Goal: Task Accomplishment & Management: Use online tool/utility

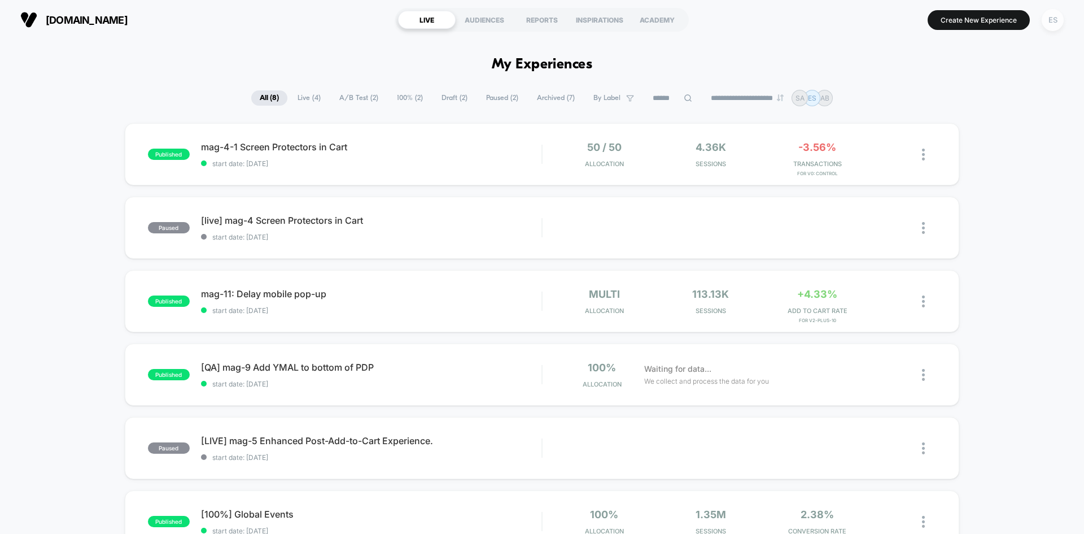
click at [1053, 25] on div "ES" at bounding box center [1053, 20] width 22 height 22
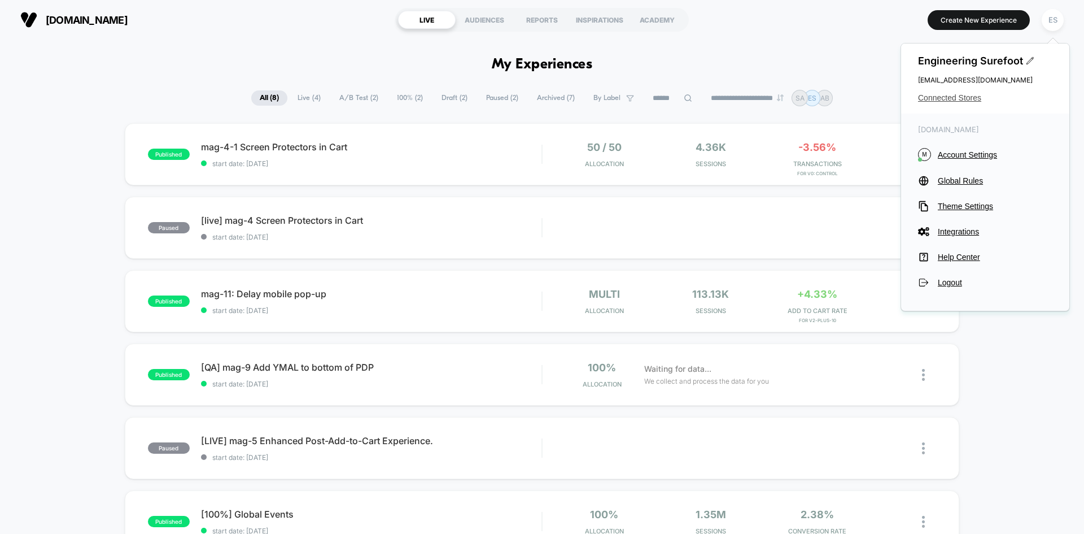
click at [965, 101] on span "Connected Stores" at bounding box center [985, 97] width 134 height 9
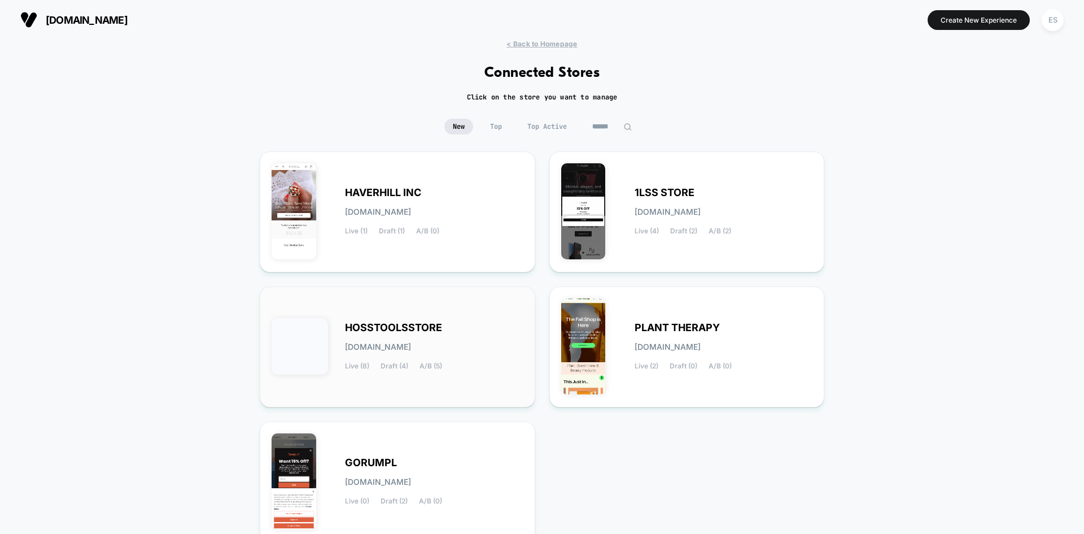
click at [423, 331] on span "HOSSTOOLSSTORE" at bounding box center [393, 327] width 97 height 8
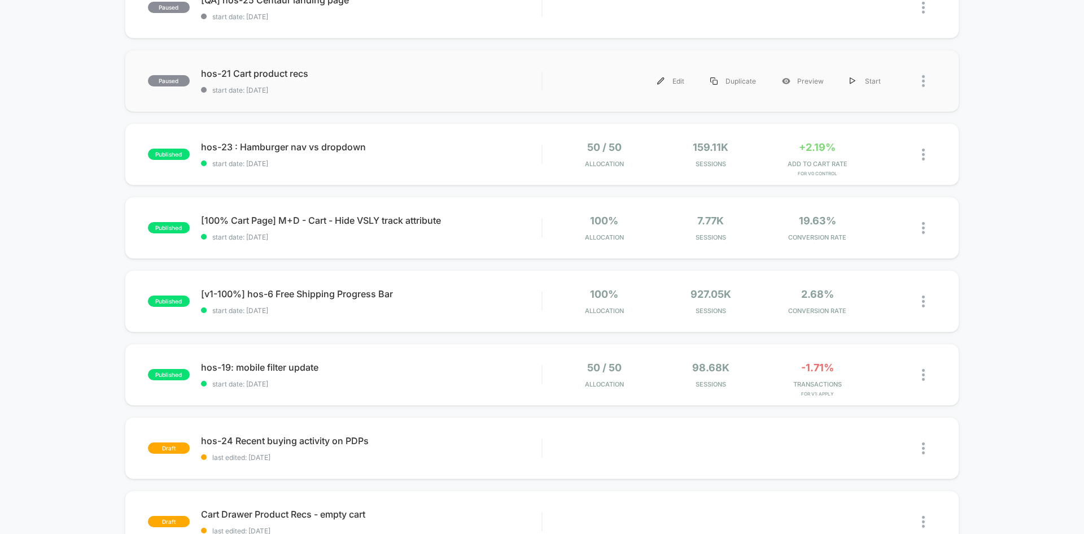
scroll to position [565, 0]
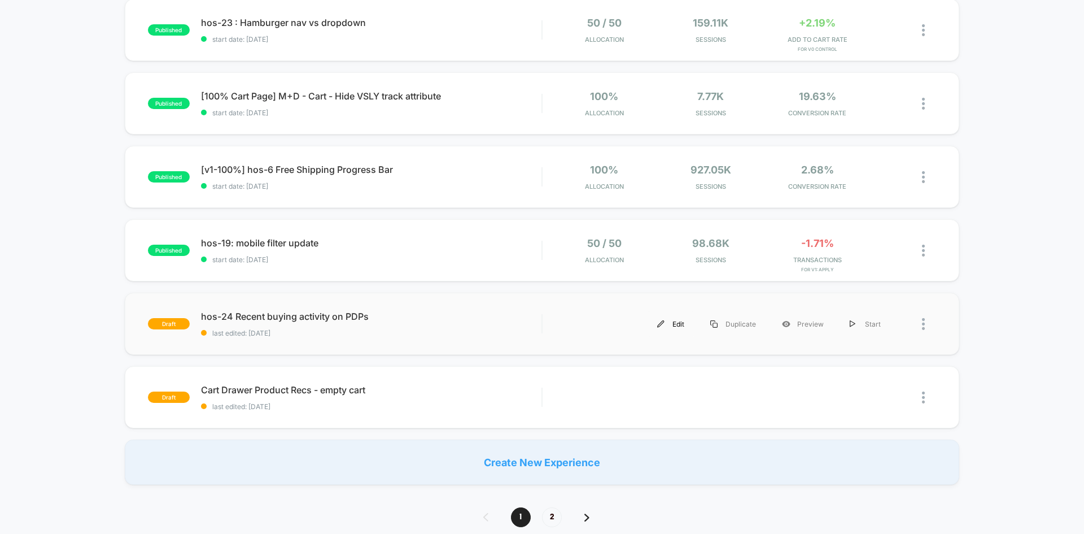
click at [676, 325] on div "Edit" at bounding box center [670, 323] width 53 height 25
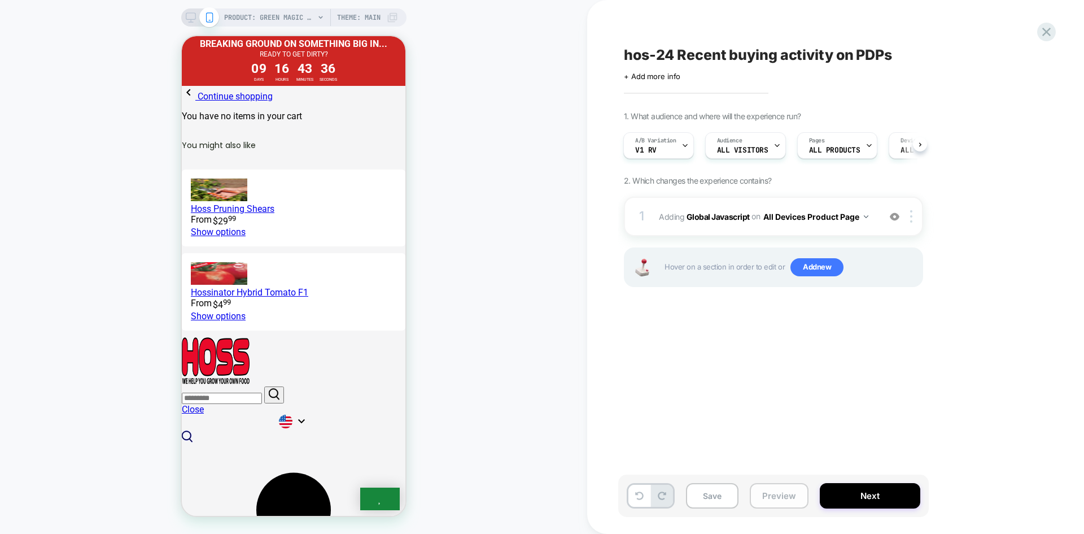
click at [778, 490] on button "Preview" at bounding box center [779, 495] width 59 height 25
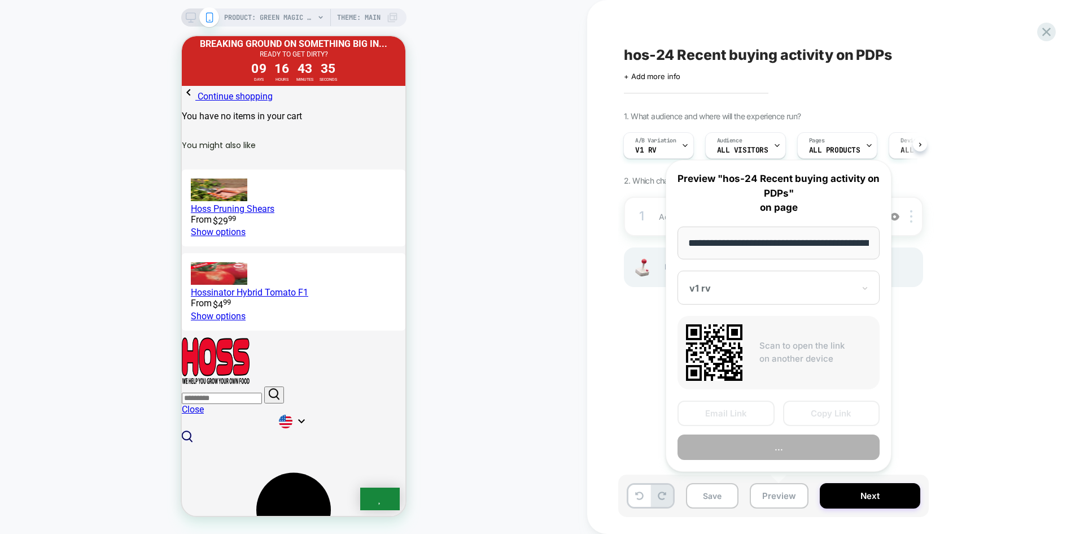
scroll to position [0, 149]
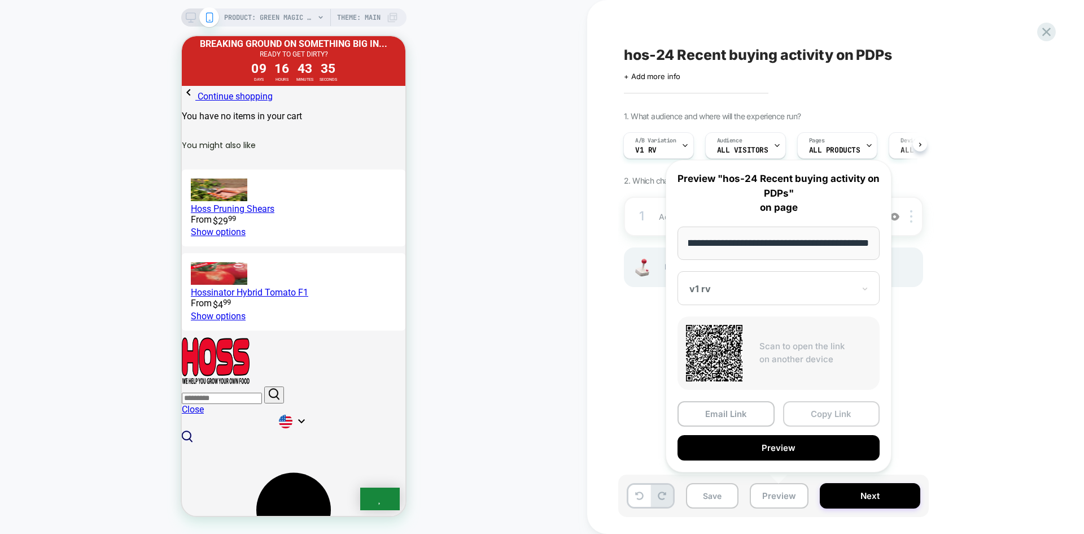
click at [815, 406] on button "Copy Link" at bounding box center [831, 413] width 97 height 25
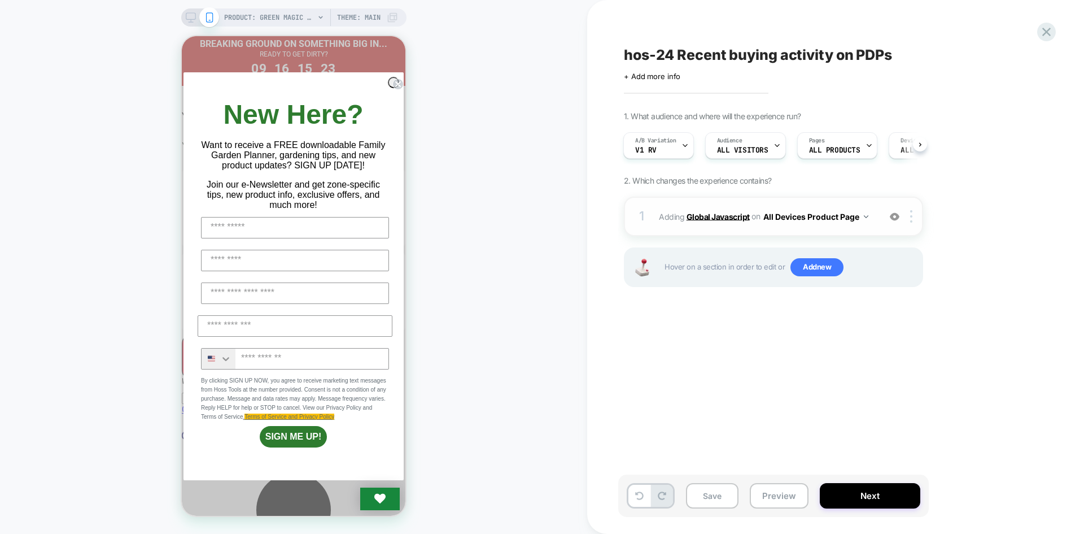
click at [714, 217] on b "Global Javascript" at bounding box center [717, 216] width 63 height 10
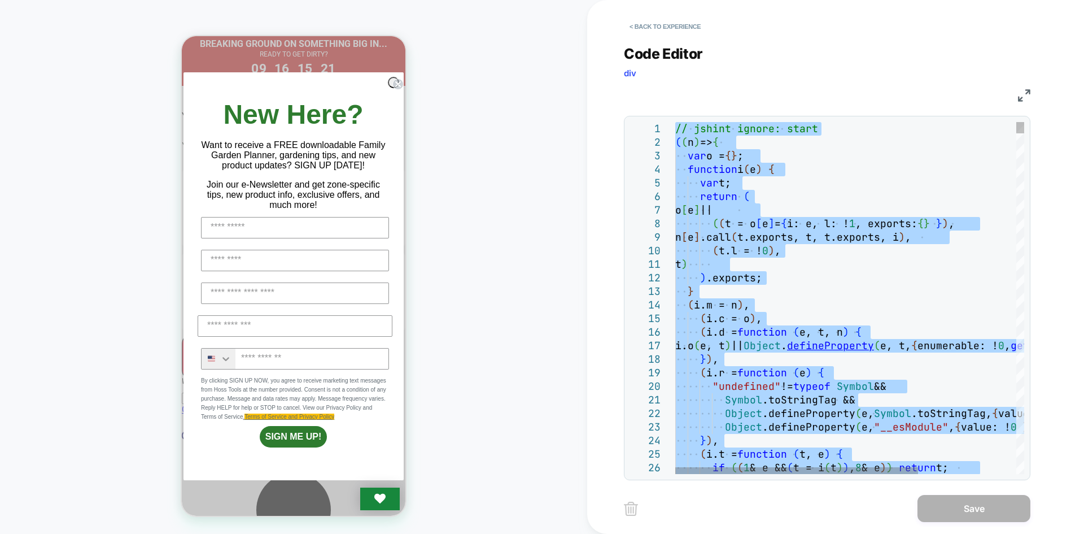
type textarea "**********"
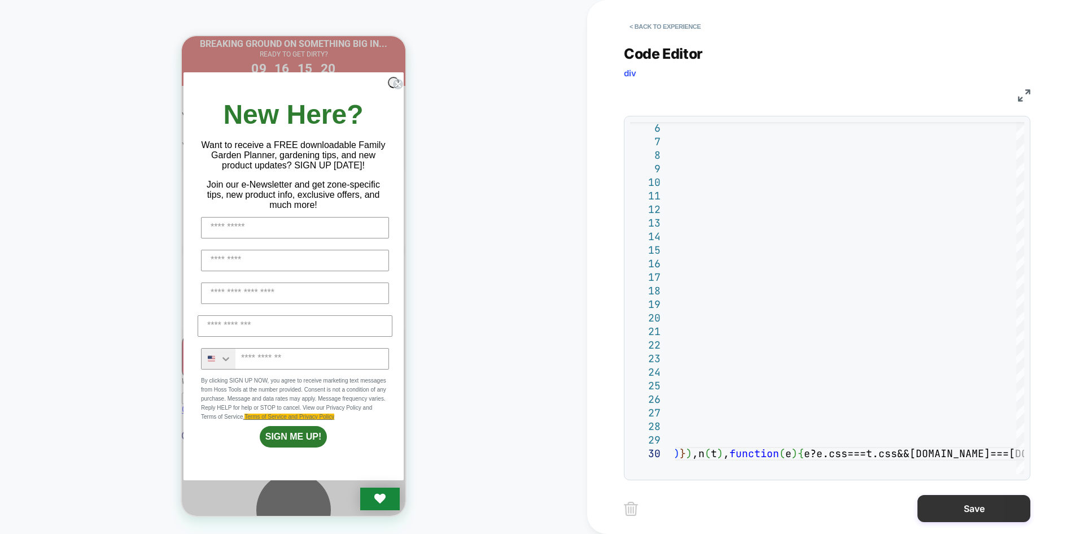
click at [962, 512] on button "Save" at bounding box center [973, 508] width 113 height 27
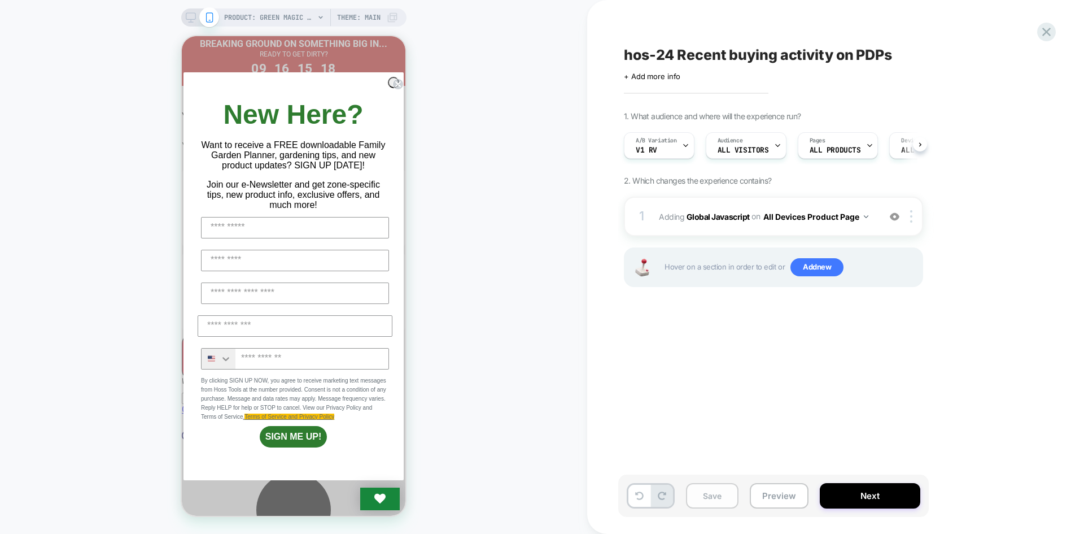
scroll to position [0, 1]
click at [716, 502] on button "Save" at bounding box center [712, 495] width 53 height 25
click at [767, 498] on button "Preview" at bounding box center [779, 495] width 59 height 25
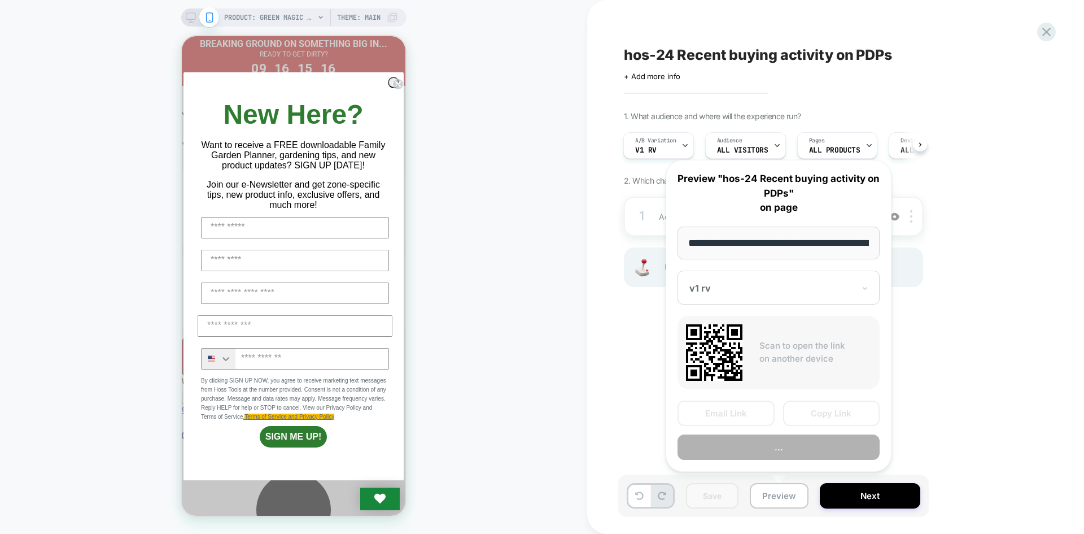
scroll to position [0, 149]
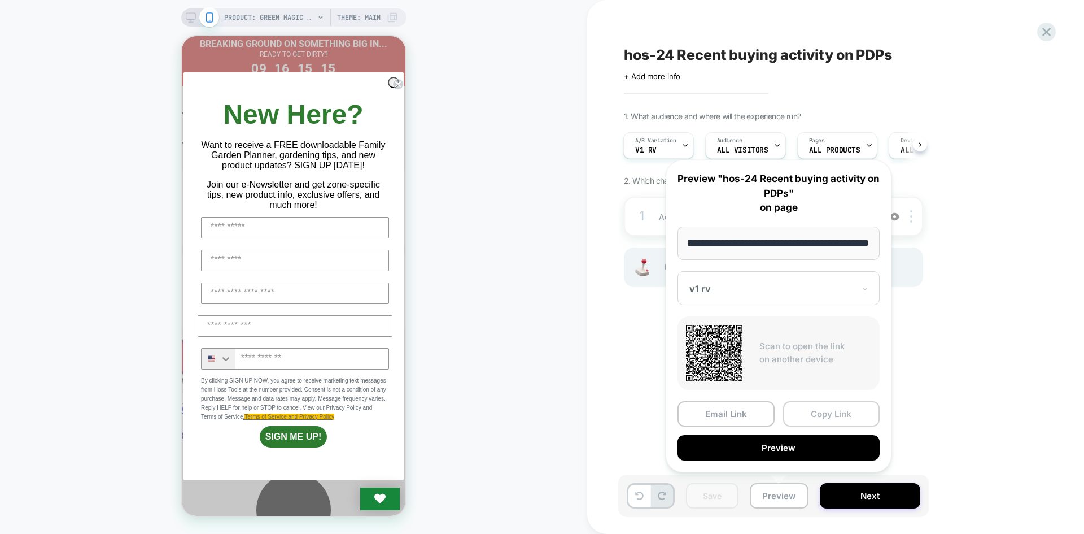
click at [826, 412] on button "Copy Link" at bounding box center [831, 413] width 97 height 25
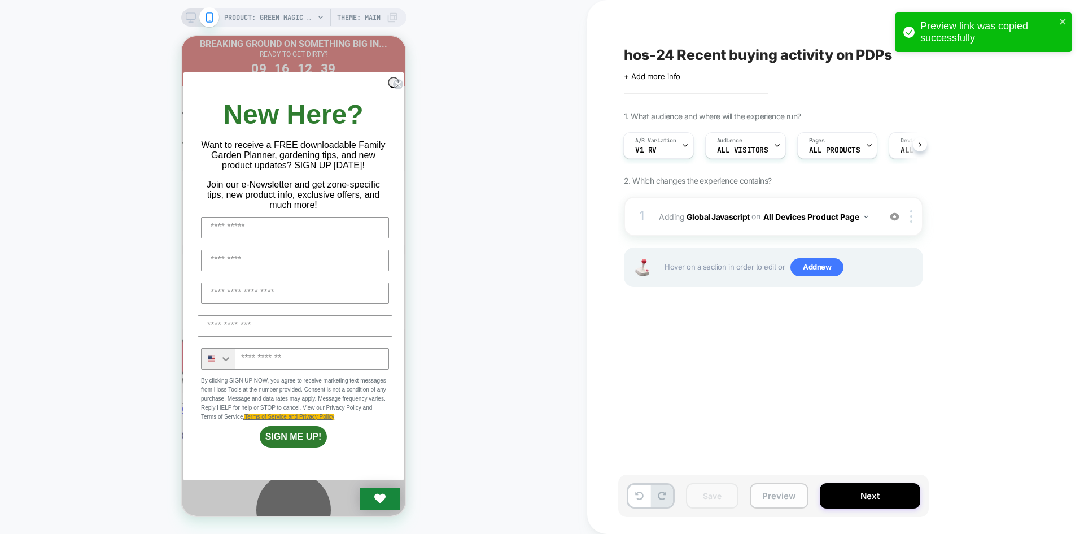
click at [775, 492] on button "Preview" at bounding box center [779, 495] width 59 height 25
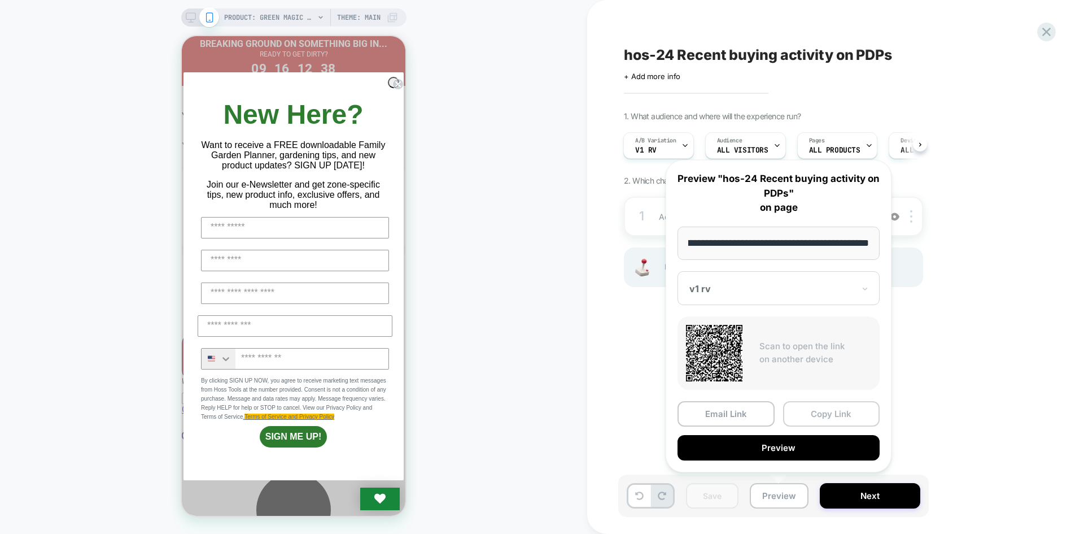
drag, startPoint x: 820, startPoint y: 415, endPoint x: 805, endPoint y: 408, distance: 16.4
click at [819, 414] on button "Copy Link" at bounding box center [831, 413] width 97 height 25
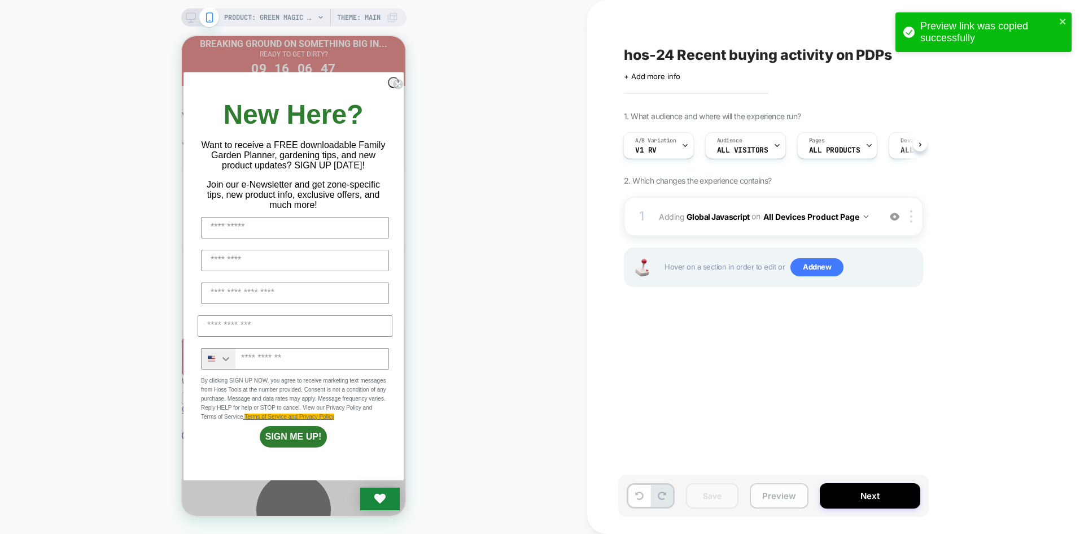
click at [780, 496] on button "Preview" at bounding box center [779, 495] width 59 height 25
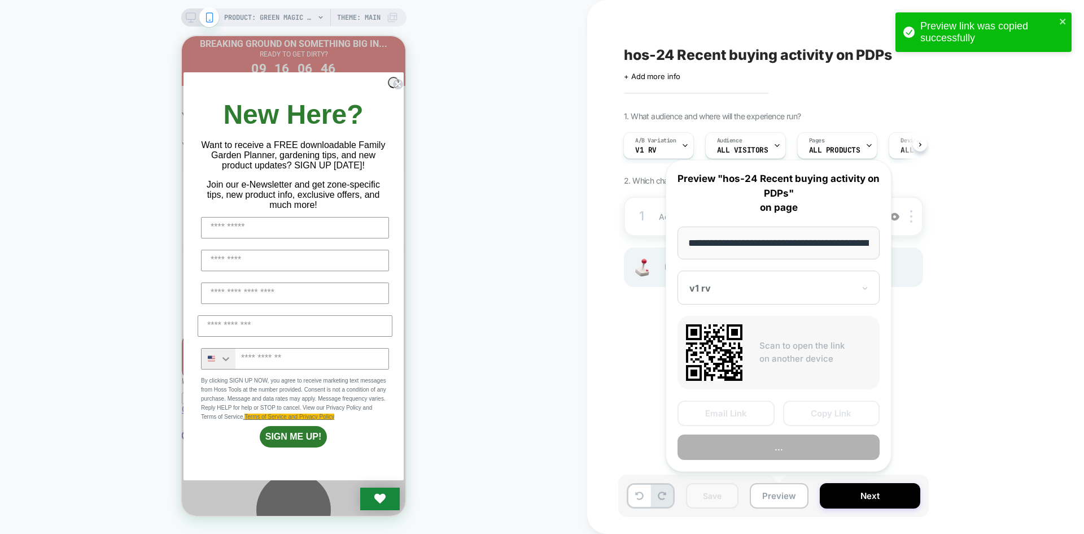
scroll to position [0, 149]
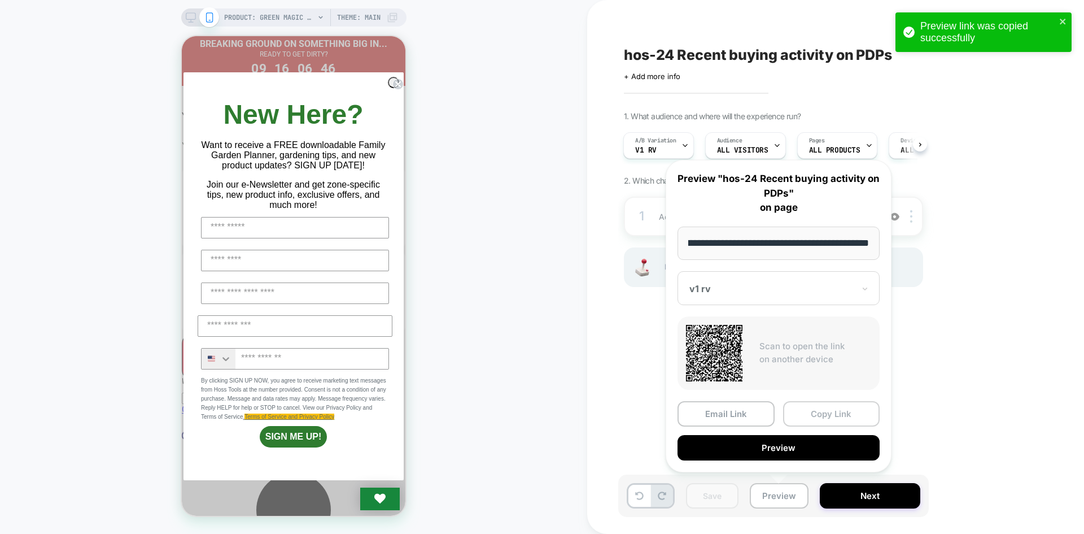
click at [817, 426] on button "Copy Link" at bounding box center [831, 413] width 97 height 25
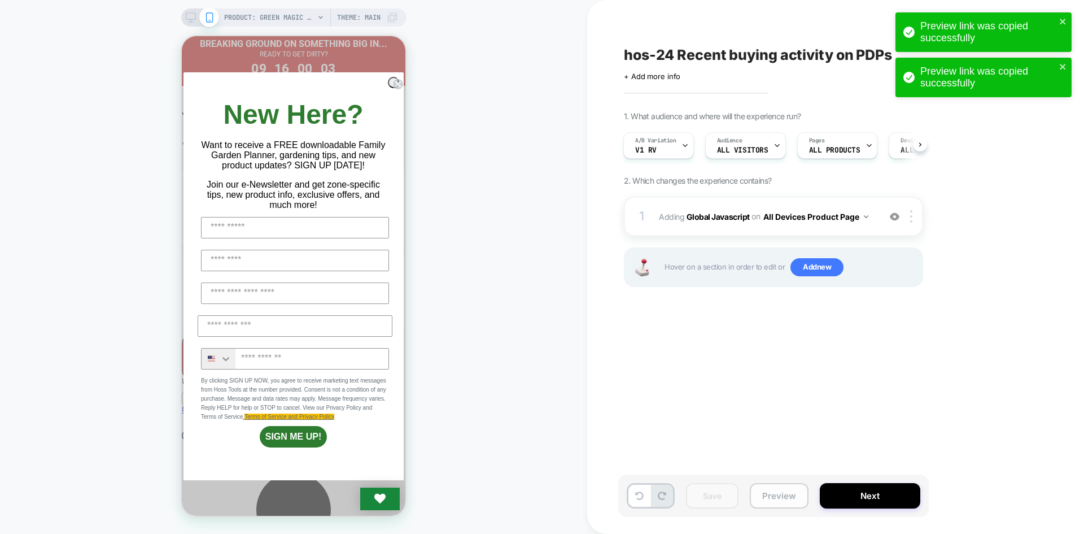
click at [780, 491] on button "Preview" at bounding box center [779, 495] width 59 height 25
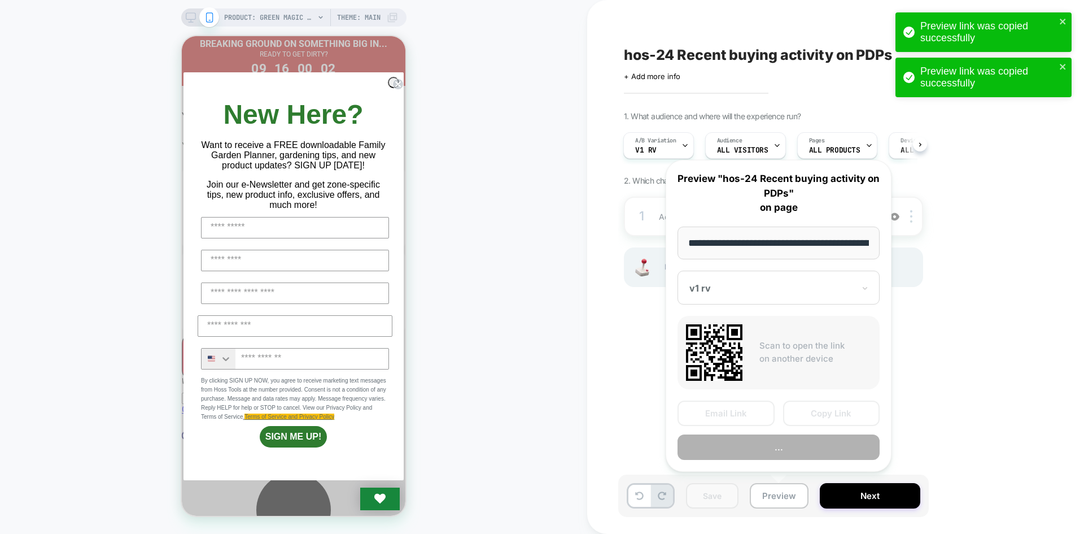
scroll to position [0, 149]
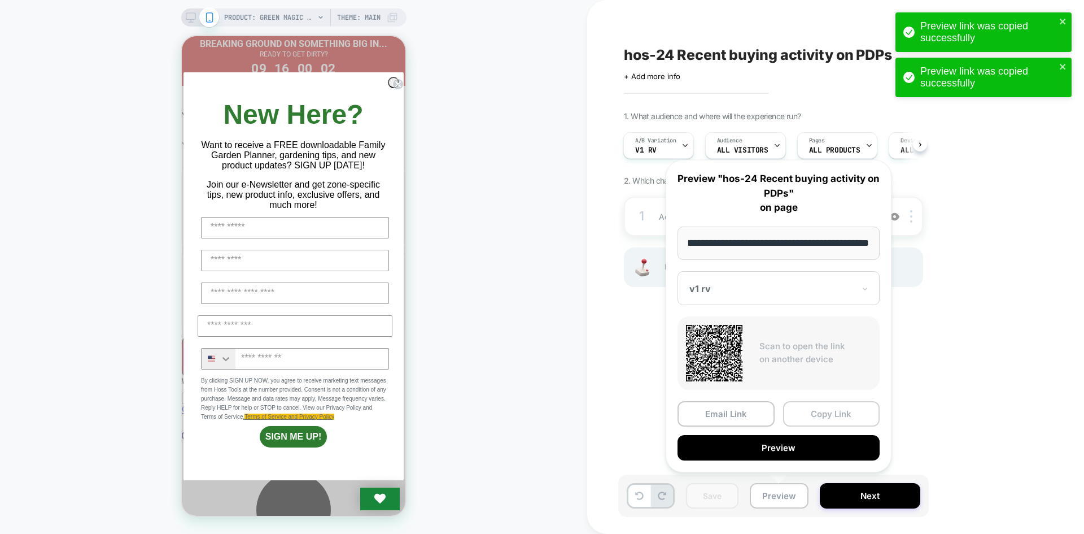
click at [824, 415] on button "Copy Link" at bounding box center [831, 413] width 97 height 25
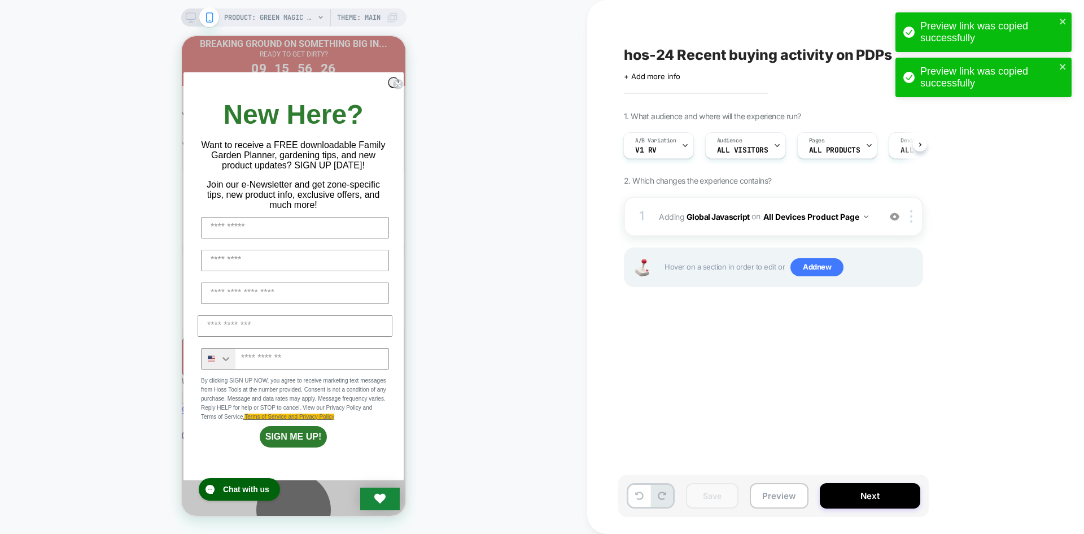
scroll to position [0, 0]
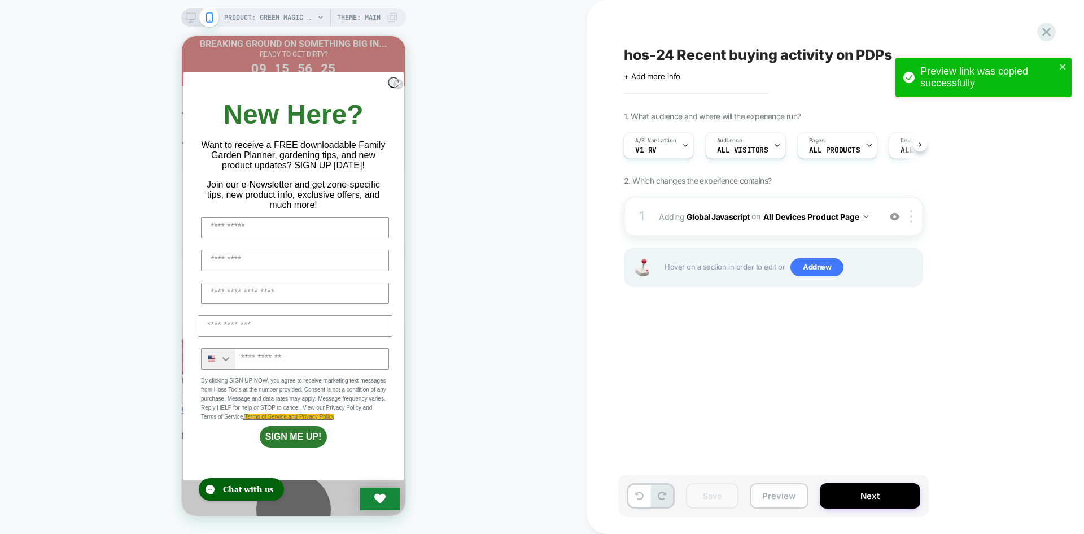
click at [793, 492] on button "Preview" at bounding box center [779, 495] width 59 height 25
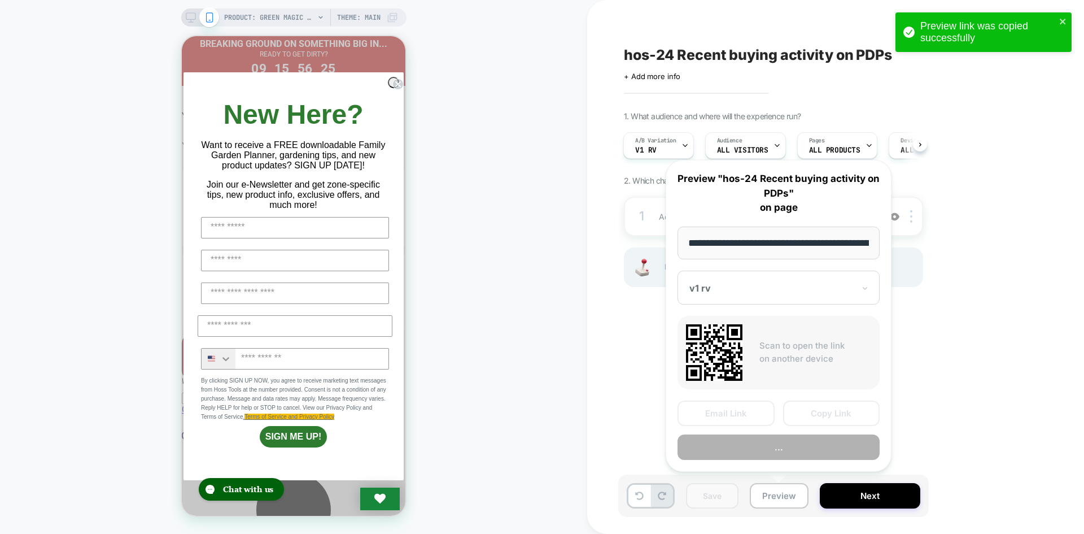
scroll to position [0, 149]
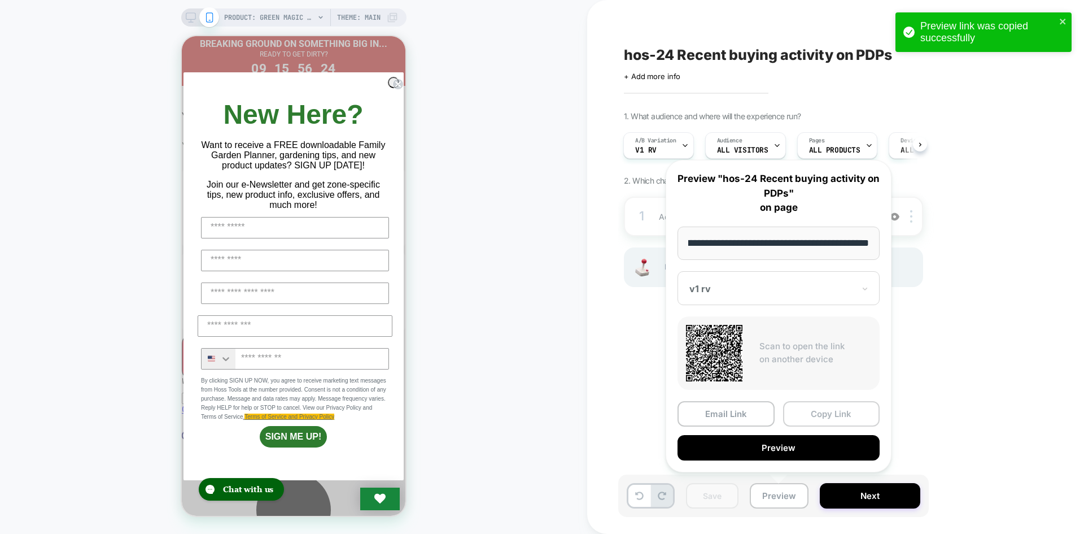
click at [852, 418] on button "Copy Link" at bounding box center [831, 413] width 97 height 25
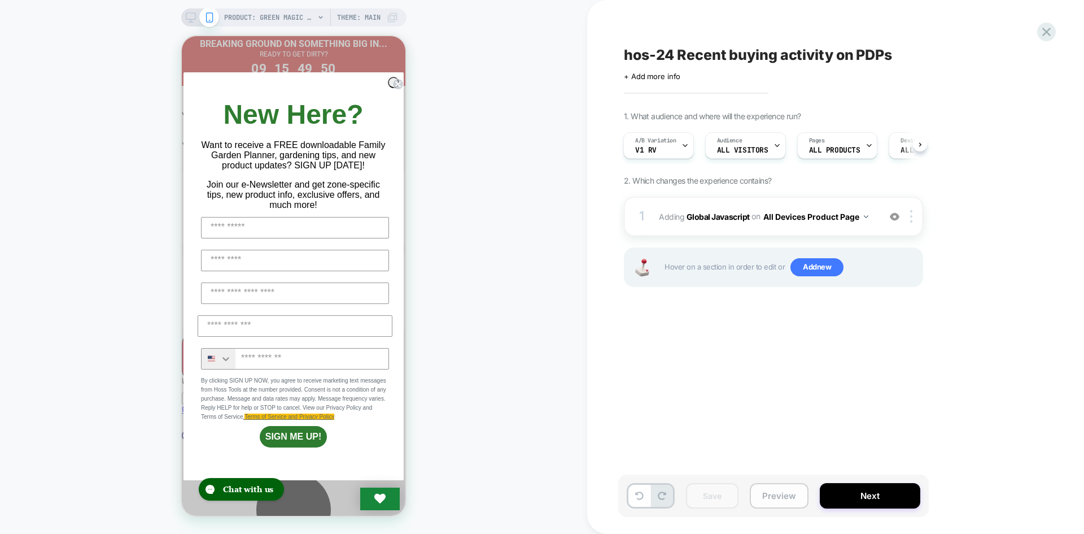
click at [785, 484] on button "Preview" at bounding box center [779, 495] width 59 height 25
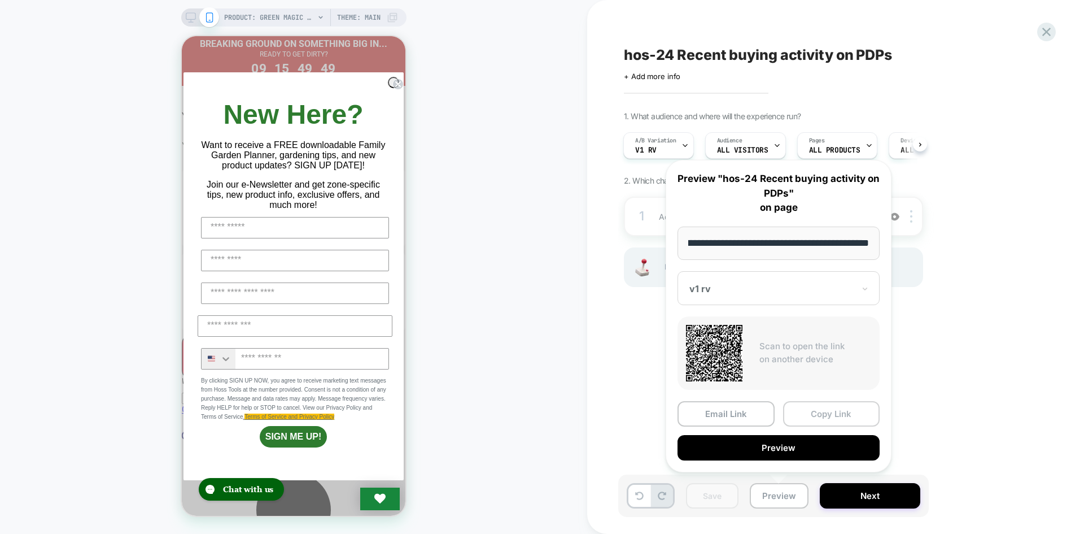
click at [834, 416] on button "Copy Link" at bounding box center [831, 413] width 97 height 25
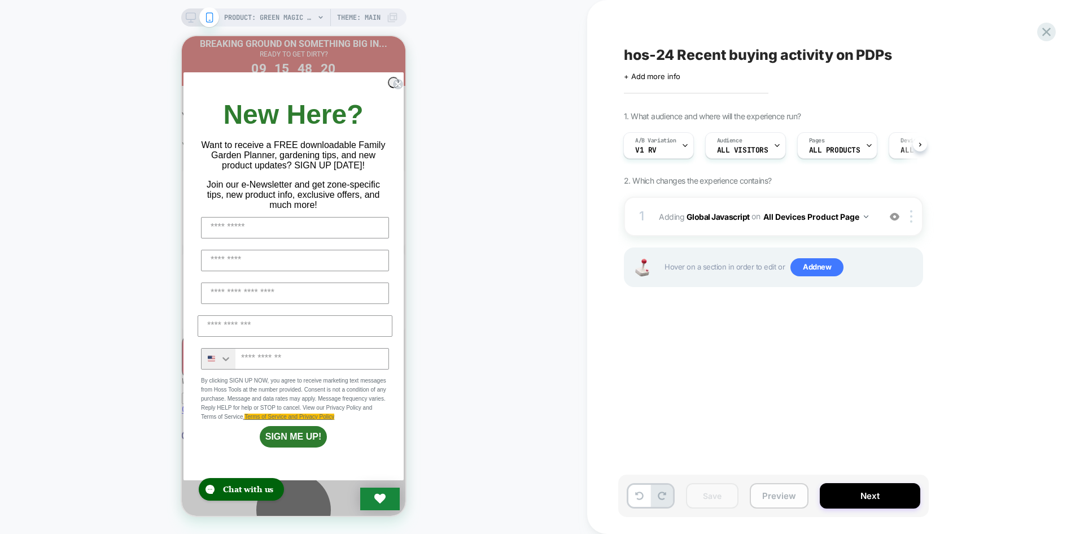
click at [761, 501] on button "Preview" at bounding box center [779, 495] width 59 height 25
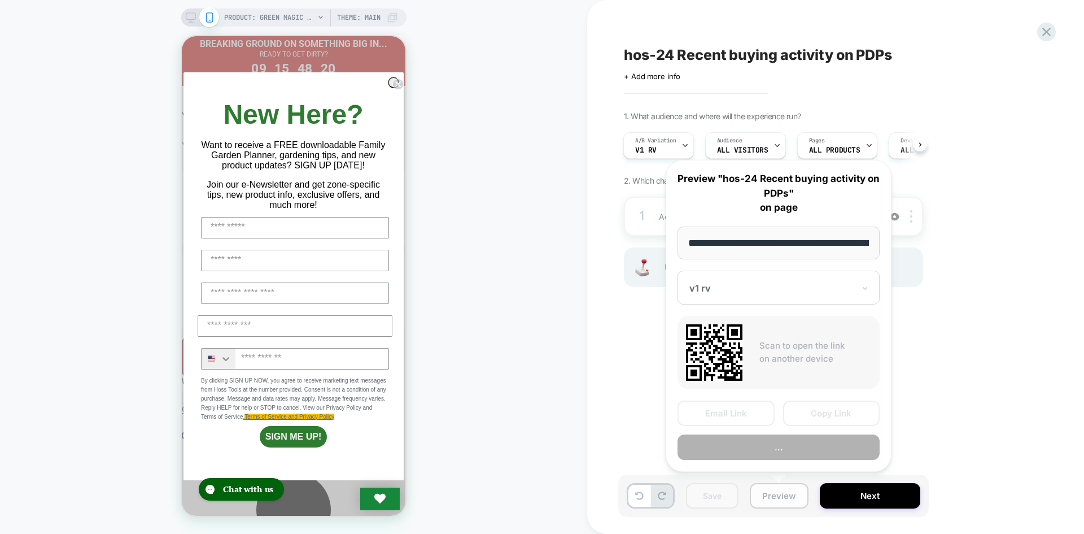
scroll to position [0, 149]
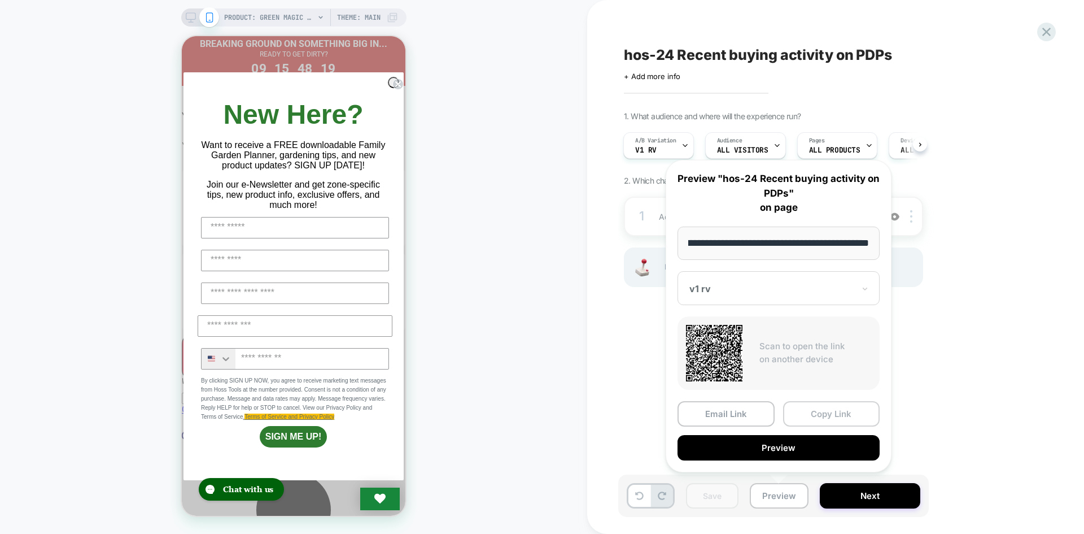
click at [837, 412] on button "Copy Link" at bounding box center [831, 413] width 97 height 25
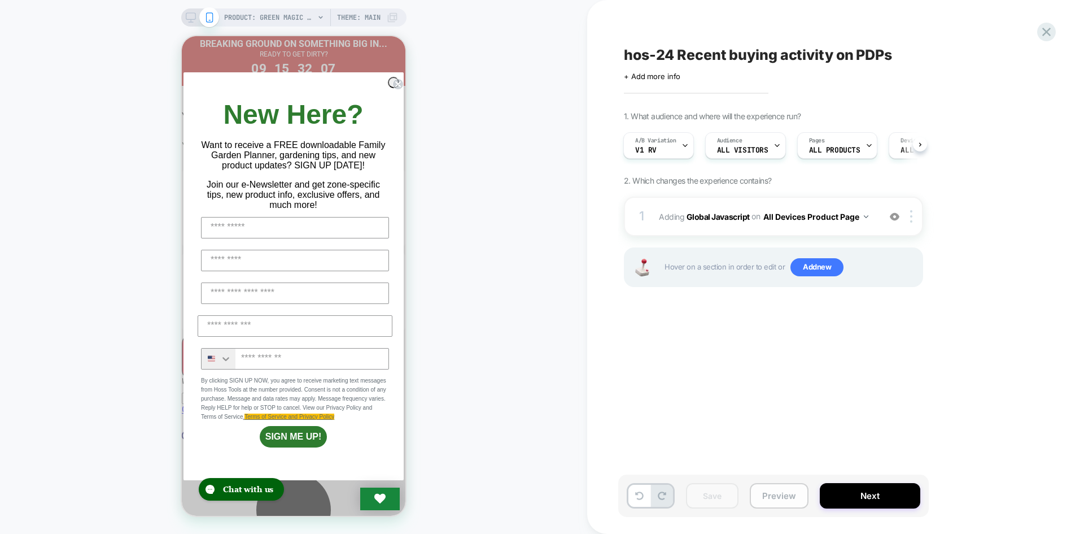
click at [775, 502] on button "Preview" at bounding box center [779, 495] width 59 height 25
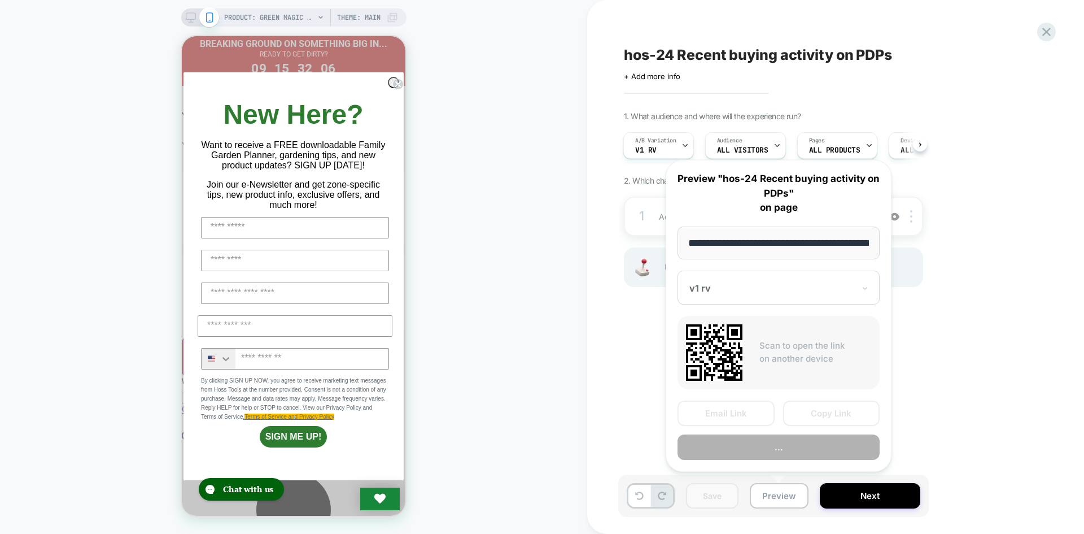
scroll to position [0, 149]
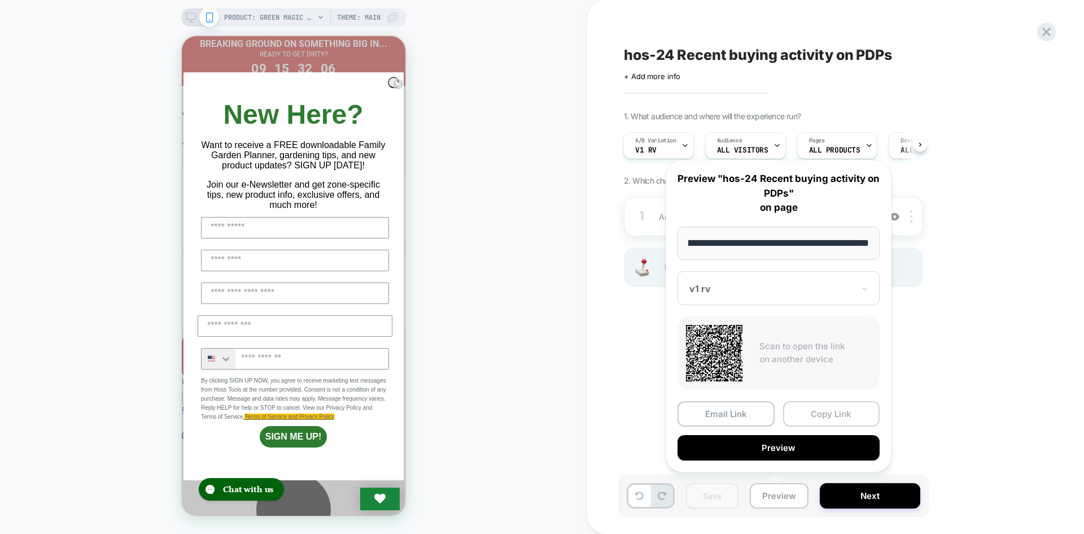
click at [843, 426] on button "Copy Link" at bounding box center [831, 413] width 97 height 25
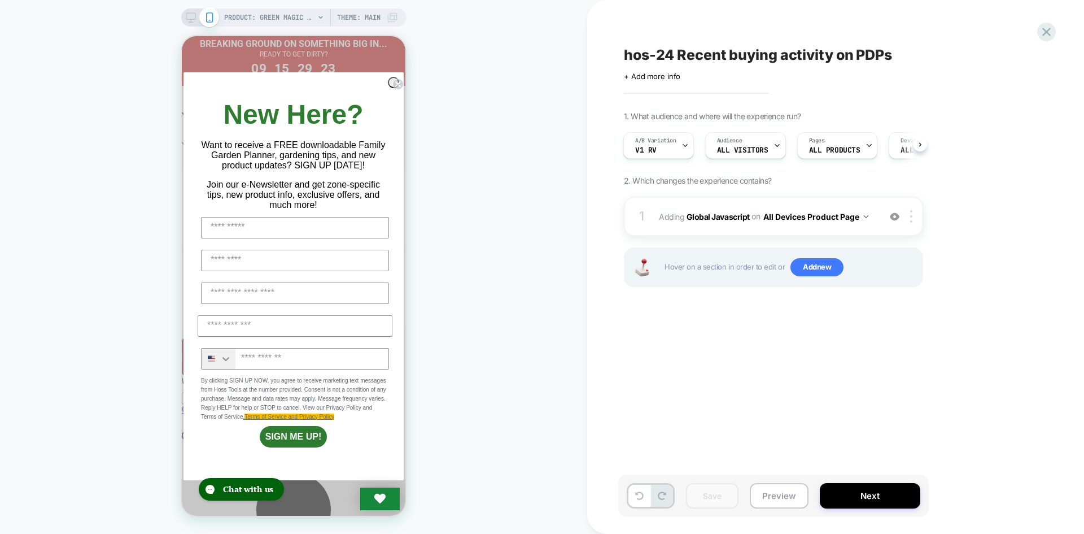
click at [773, 478] on div "Save Preview Next" at bounding box center [773, 495] width 311 height 42
click at [780, 491] on button "Preview" at bounding box center [779, 495] width 59 height 25
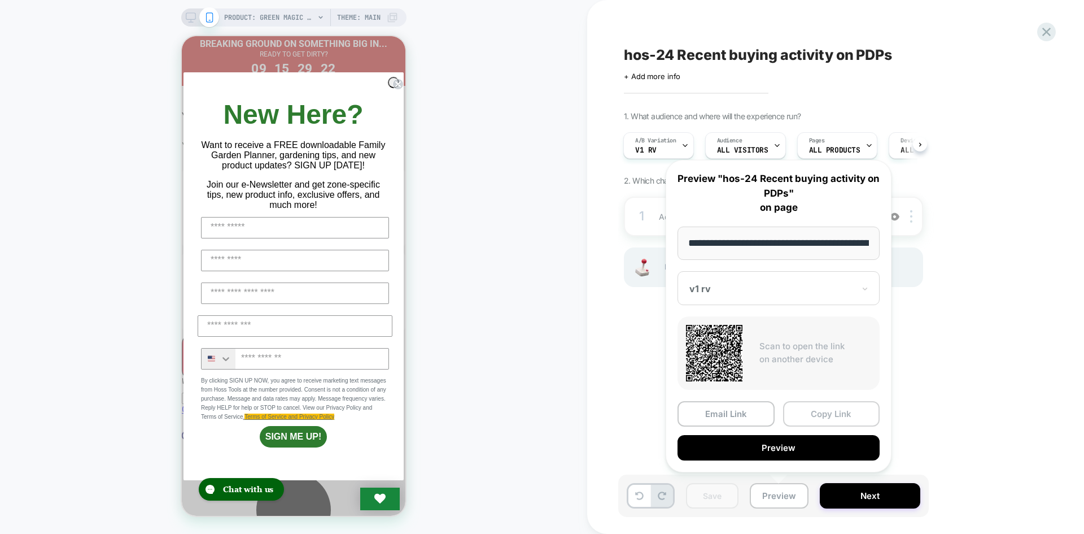
click at [820, 416] on button "Copy Link" at bounding box center [831, 413] width 97 height 25
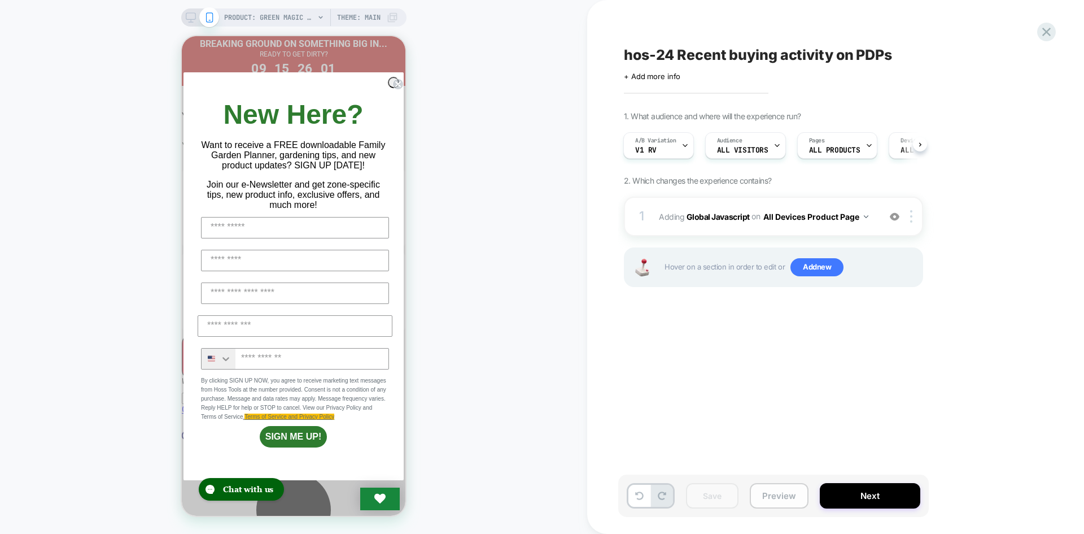
click at [781, 488] on button "Preview" at bounding box center [779, 495] width 59 height 25
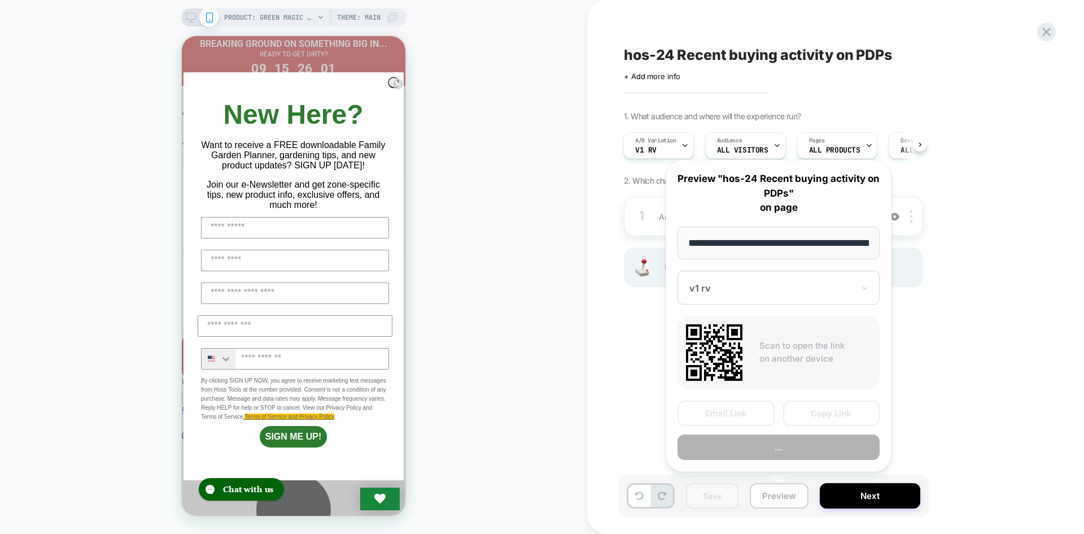
scroll to position [0, 149]
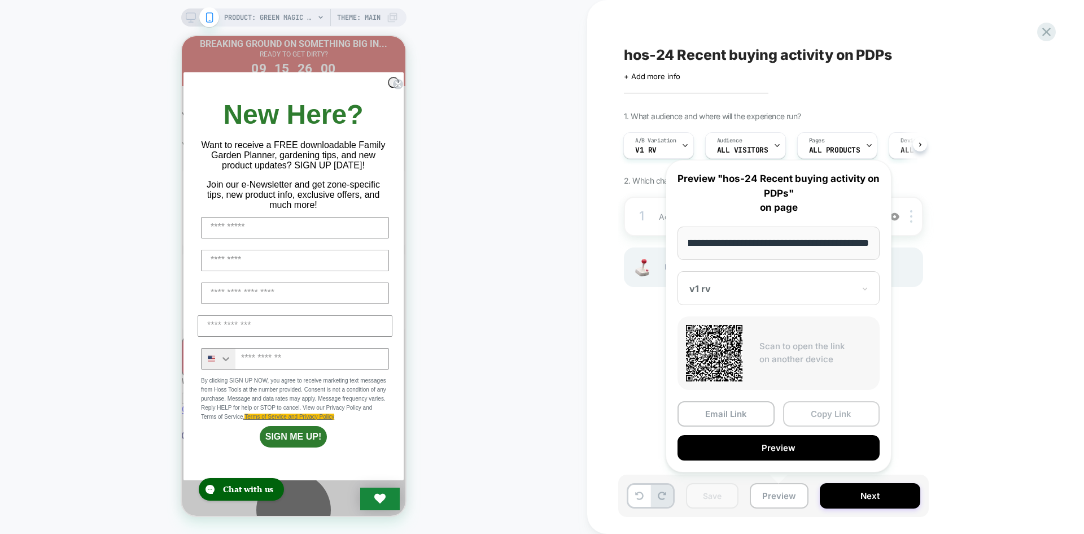
click at [860, 418] on button "Copy Link" at bounding box center [831, 413] width 97 height 25
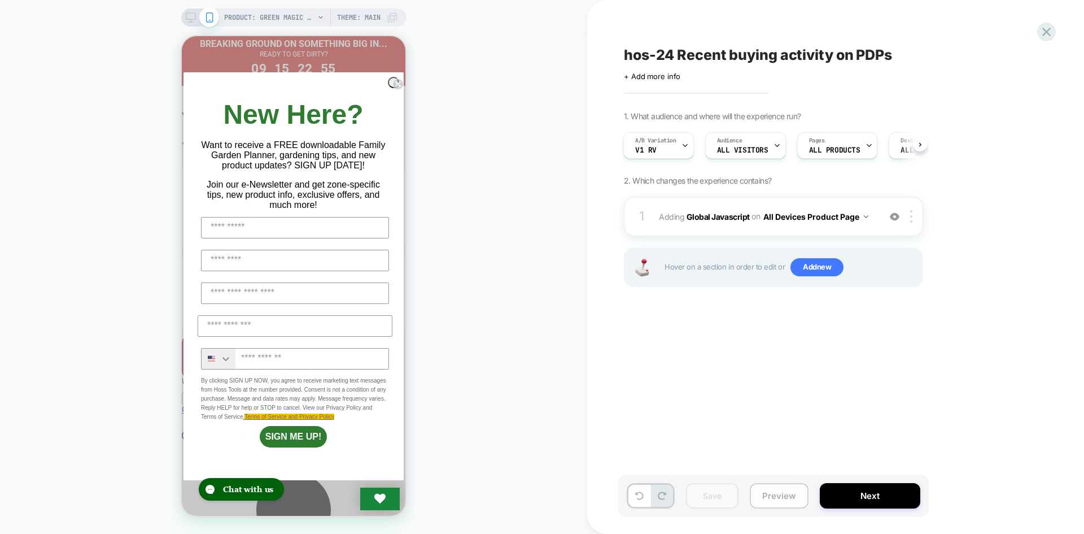
click at [788, 500] on button "Preview" at bounding box center [779, 495] width 59 height 25
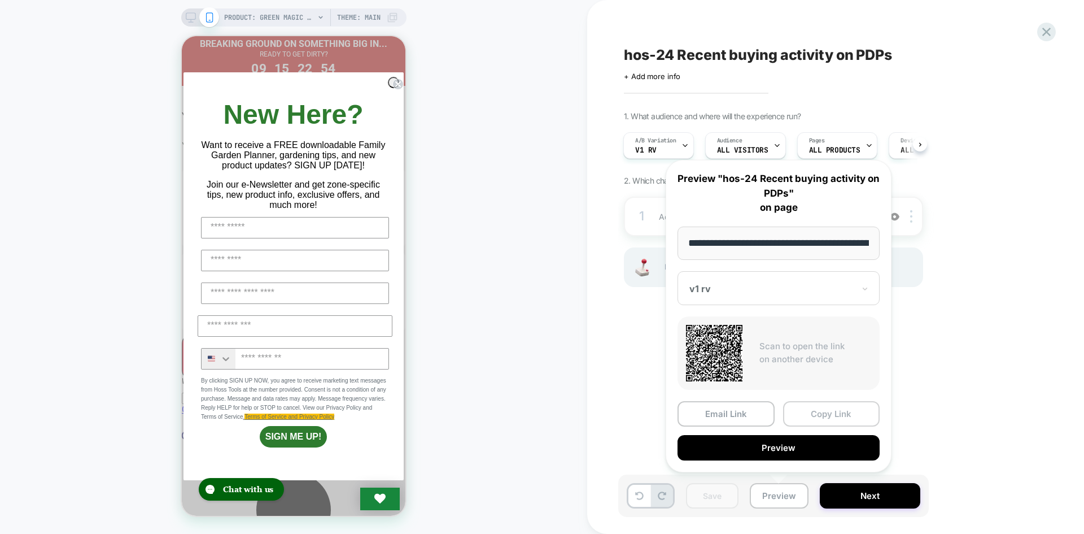
click at [825, 424] on button "Copy Link" at bounding box center [831, 413] width 97 height 25
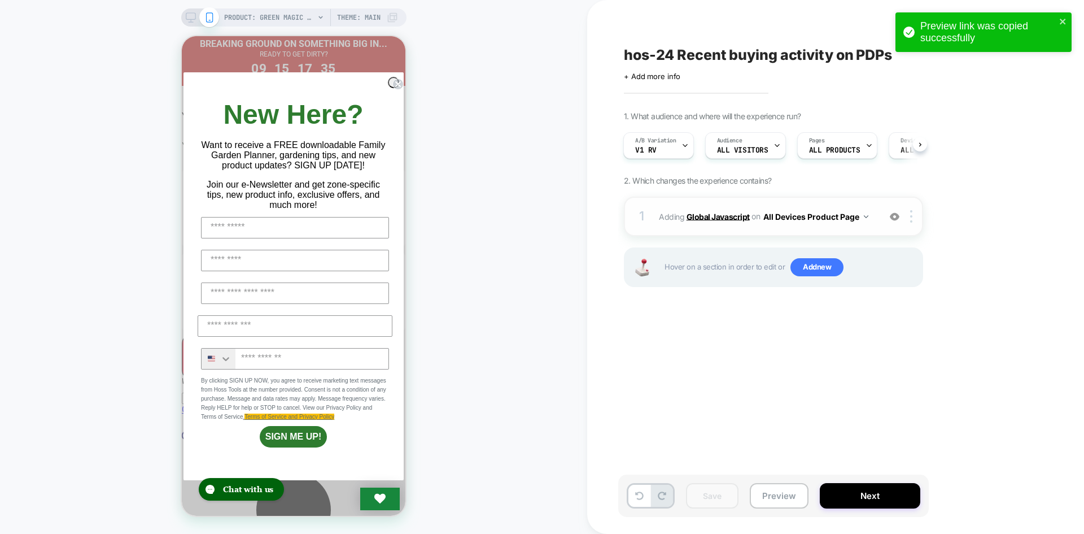
click at [721, 214] on b "Global Javascript" at bounding box center [717, 216] width 63 height 10
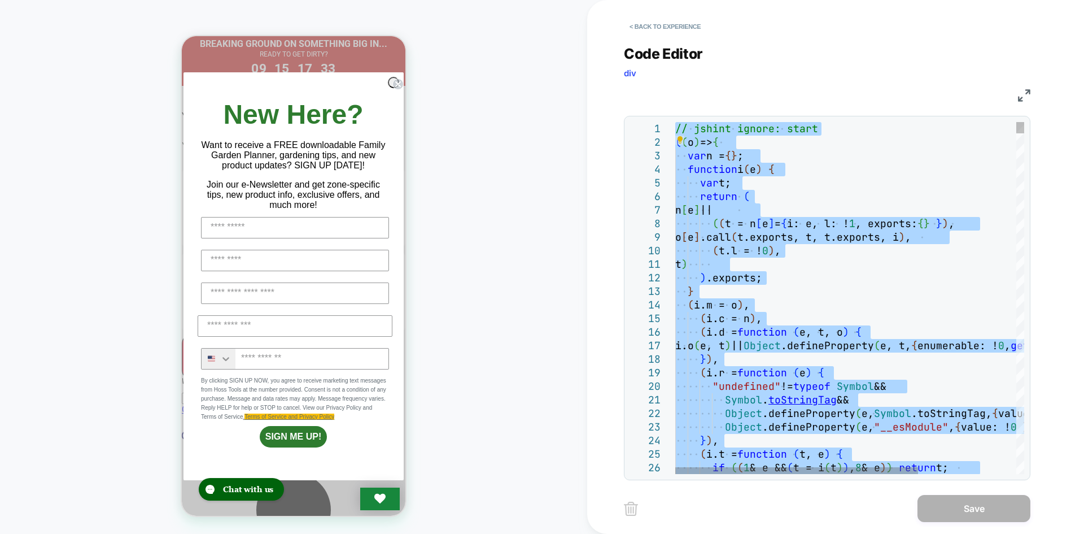
type textarea "**********"
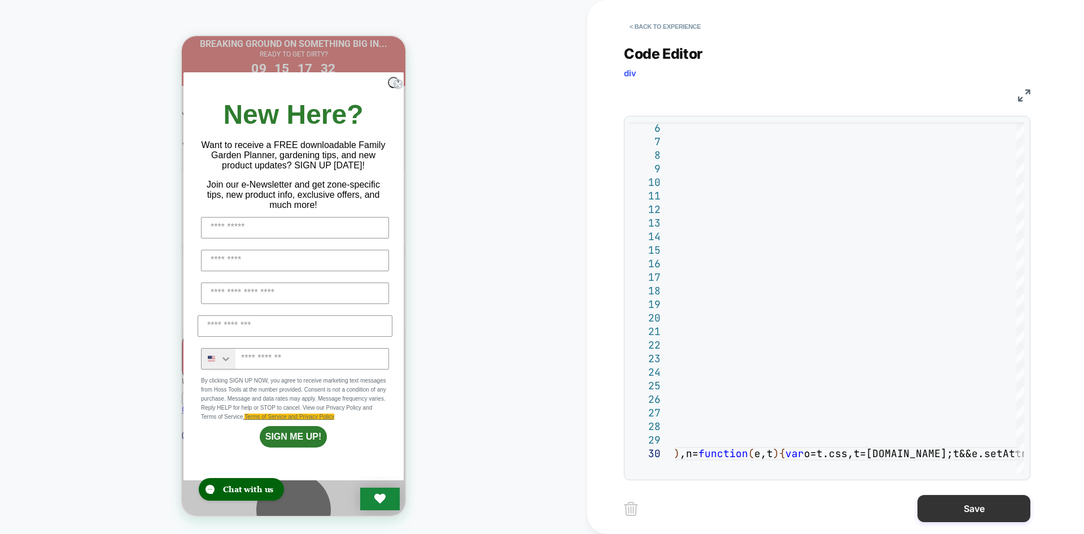
click at [944, 518] on button "Save" at bounding box center [973, 508] width 113 height 27
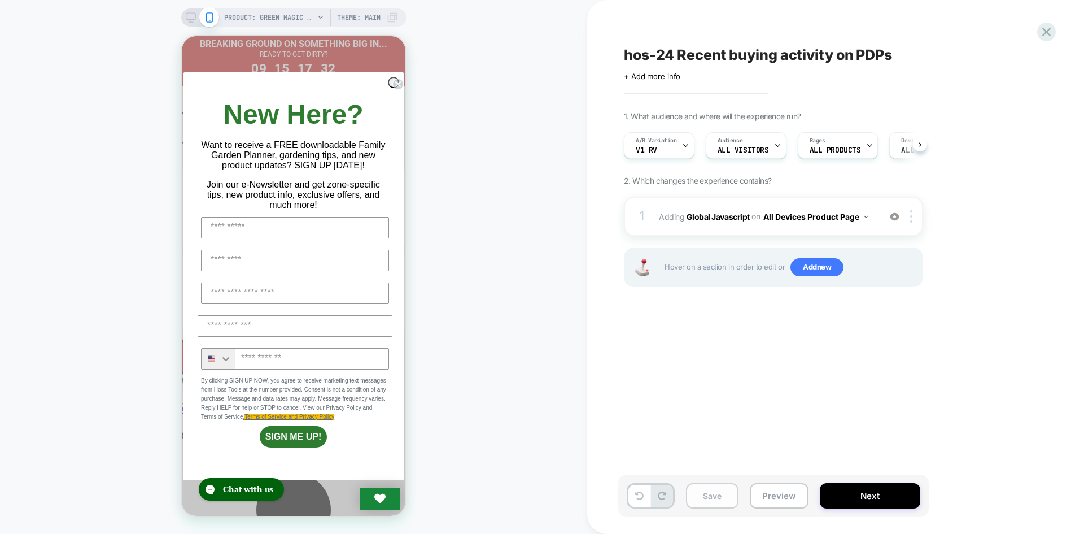
scroll to position [0, 1]
click at [704, 496] on button "Save" at bounding box center [712, 495] width 53 height 25
click at [786, 490] on button "Preview" at bounding box center [779, 495] width 59 height 25
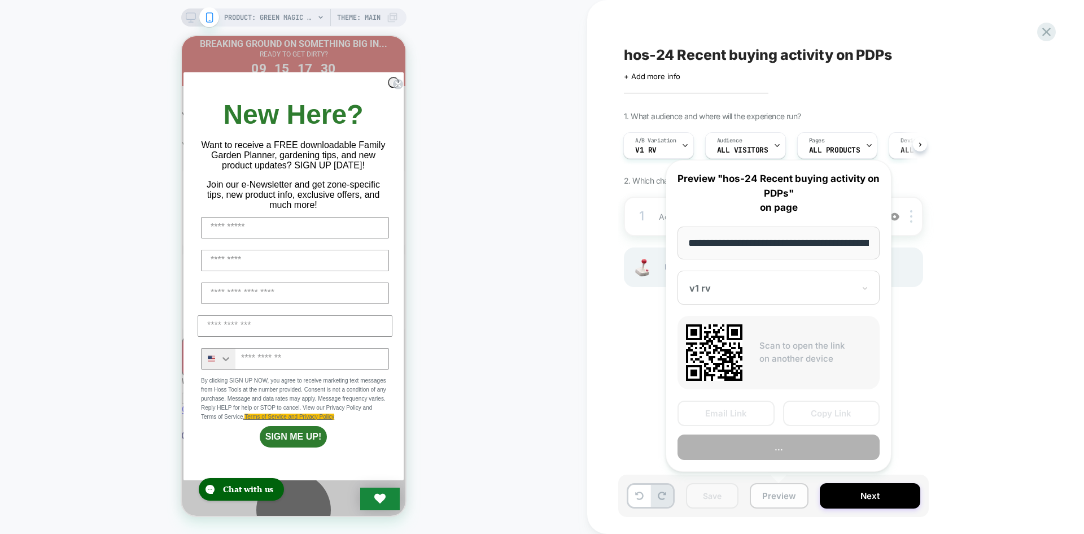
scroll to position [0, 149]
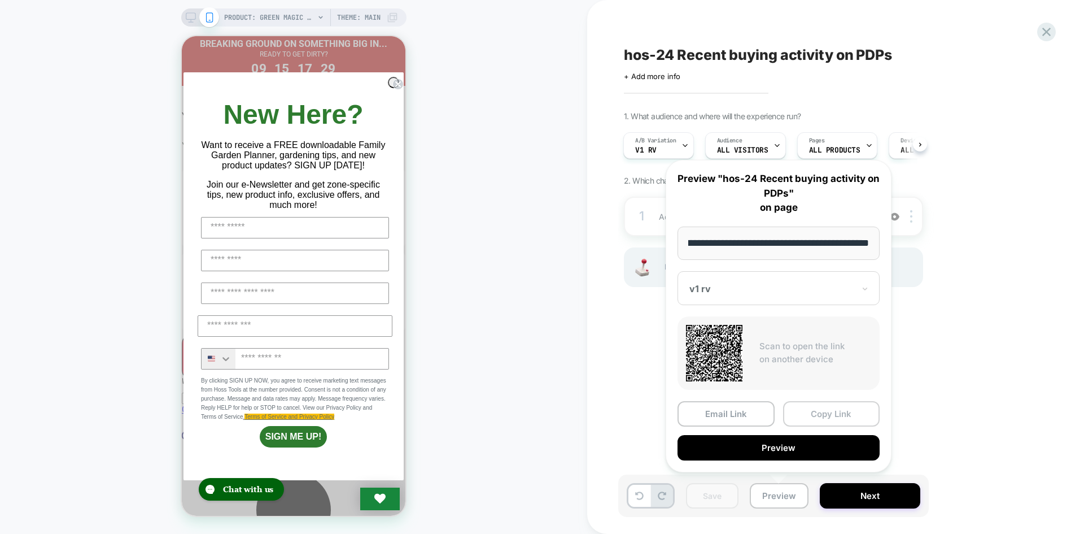
click at [819, 413] on button "Copy Link" at bounding box center [831, 413] width 97 height 25
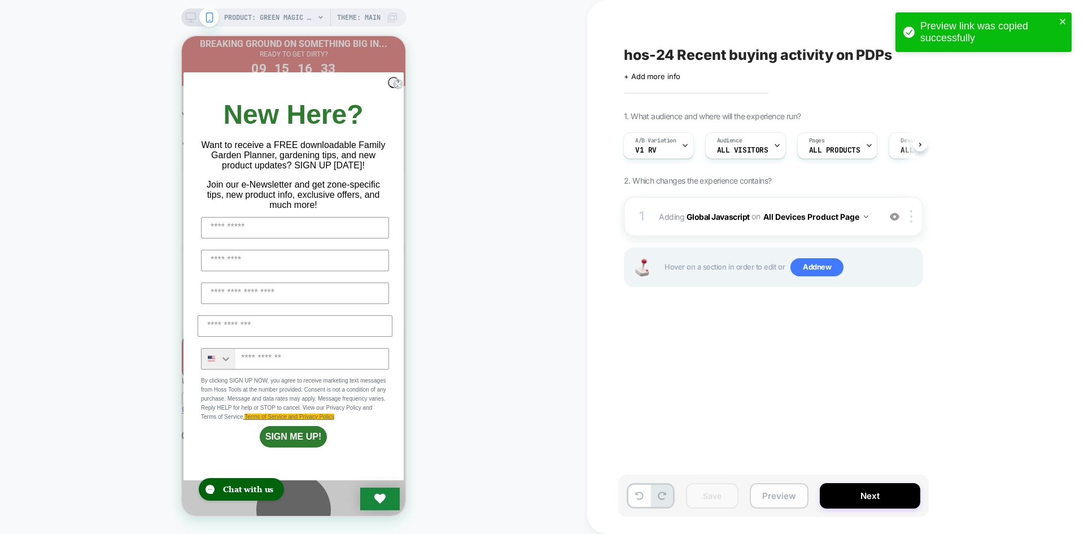
click at [773, 496] on button "Preview" at bounding box center [779, 495] width 59 height 25
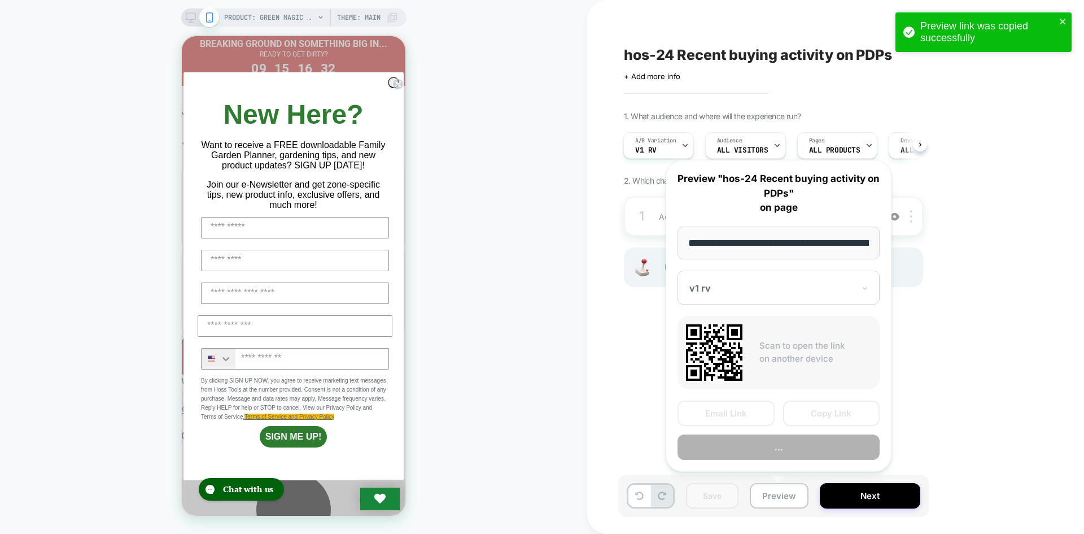
scroll to position [0, 149]
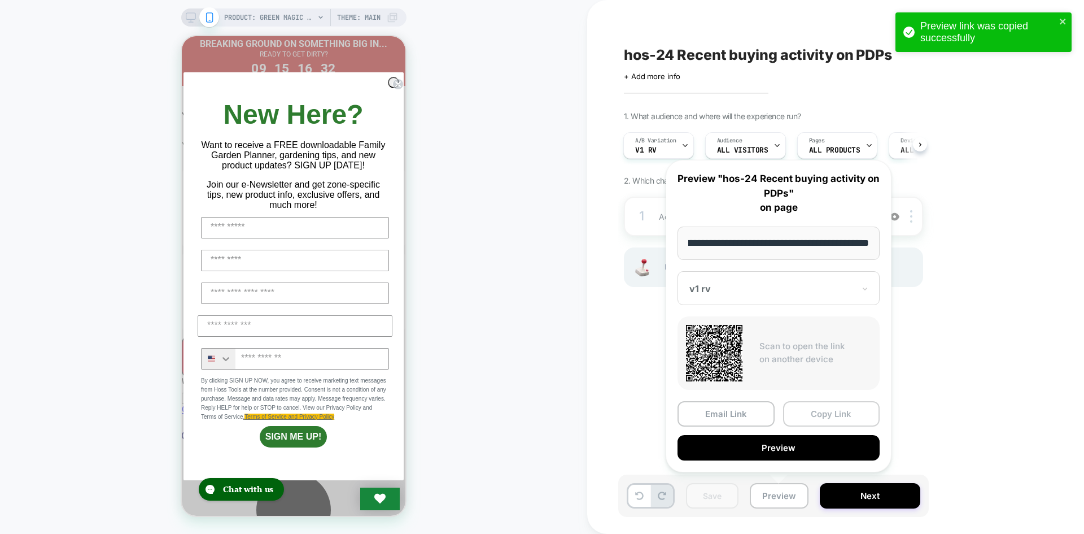
click at [818, 417] on button "Copy Link" at bounding box center [831, 413] width 97 height 25
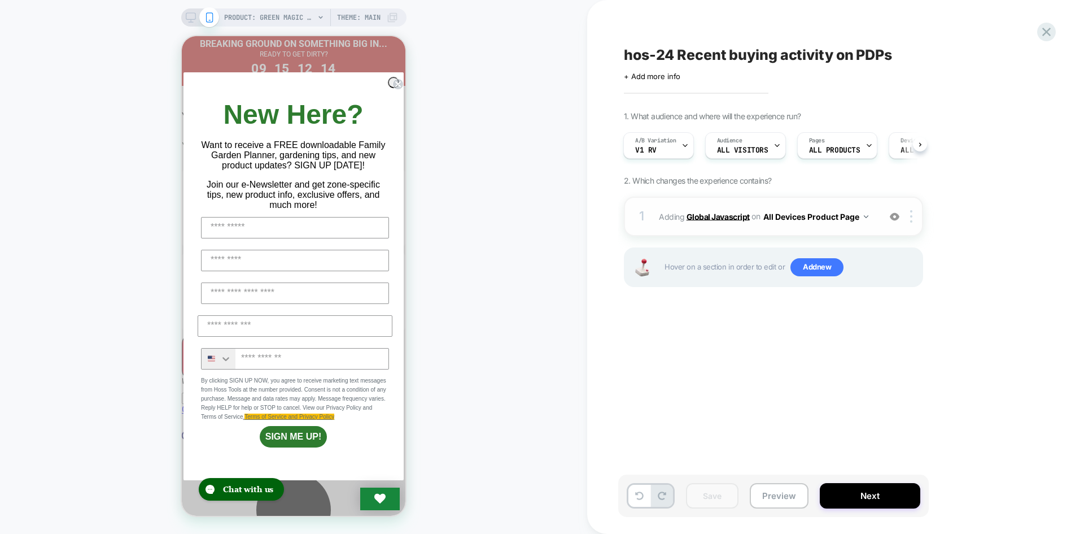
click at [718, 214] on b "Global Javascript" at bounding box center [717, 216] width 63 height 10
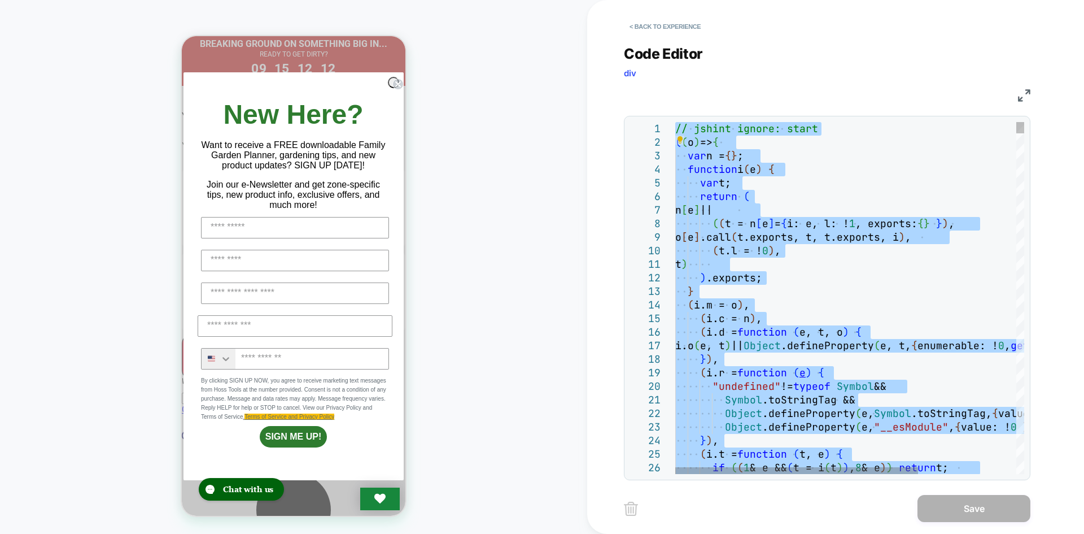
type textarea "**********"
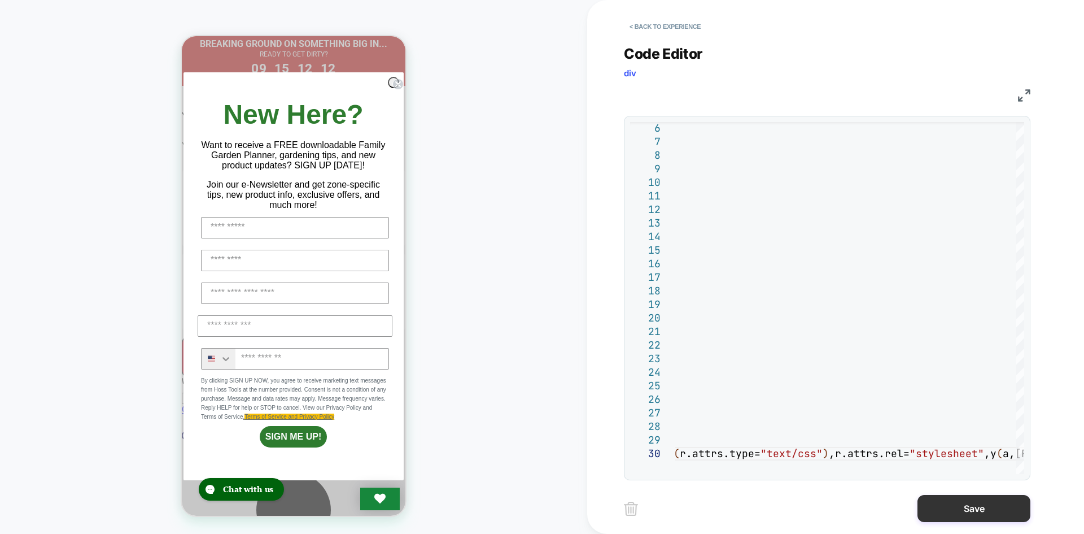
click at [944, 508] on button "Save" at bounding box center [973, 508] width 113 height 27
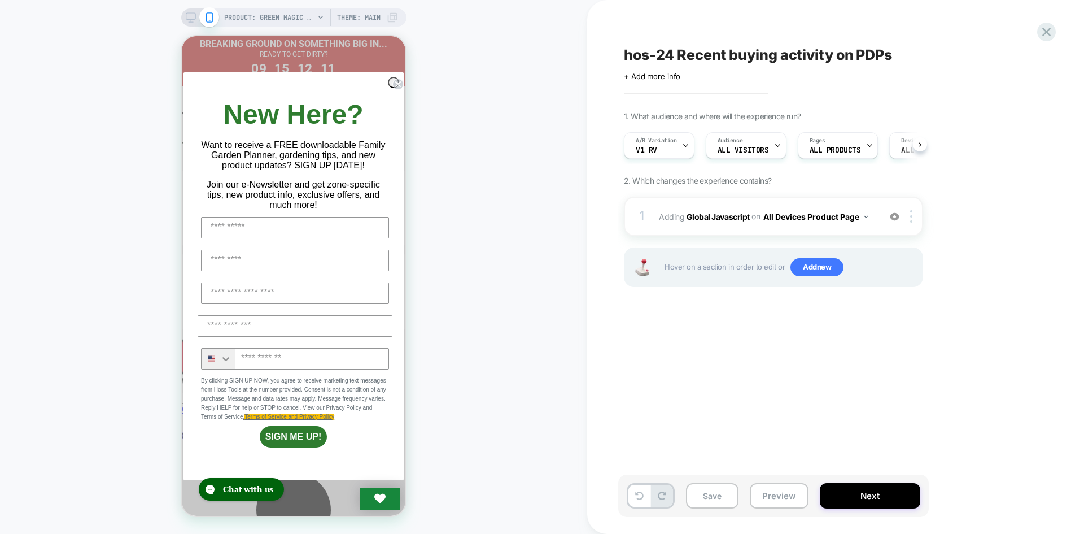
scroll to position [0, 1]
click at [718, 494] on button "Save" at bounding box center [712, 495] width 53 height 25
click at [752, 490] on button "Preview" at bounding box center [779, 495] width 59 height 25
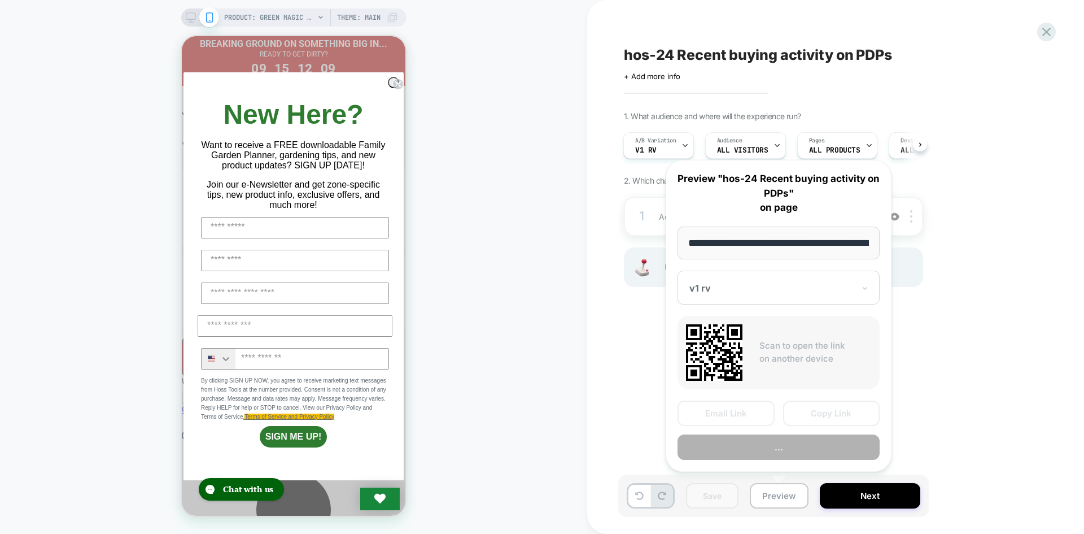
scroll to position [0, 149]
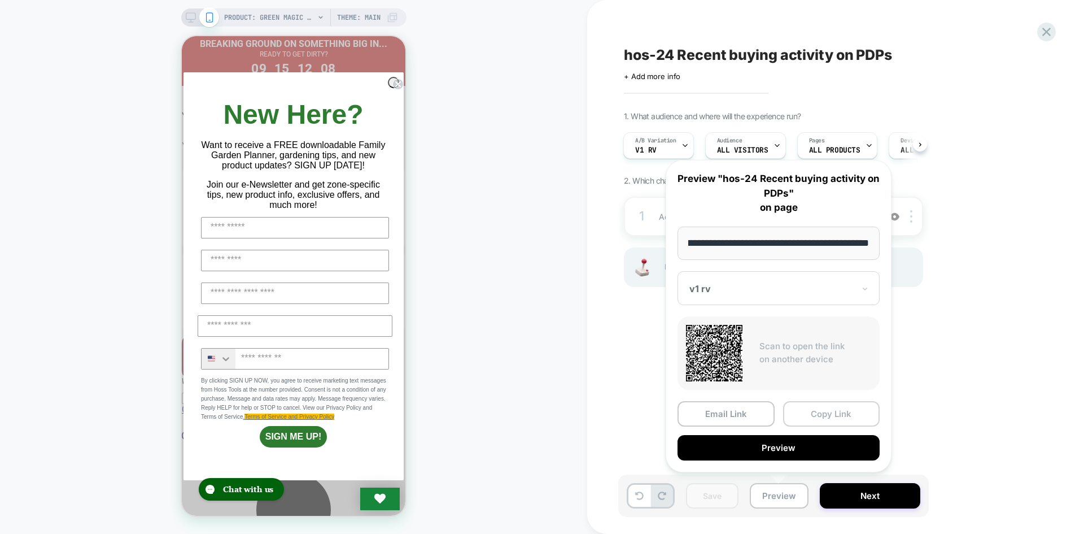
click at [827, 417] on button "Copy Link" at bounding box center [831, 413] width 97 height 25
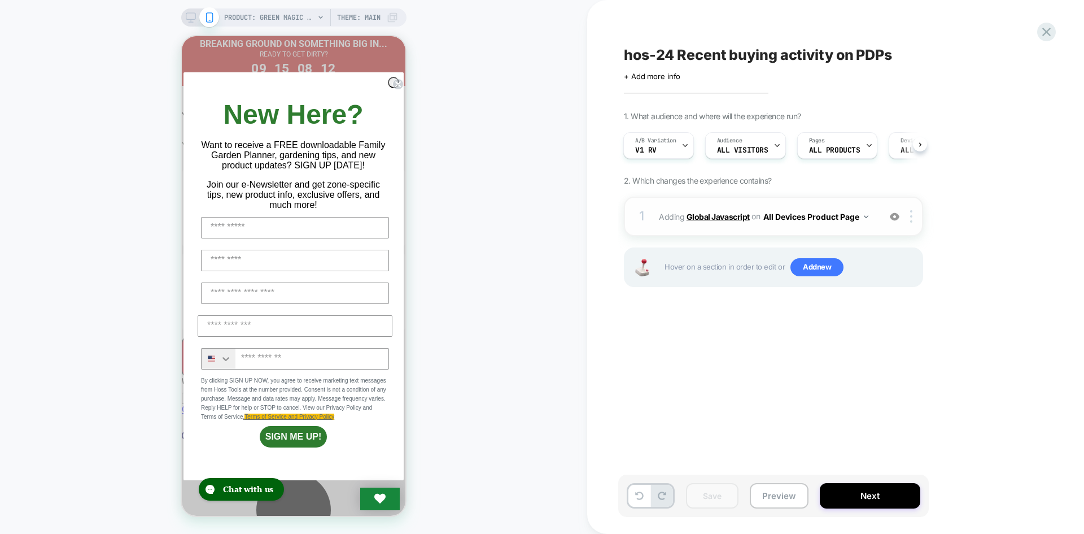
click at [732, 211] on b "Global Javascript" at bounding box center [717, 216] width 63 height 10
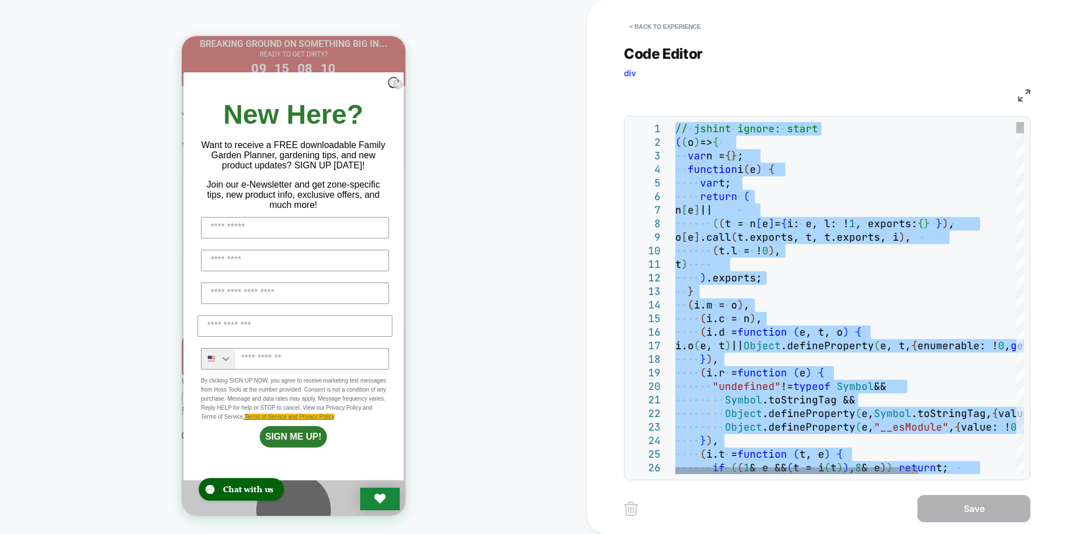
type textarea "**********"
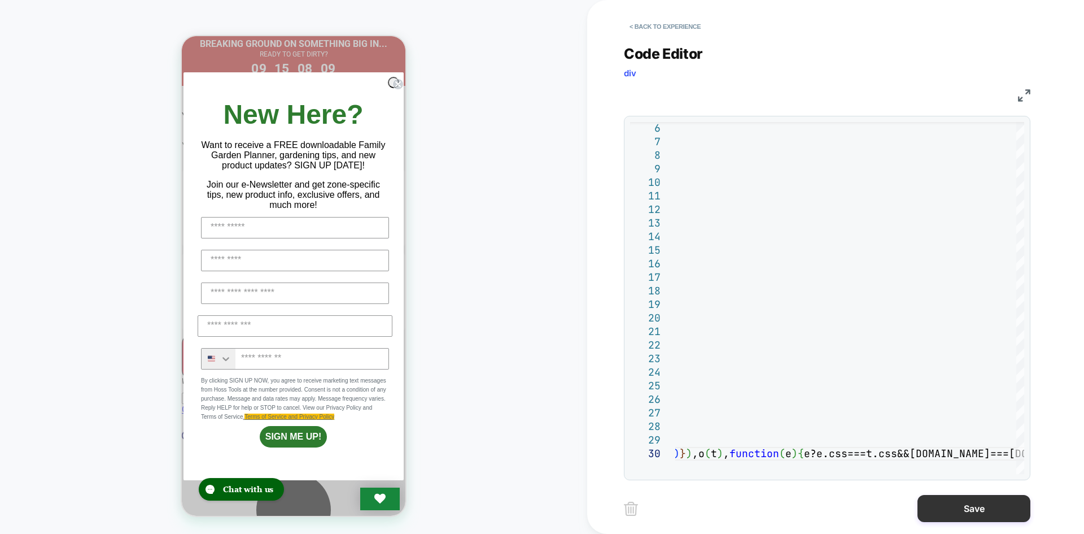
click at [955, 514] on button "Save" at bounding box center [973, 508] width 113 height 27
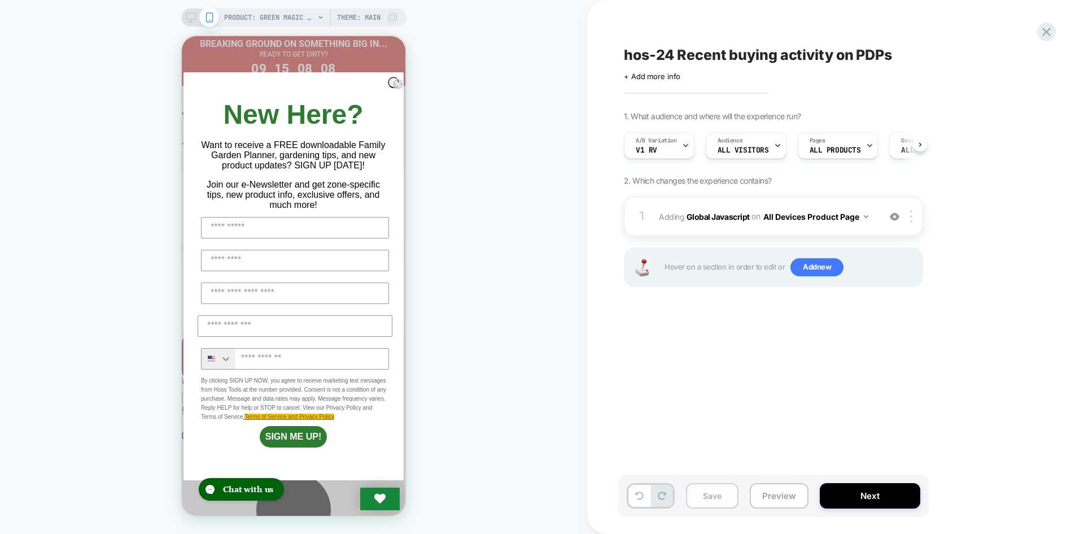
scroll to position [0, 1]
click at [705, 495] on button "Save" at bounding box center [712, 495] width 53 height 25
click at [773, 492] on button "Preview" at bounding box center [779, 495] width 59 height 25
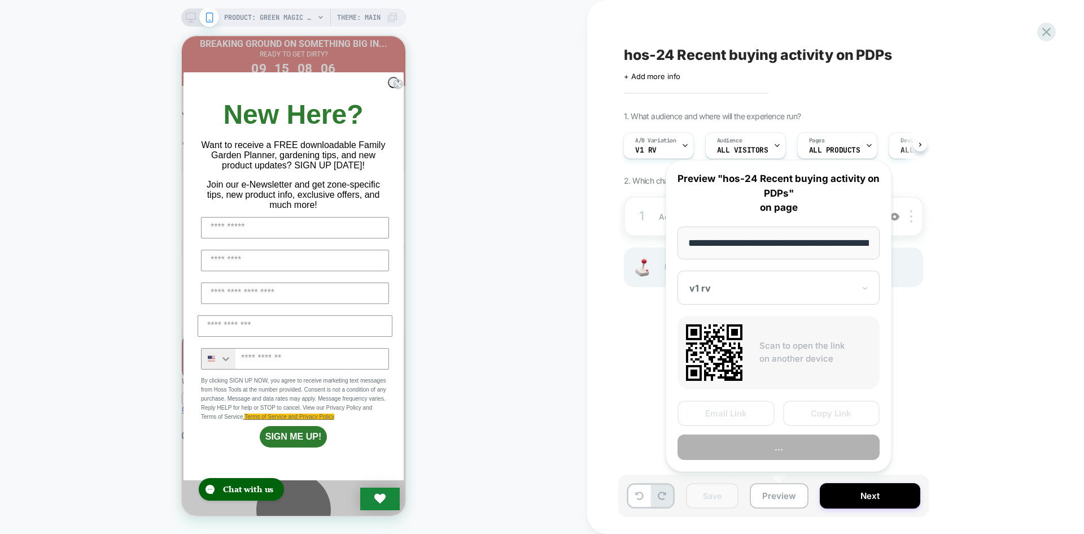
scroll to position [0, 149]
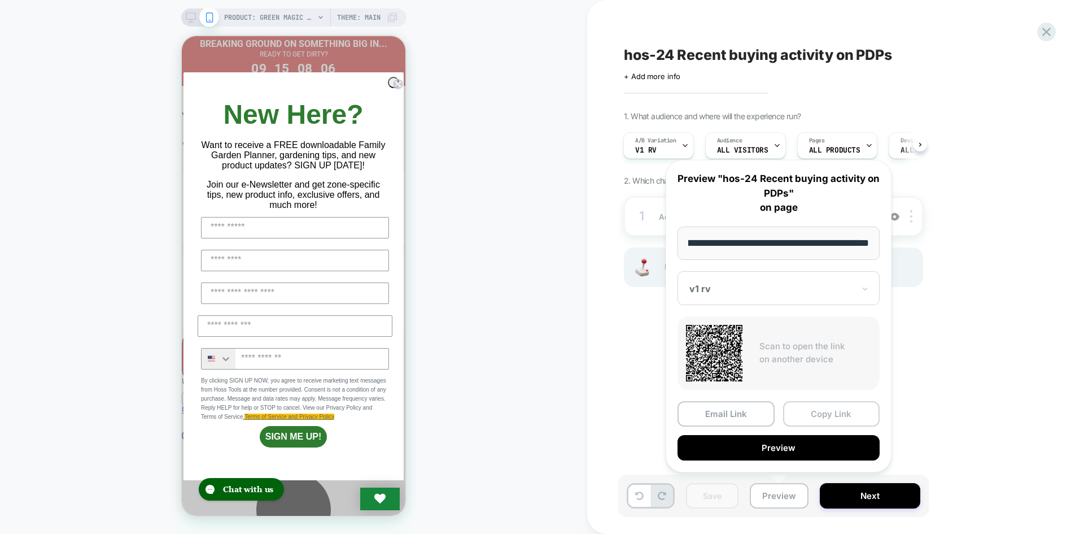
click at [839, 418] on button "Copy Link" at bounding box center [831, 413] width 97 height 25
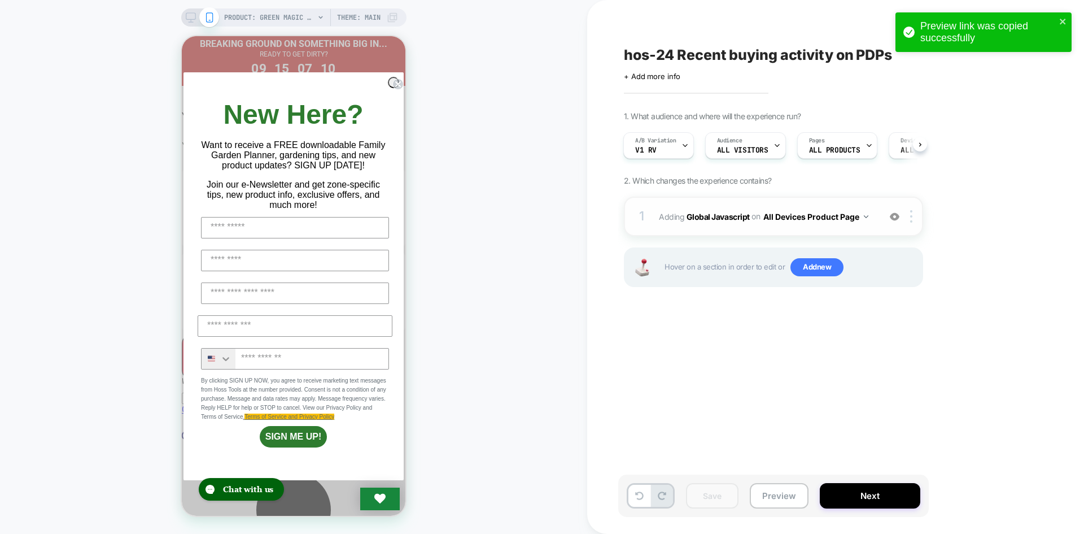
click at [711, 210] on span "Adding Global Javascript on All Devices Product Page" at bounding box center [766, 216] width 215 height 16
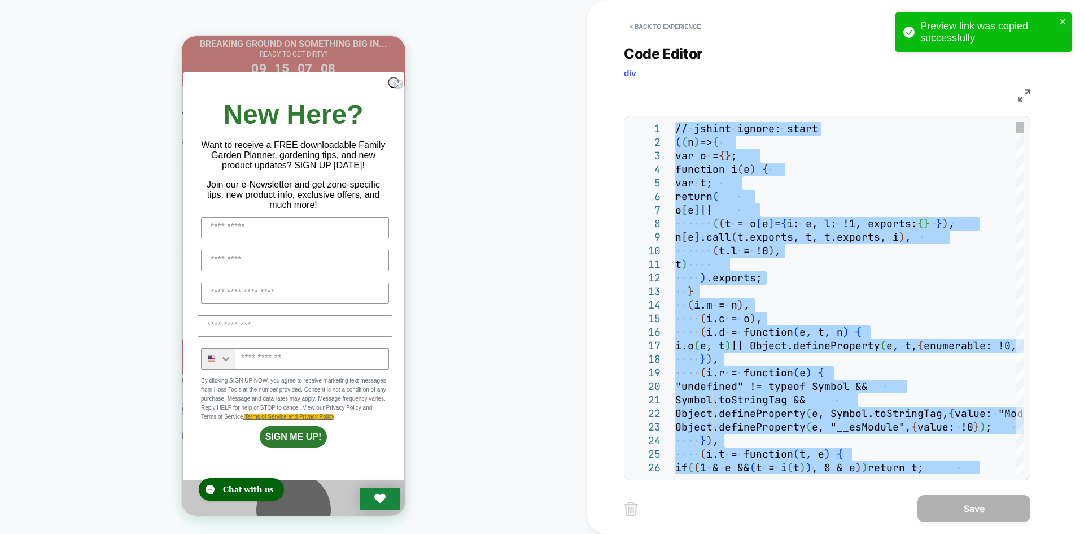
type textarea "**********"
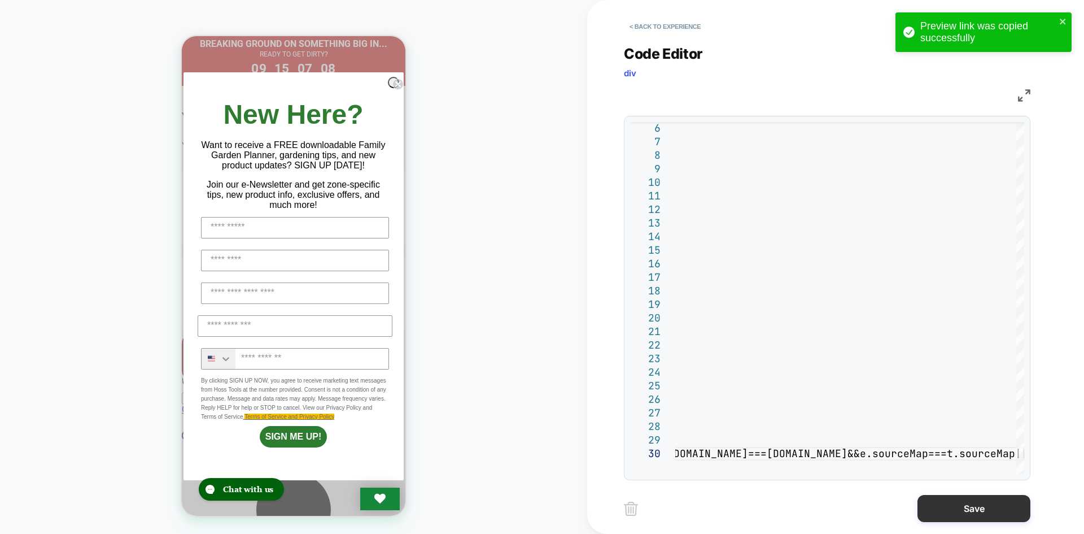
click at [968, 507] on button "Save" at bounding box center [973, 508] width 113 height 27
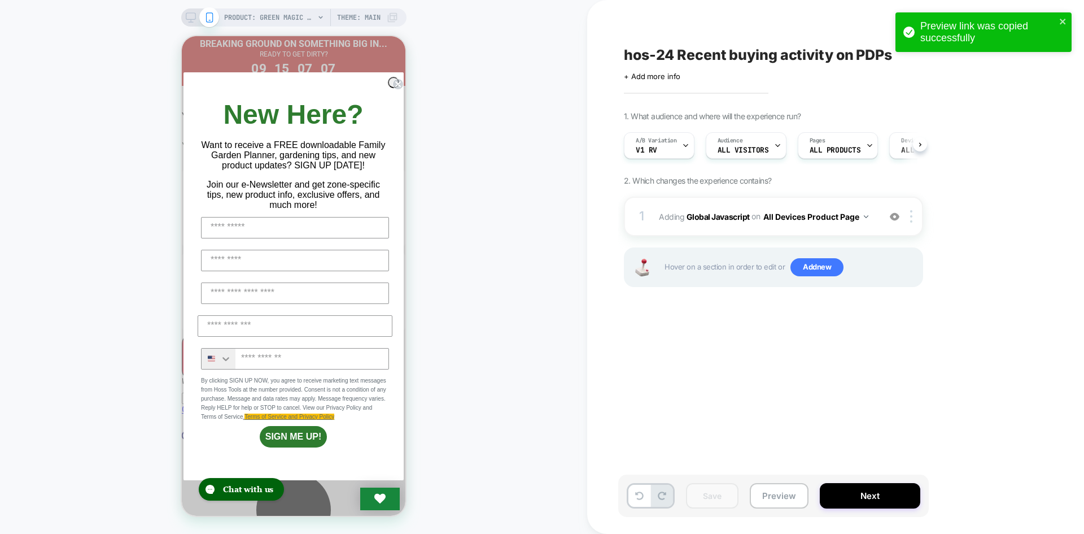
scroll to position [0, 1]
click at [809, 504] on div "Save Preview Next" at bounding box center [773, 495] width 311 height 42
click at [767, 499] on button "Preview" at bounding box center [779, 495] width 59 height 25
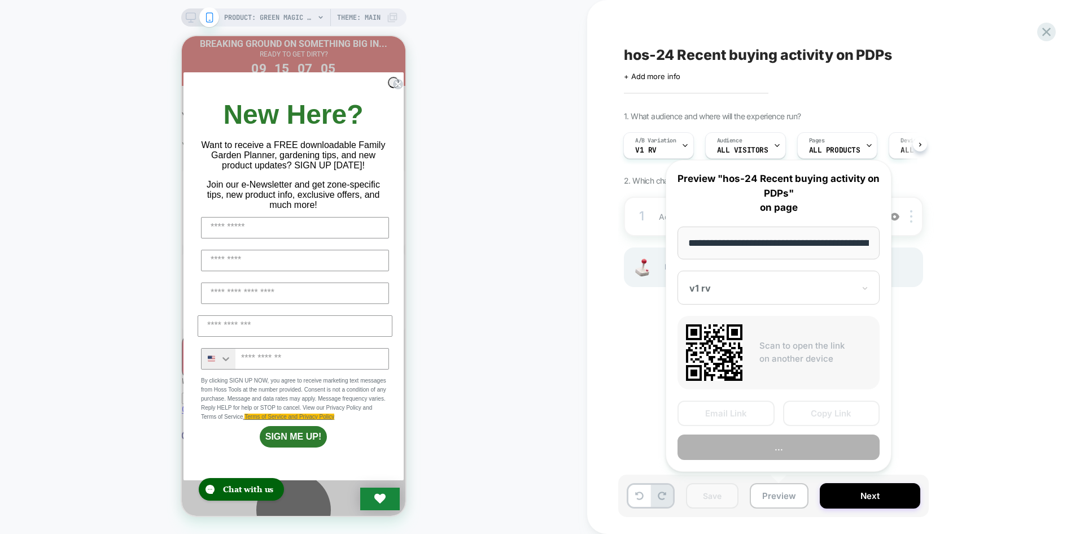
scroll to position [0, 149]
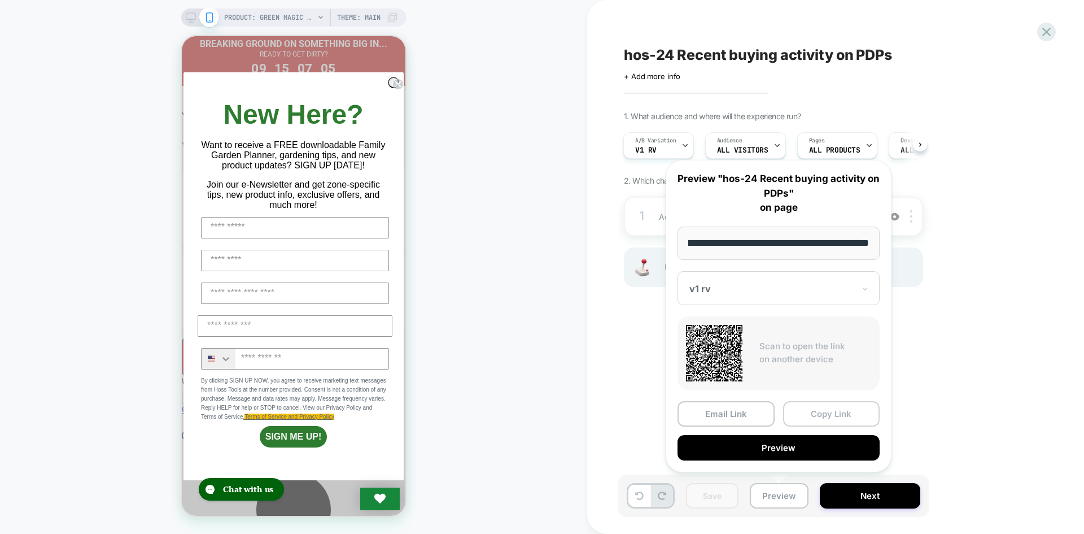
click at [836, 404] on button "Copy Link" at bounding box center [831, 413] width 97 height 25
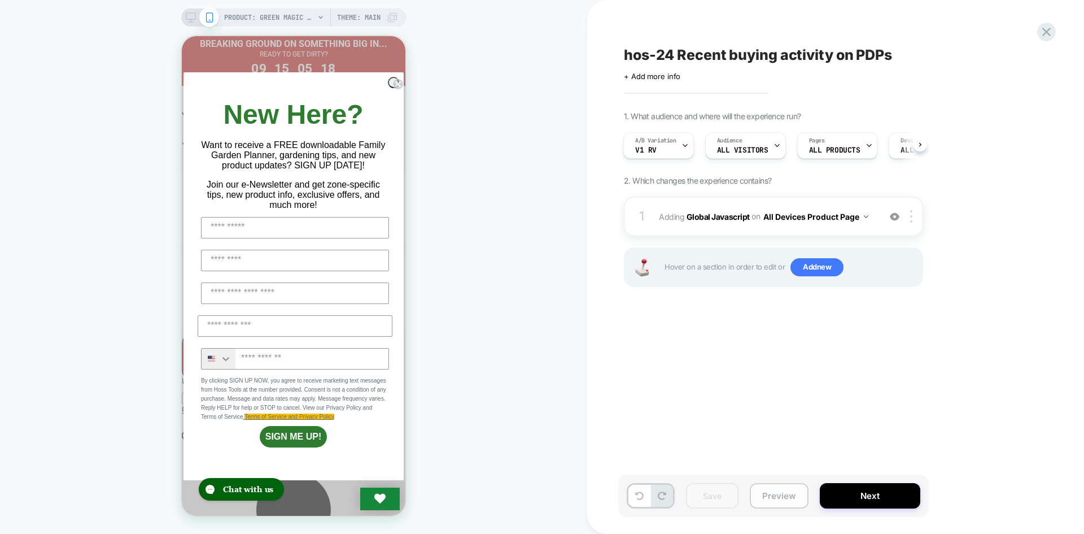
click at [784, 499] on button "Preview" at bounding box center [779, 495] width 59 height 25
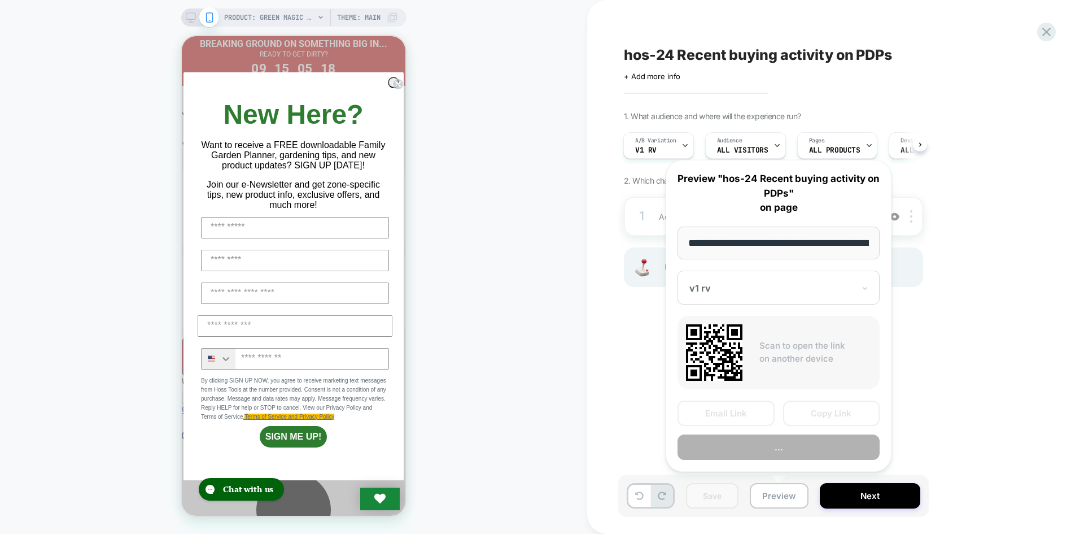
scroll to position [0, 149]
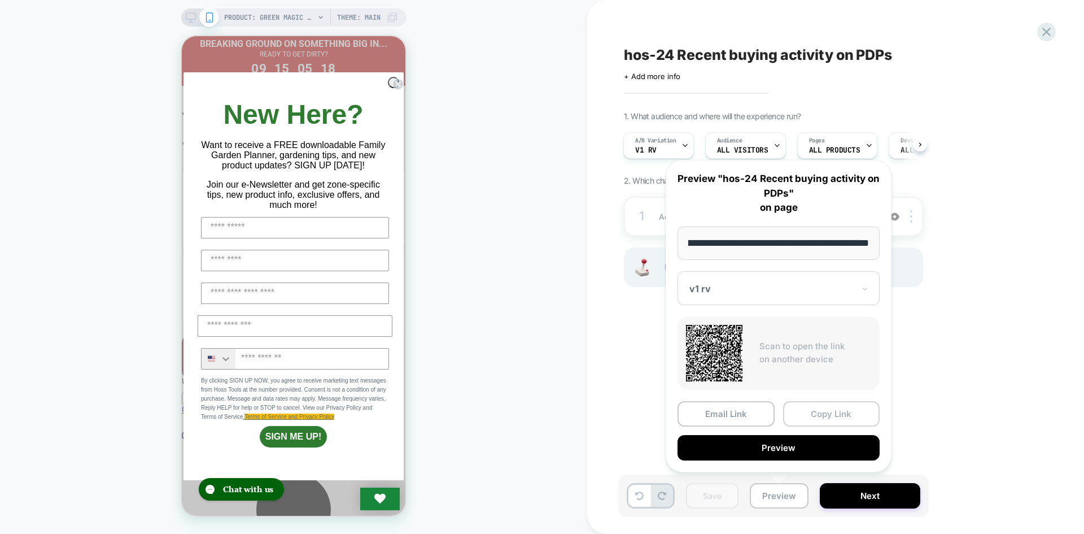
click at [833, 416] on button "Copy Link" at bounding box center [831, 413] width 97 height 25
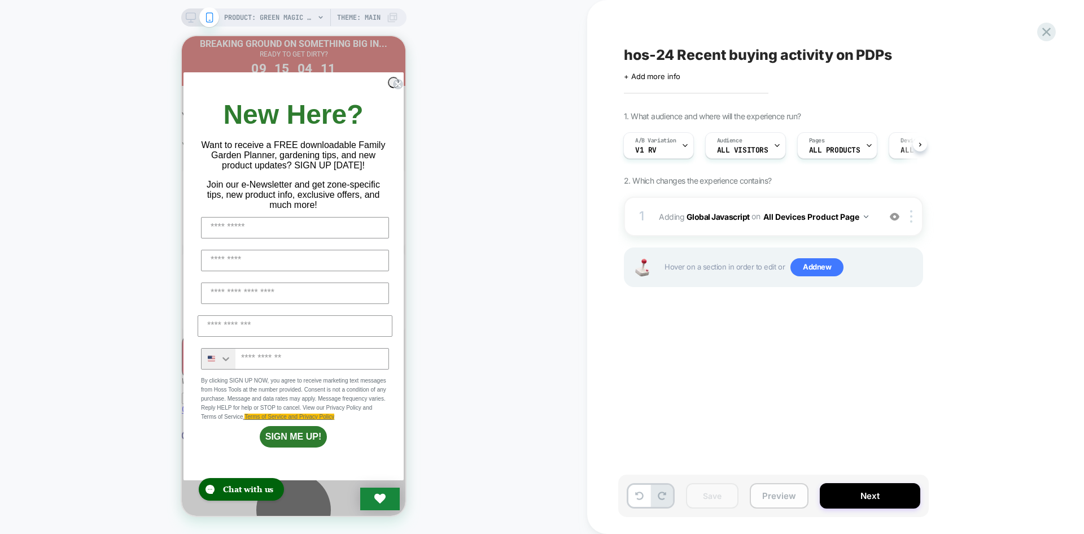
click at [790, 488] on button "Preview" at bounding box center [779, 495] width 59 height 25
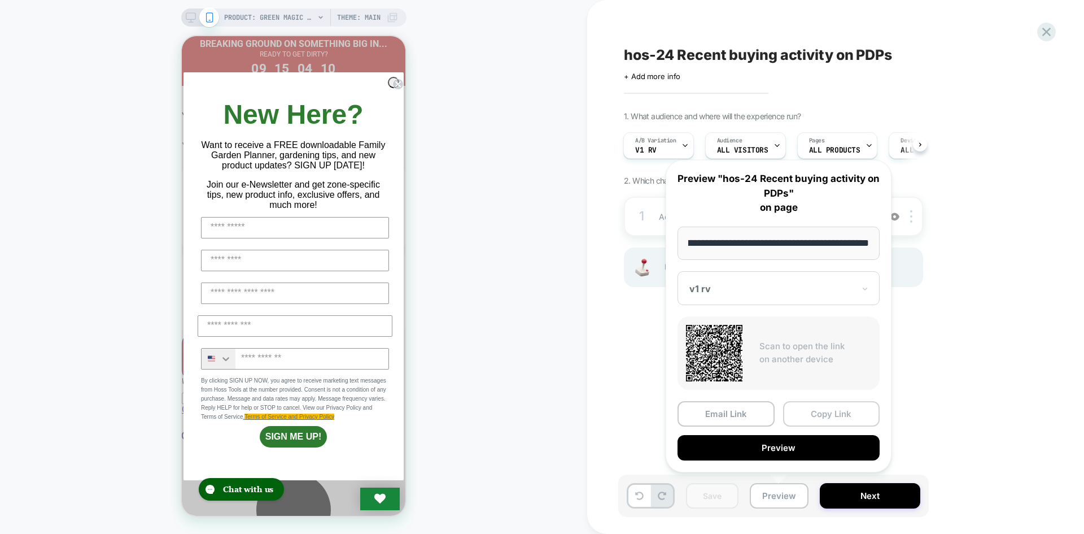
click at [821, 416] on button "Copy Link" at bounding box center [831, 413] width 97 height 25
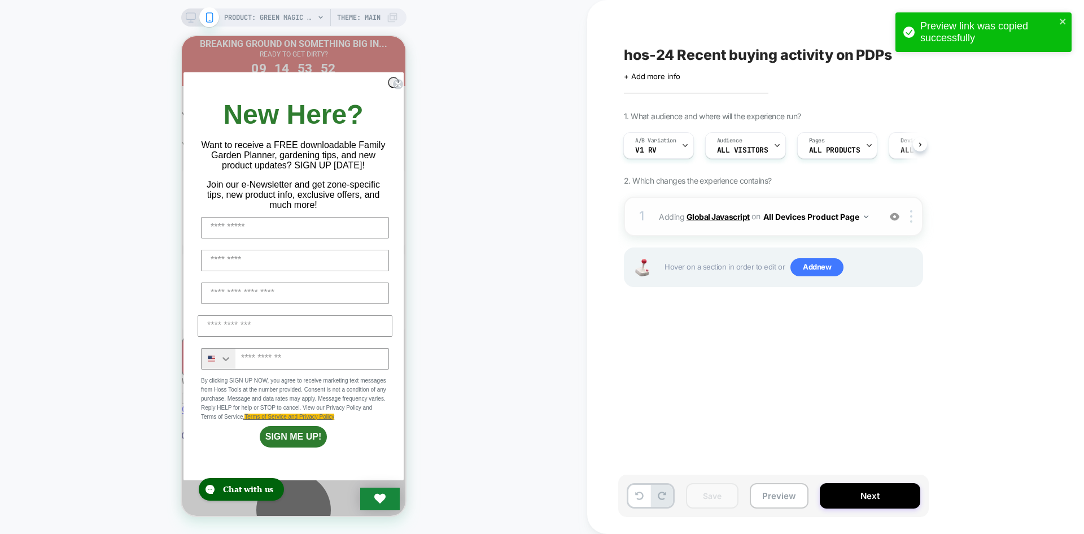
click at [693, 218] on b "Global Javascript" at bounding box center [717, 216] width 63 height 10
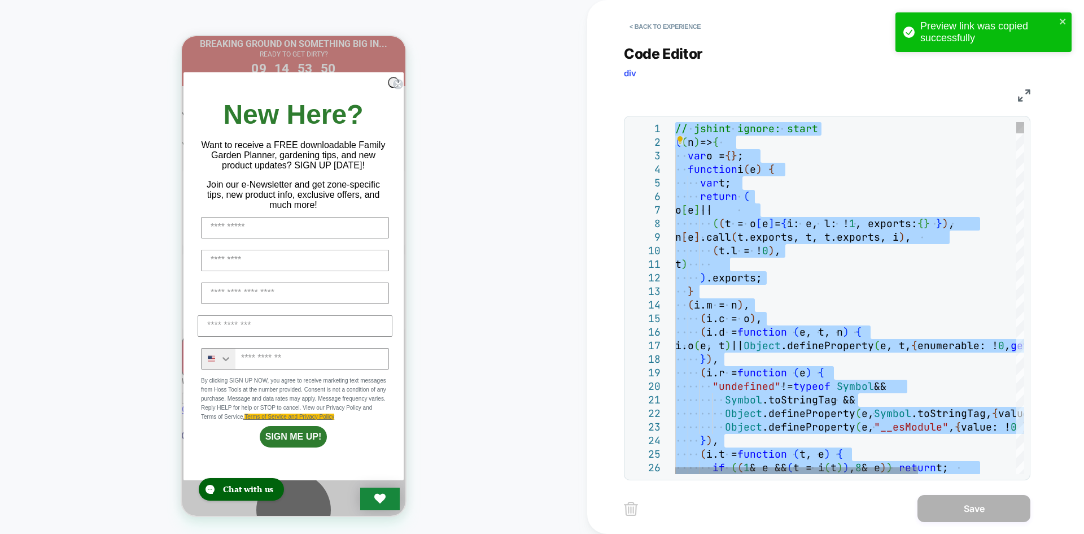
type textarea "**********"
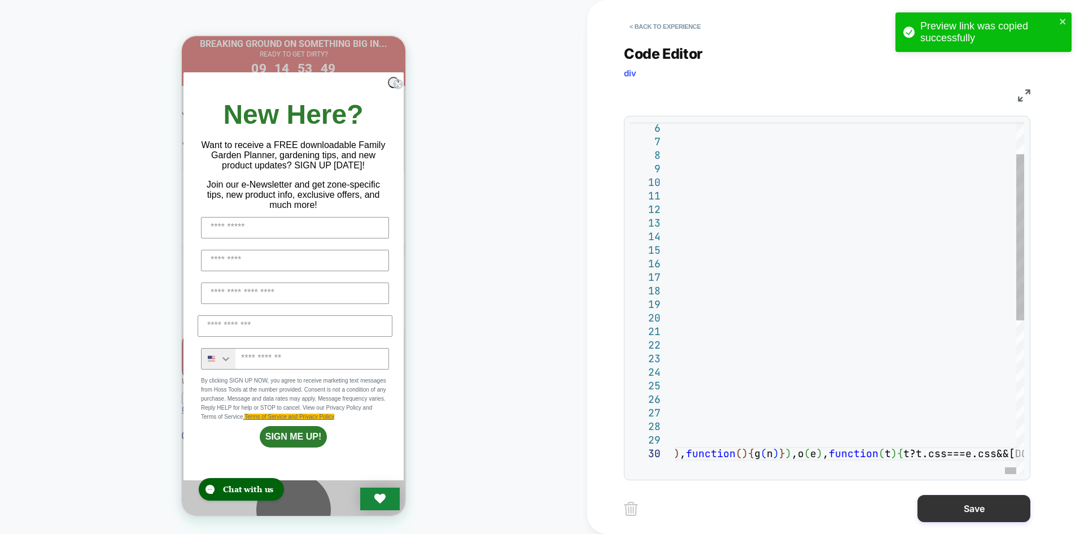
click at [951, 512] on button "Save" at bounding box center [973, 508] width 113 height 27
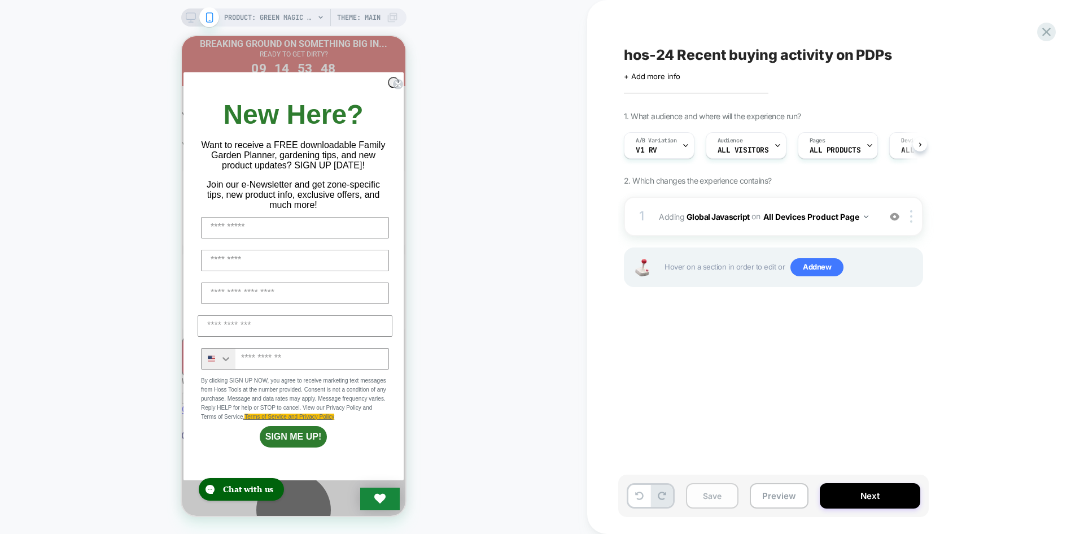
scroll to position [0, 1]
click at [703, 494] on button "Save" at bounding box center [712, 495] width 53 height 25
click at [751, 495] on button "Preview" at bounding box center [779, 495] width 59 height 25
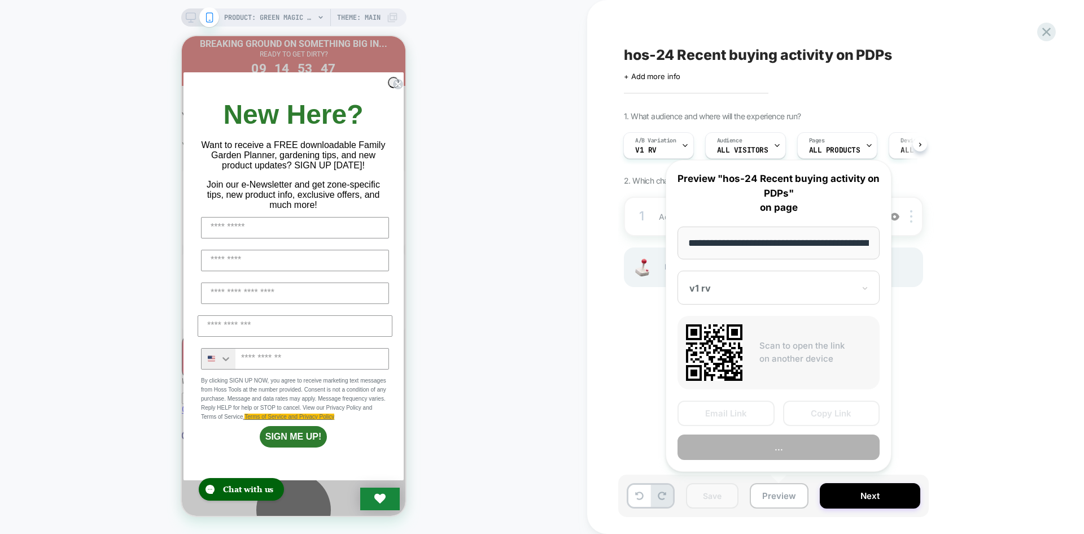
scroll to position [0, 149]
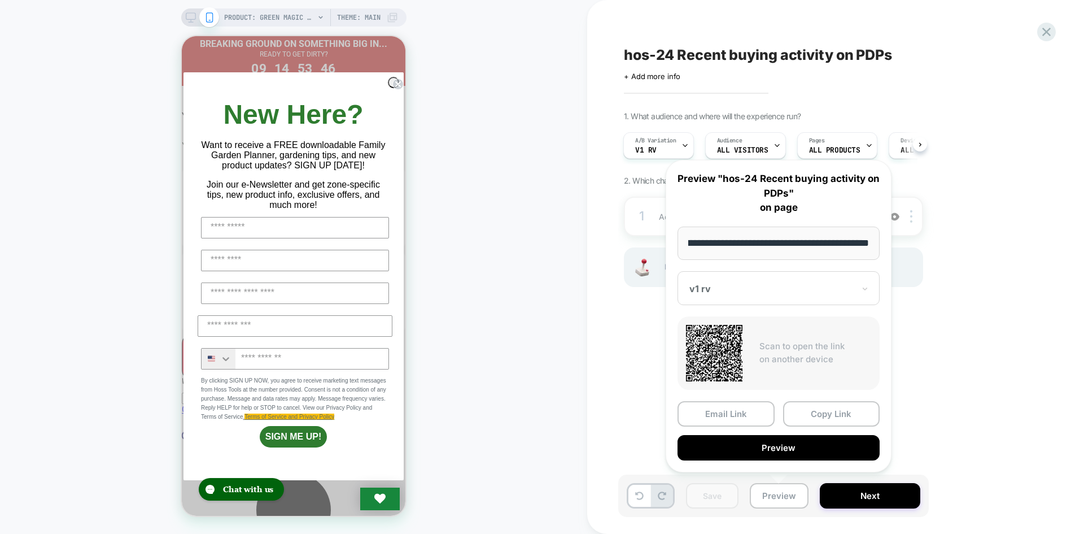
click at [815, 420] on button "Copy Link" at bounding box center [831, 413] width 97 height 25
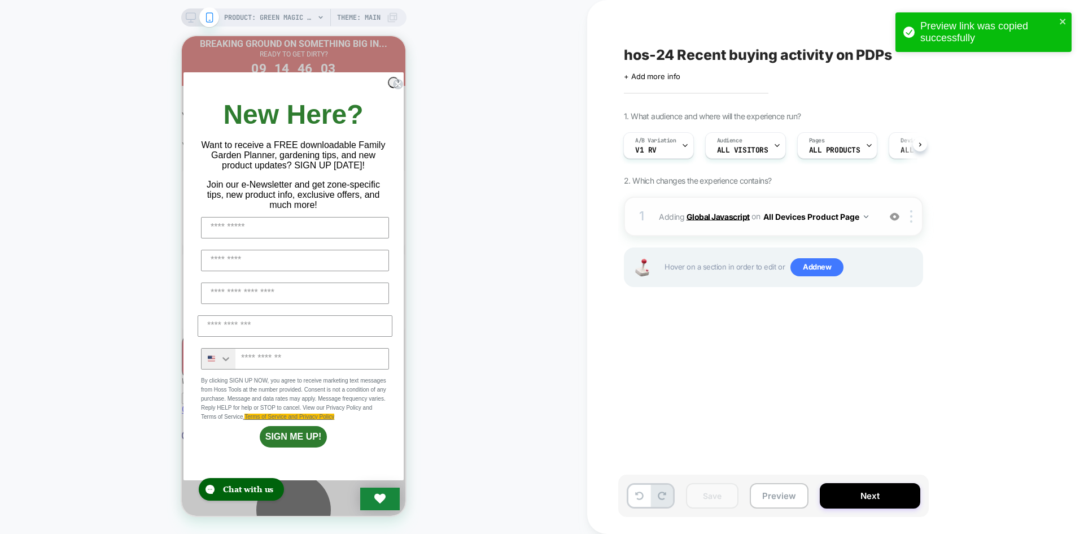
click at [724, 213] on b "Global Javascript" at bounding box center [717, 216] width 63 height 10
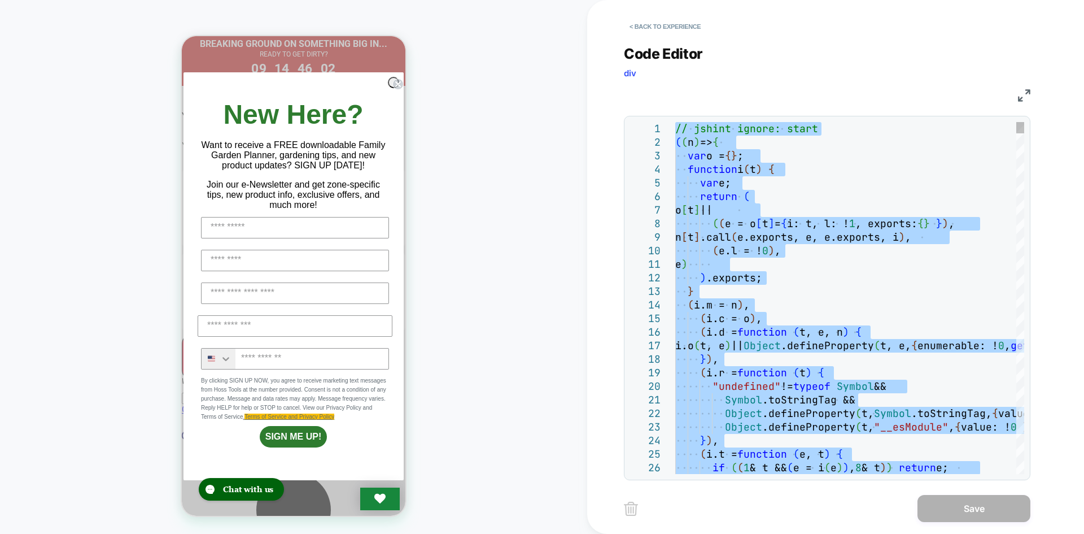
type textarea "**********"
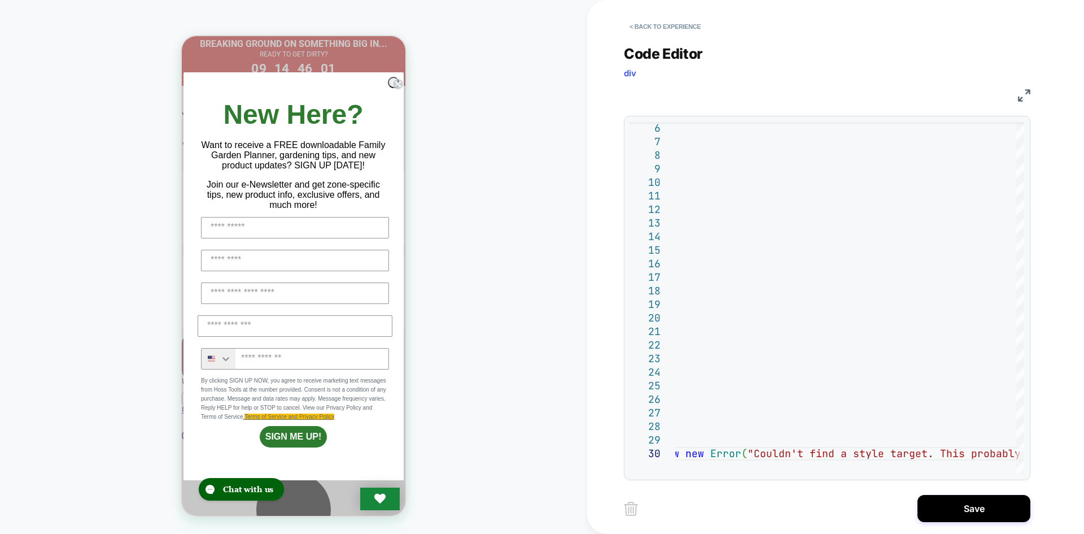
click at [973, 523] on div "< Back to experience Code Editor div JS 6 7 8 9 10 11 12 13 14 15 16 17 18 19 2…" at bounding box center [835, 267] width 423 height 534
click at [978, 510] on button "Save" at bounding box center [973, 508] width 113 height 27
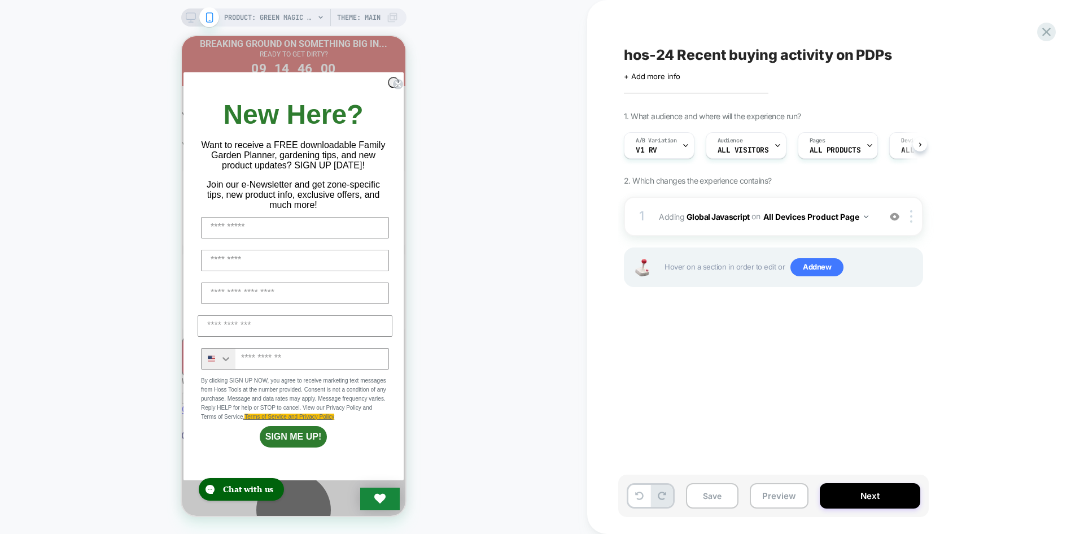
scroll to position [0, 1]
click at [704, 488] on button "Save" at bounding box center [712, 495] width 53 height 25
click at [767, 505] on button "Preview" at bounding box center [779, 495] width 59 height 25
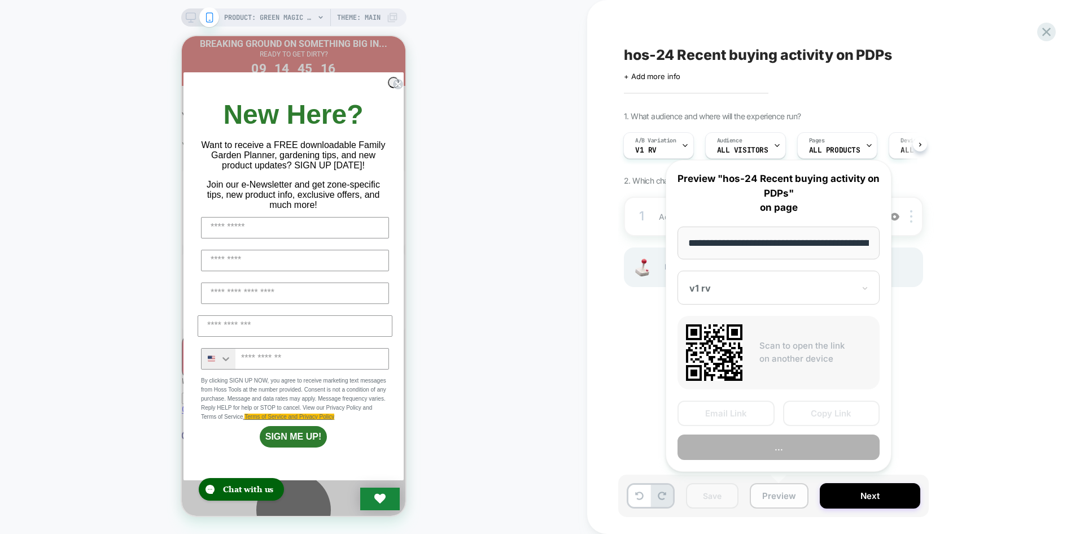
scroll to position [0, 149]
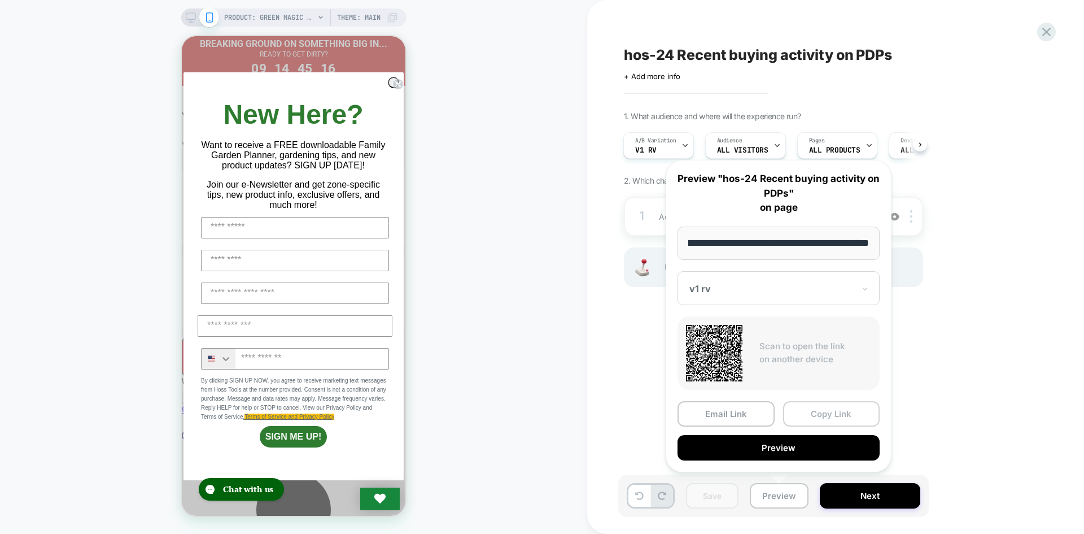
click at [810, 409] on button "Copy Link" at bounding box center [831, 413] width 97 height 25
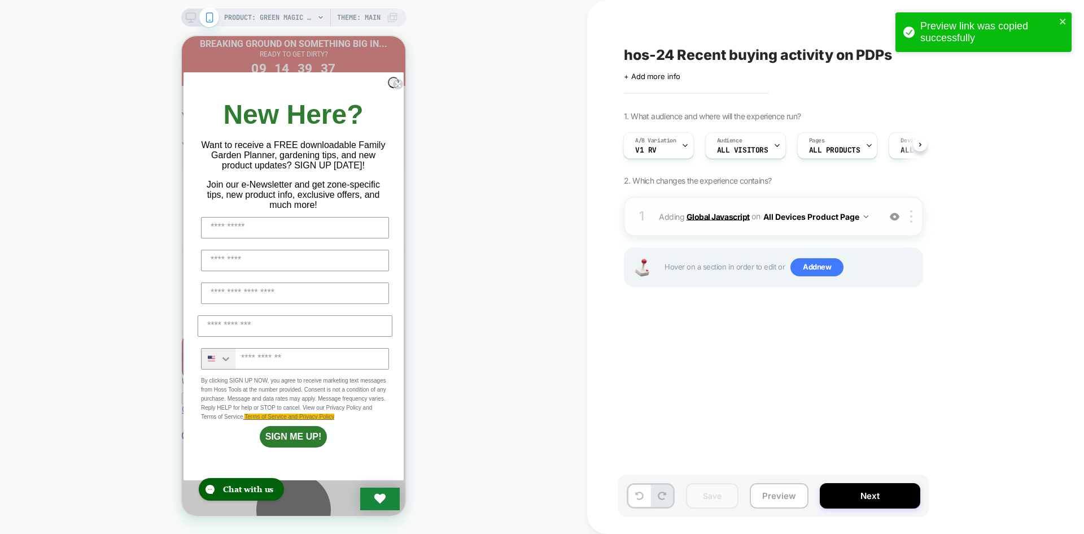
click at [724, 220] on b "Global Javascript" at bounding box center [717, 216] width 63 height 10
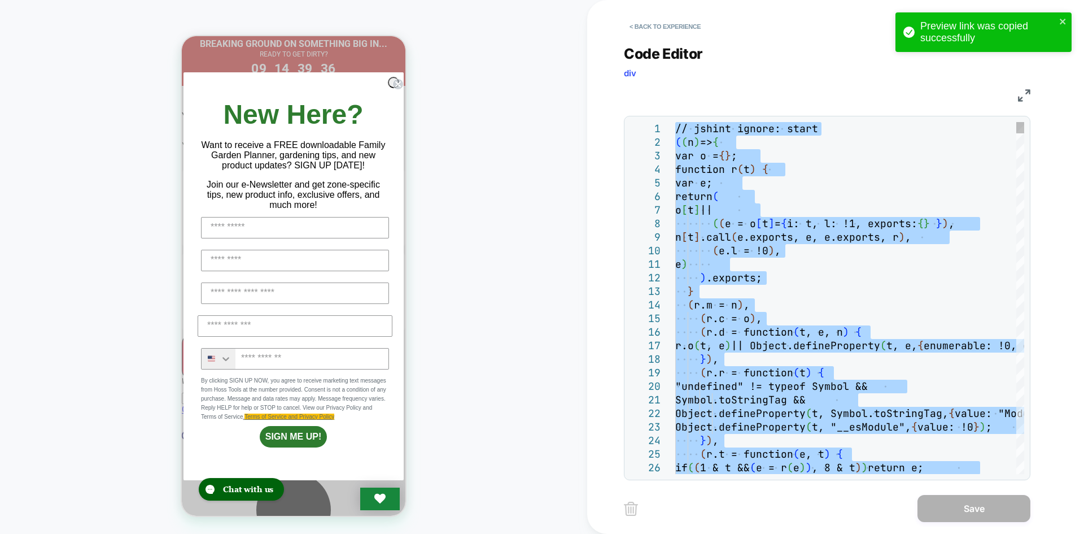
scroll to position [0, 0]
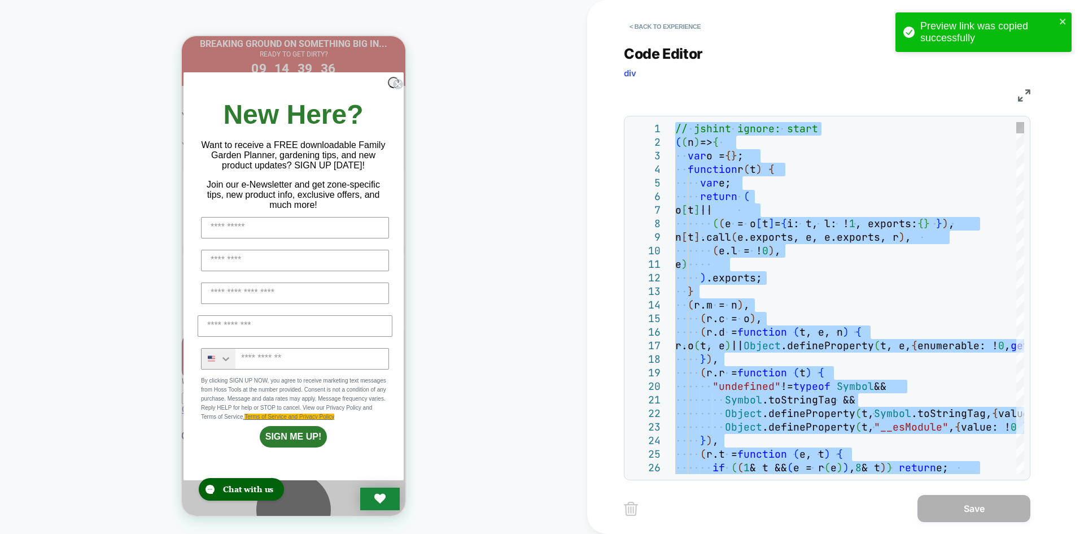
type textarea "**********"
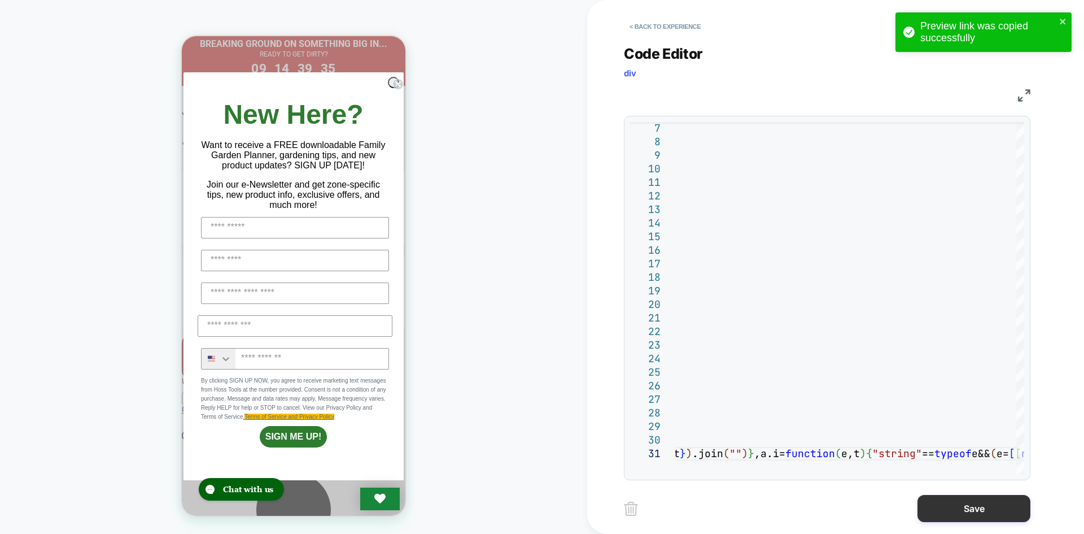
click at [934, 514] on button "Save" at bounding box center [973, 508] width 113 height 27
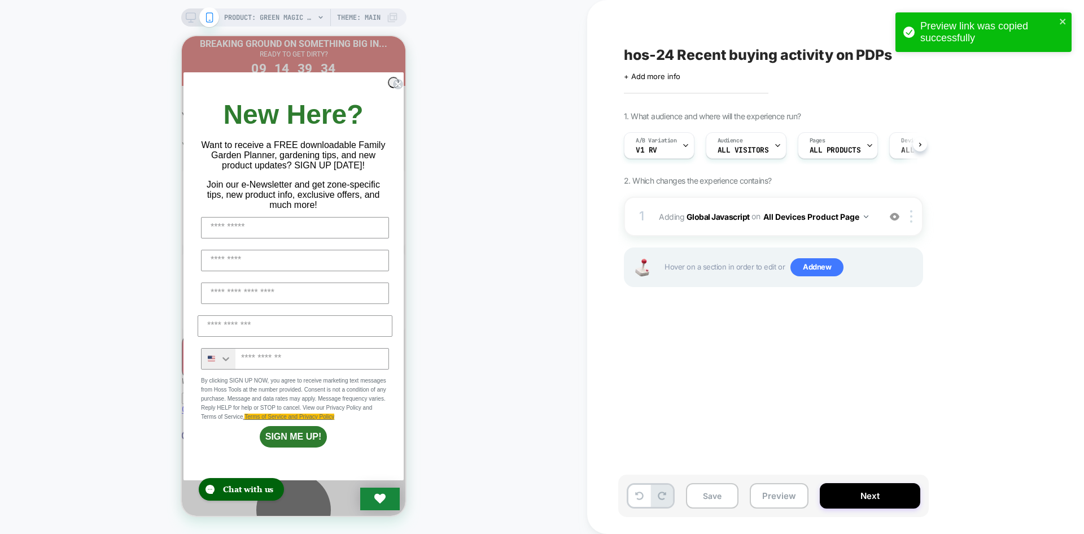
scroll to position [0, 1]
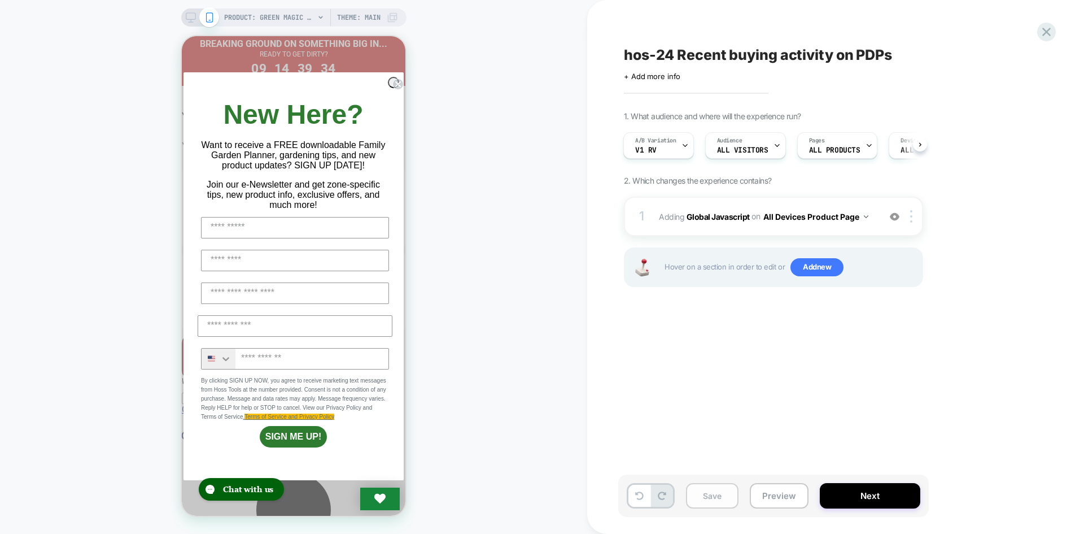
click at [736, 497] on button "Save" at bounding box center [712, 495] width 53 height 25
click at [785, 497] on button "Preview" at bounding box center [779, 495] width 59 height 25
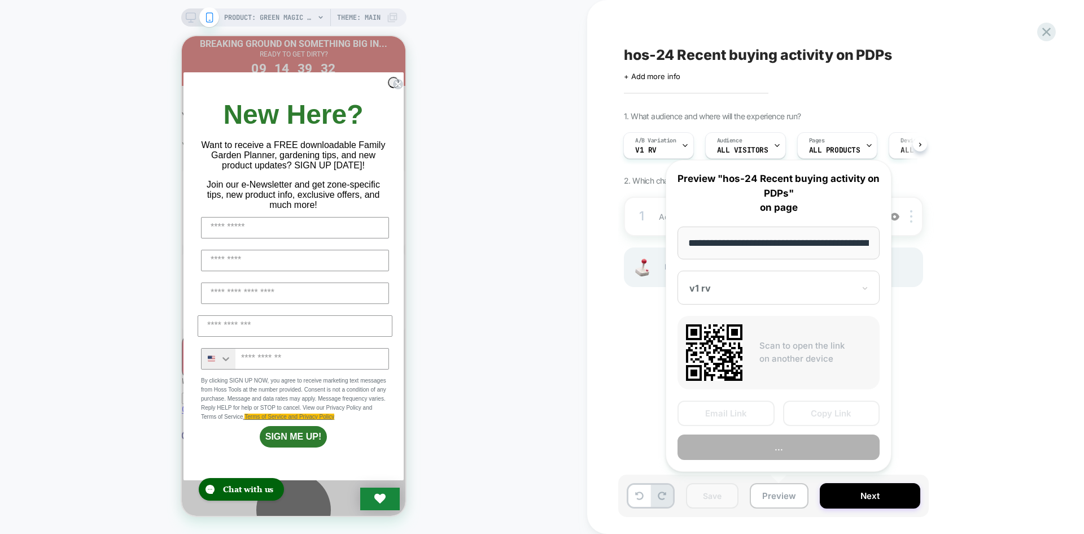
scroll to position [0, 149]
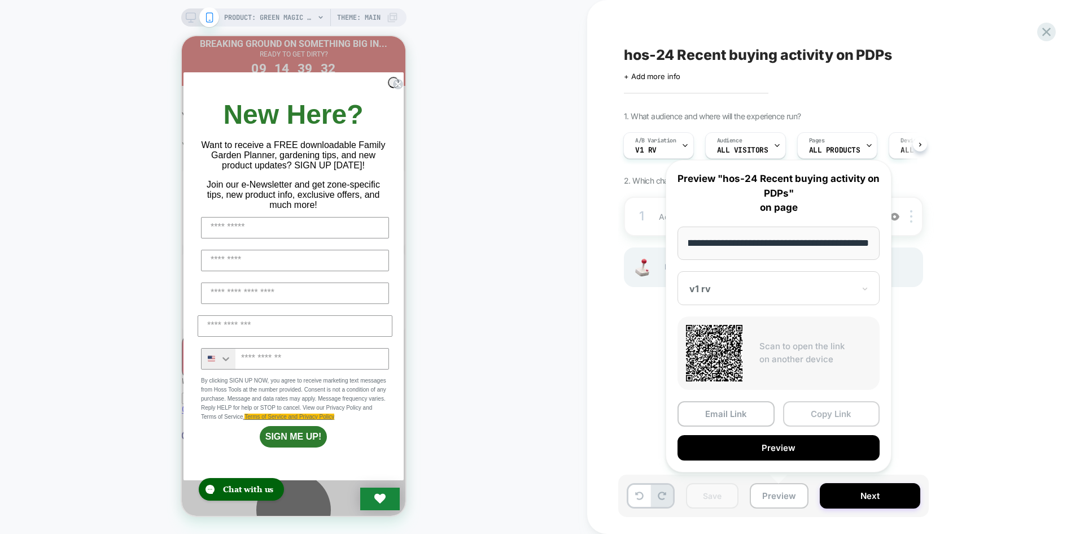
click at [822, 415] on button "Copy Link" at bounding box center [831, 413] width 97 height 25
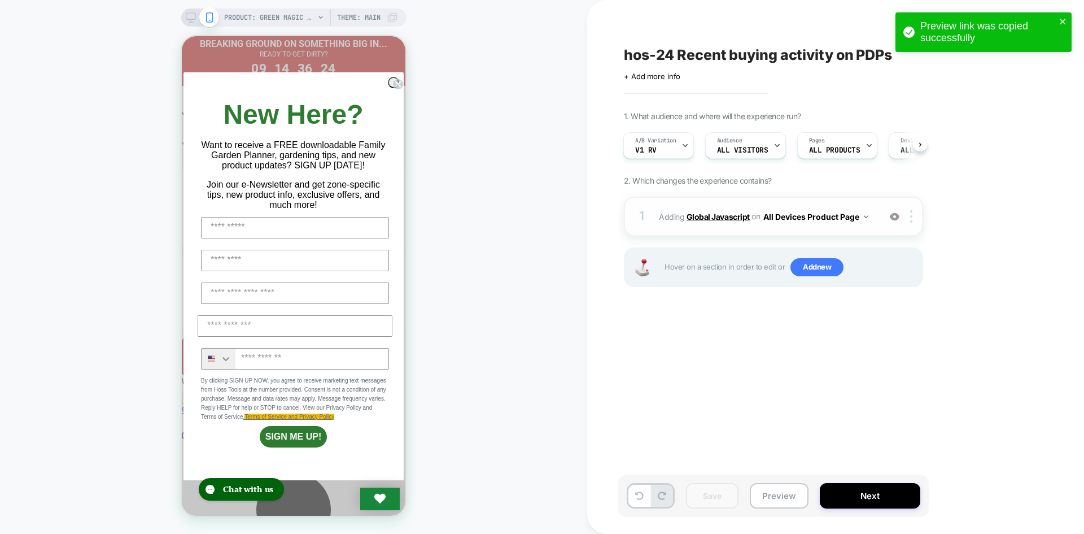
click at [728, 212] on b "Global Javascript" at bounding box center [717, 216] width 63 height 10
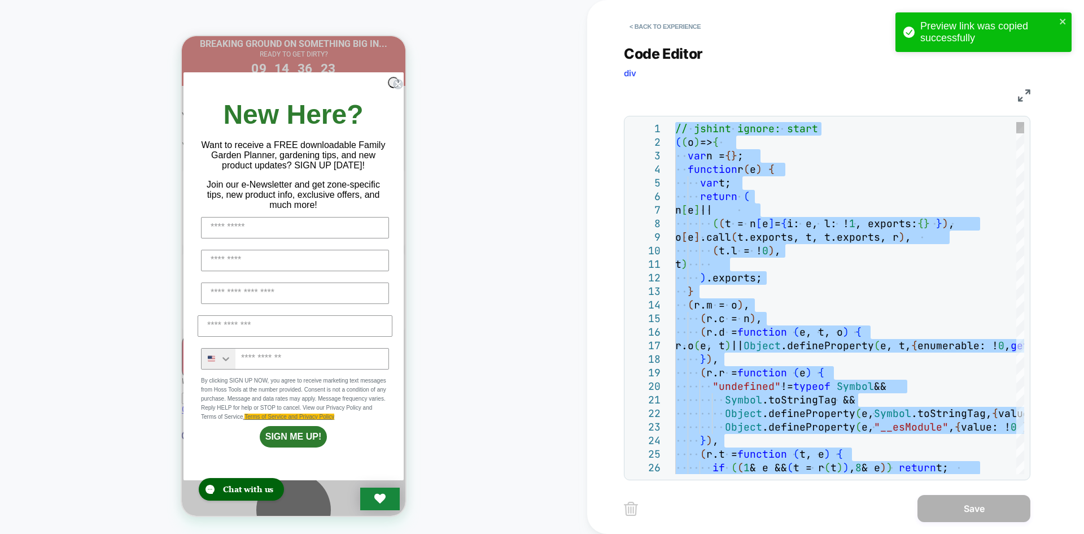
type textarea "**********"
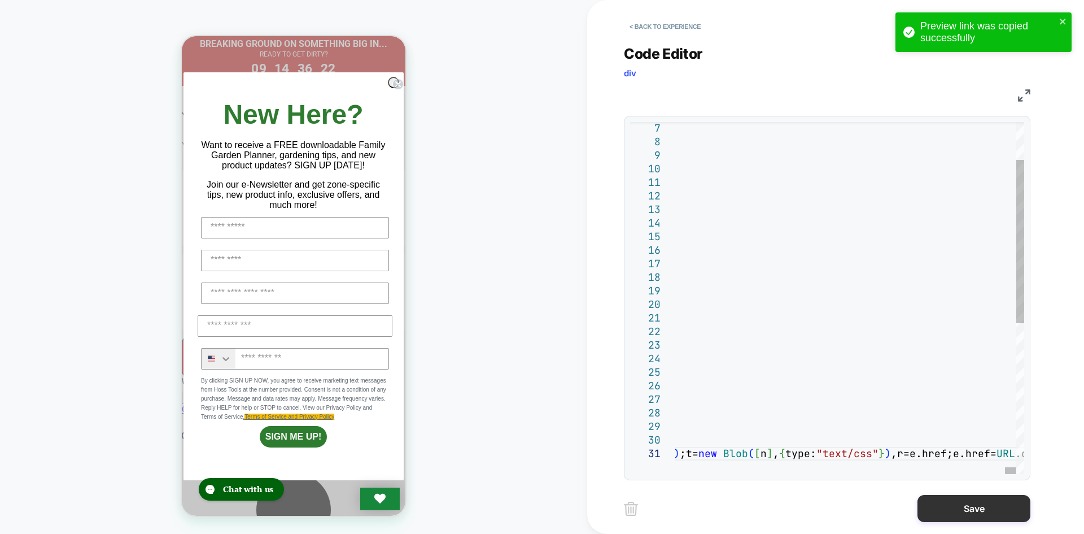
click at [942, 510] on button "Save" at bounding box center [973, 508] width 113 height 27
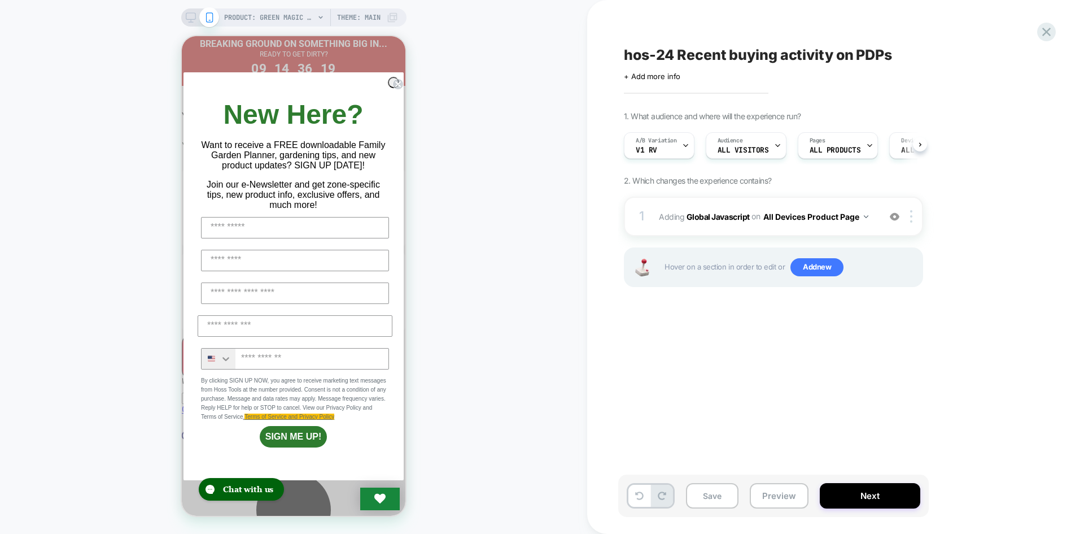
scroll to position [0, 1]
click at [677, 497] on div "Save Preview Next" at bounding box center [773, 495] width 311 height 42
click at [688, 496] on button "Save" at bounding box center [712, 495] width 53 height 25
click at [773, 495] on button "Preview" at bounding box center [779, 495] width 59 height 25
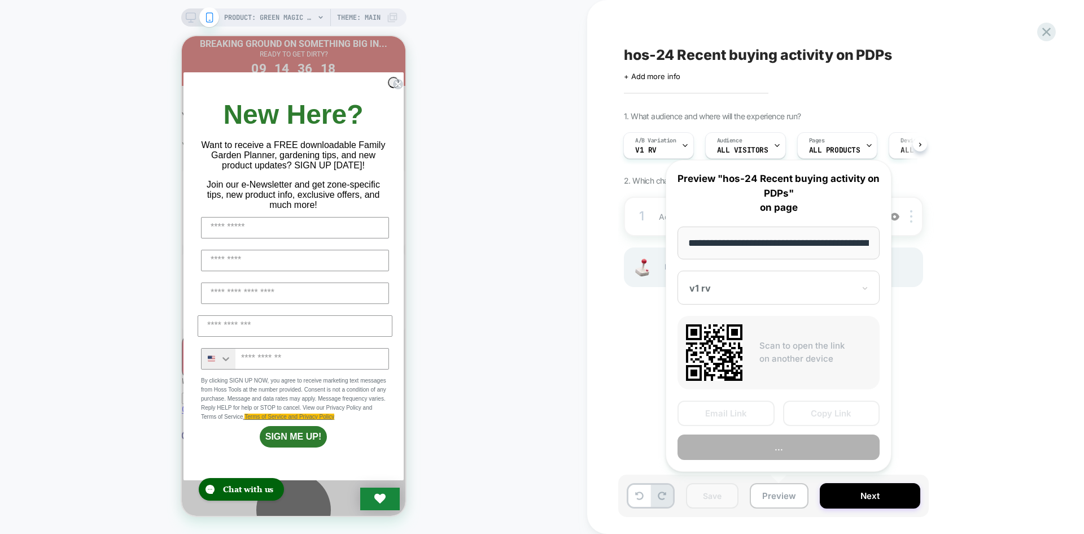
scroll to position [0, 149]
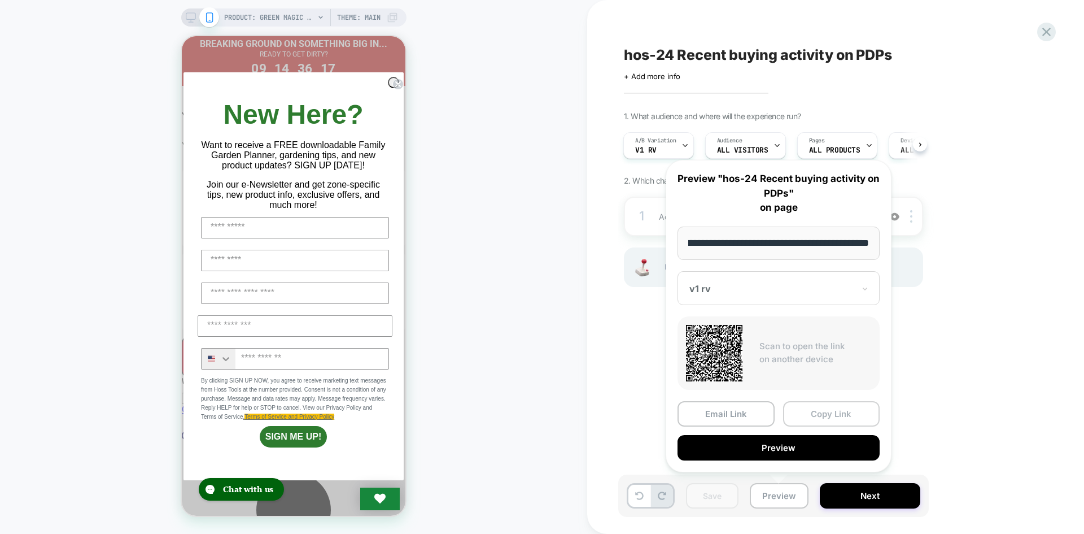
click at [819, 406] on button "Copy Link" at bounding box center [831, 413] width 97 height 25
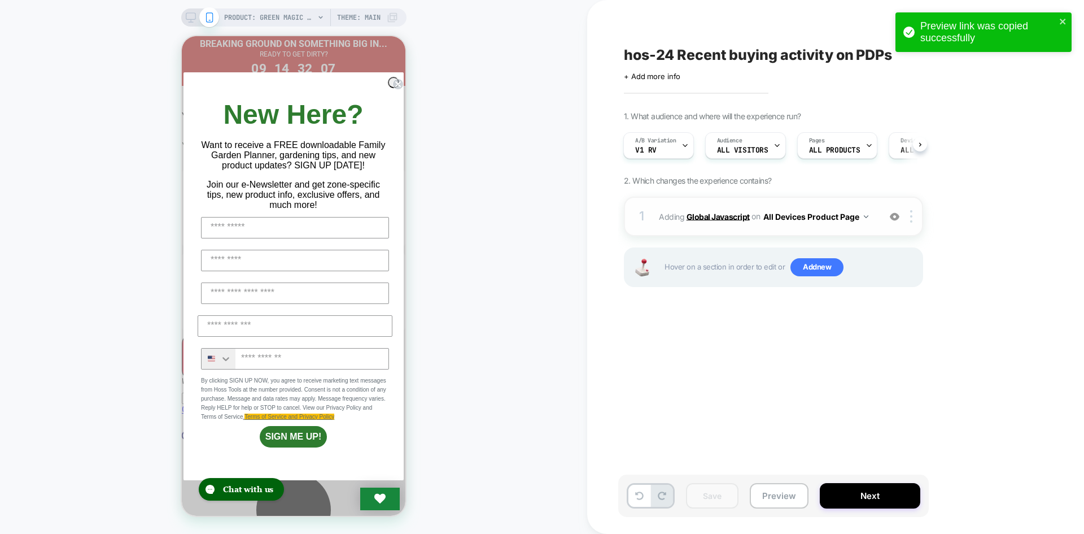
click at [705, 217] on b "Global Javascript" at bounding box center [717, 216] width 63 height 10
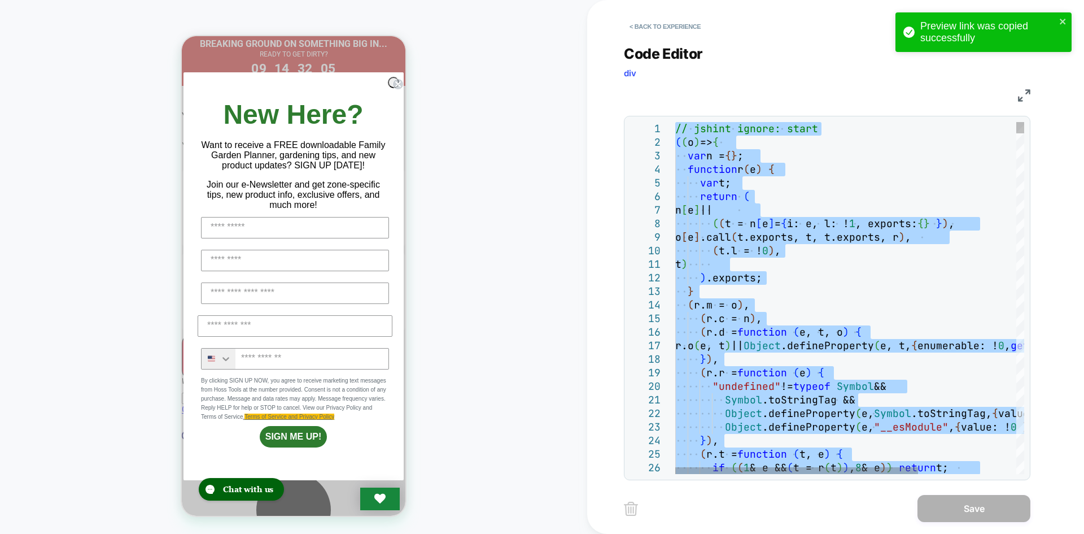
type textarea "**********"
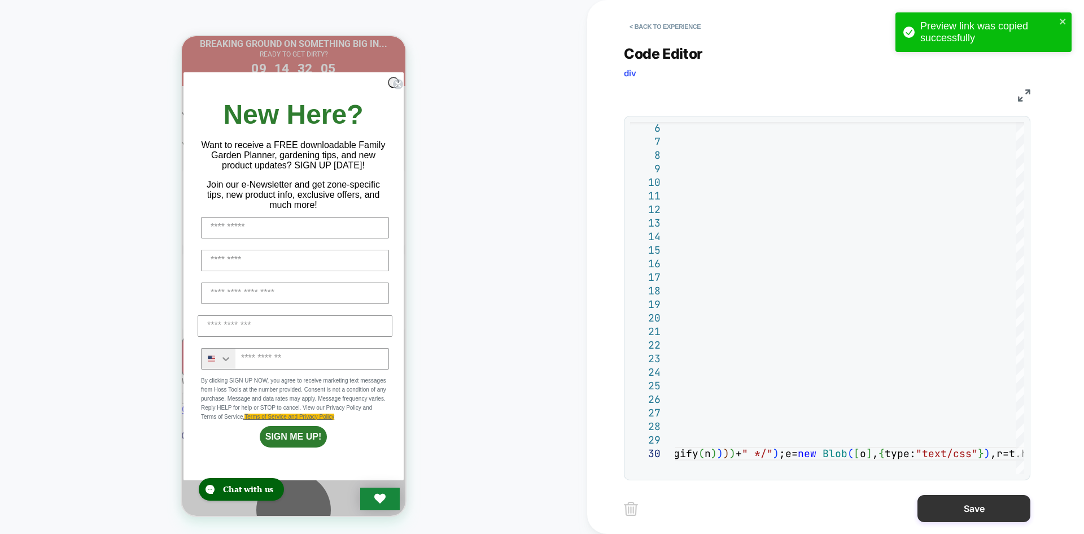
click at [937, 507] on button "Save" at bounding box center [973, 508] width 113 height 27
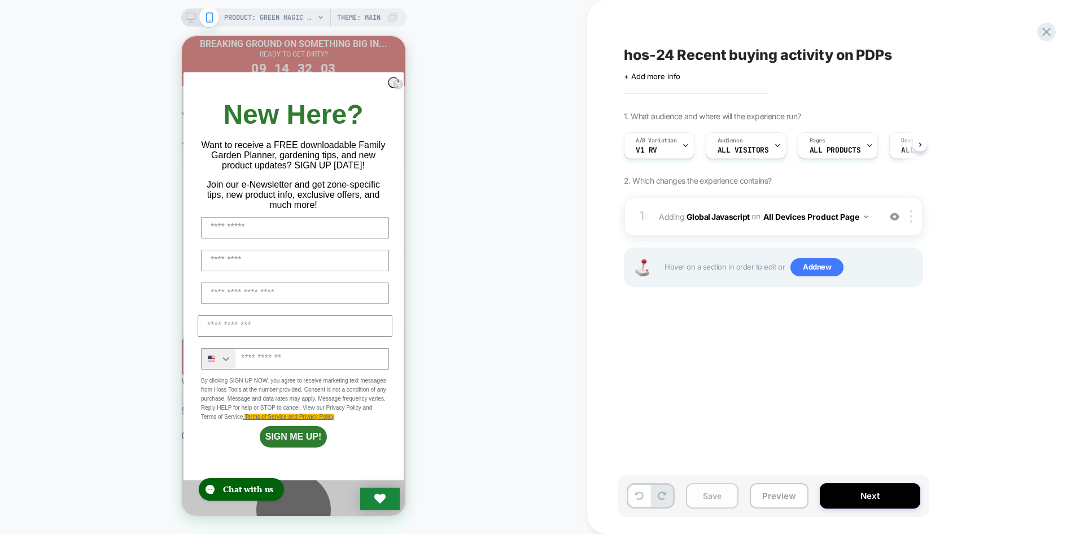
scroll to position [0, 1]
click at [720, 494] on button "Save" at bounding box center [712, 495] width 53 height 25
click at [785, 495] on button "Preview" at bounding box center [779, 495] width 59 height 25
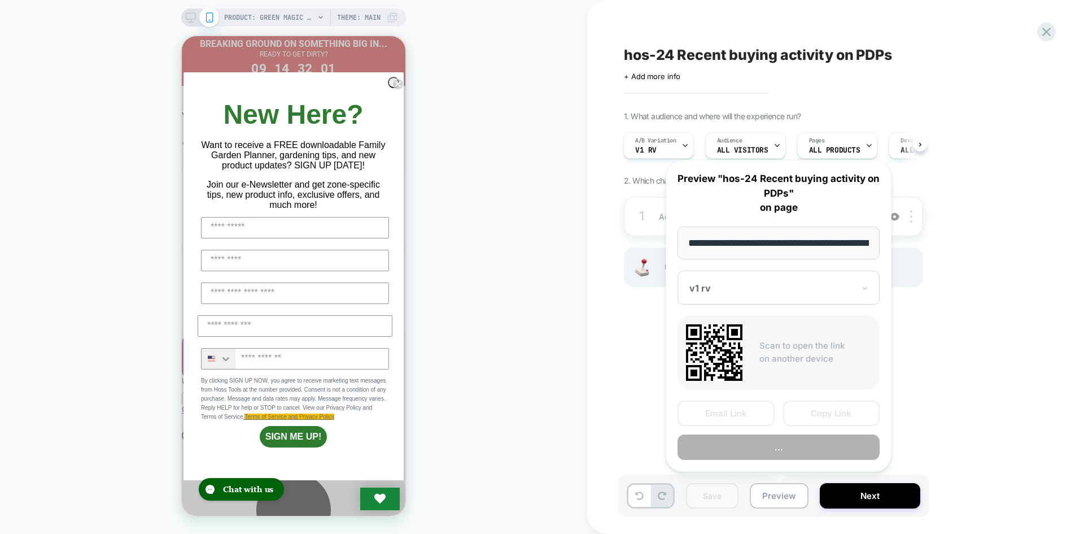
scroll to position [0, 149]
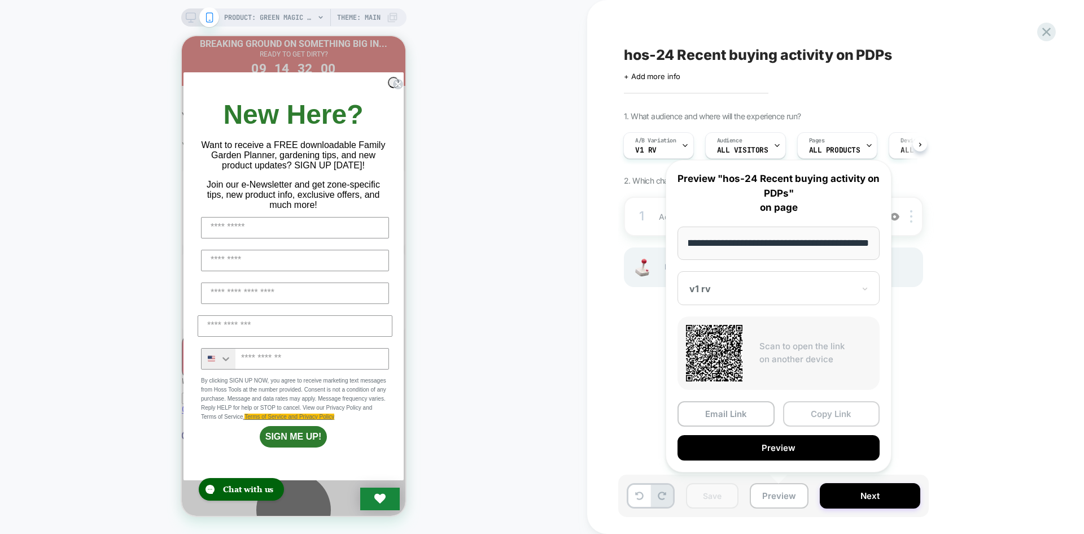
click at [832, 422] on button "Copy Link" at bounding box center [831, 413] width 97 height 25
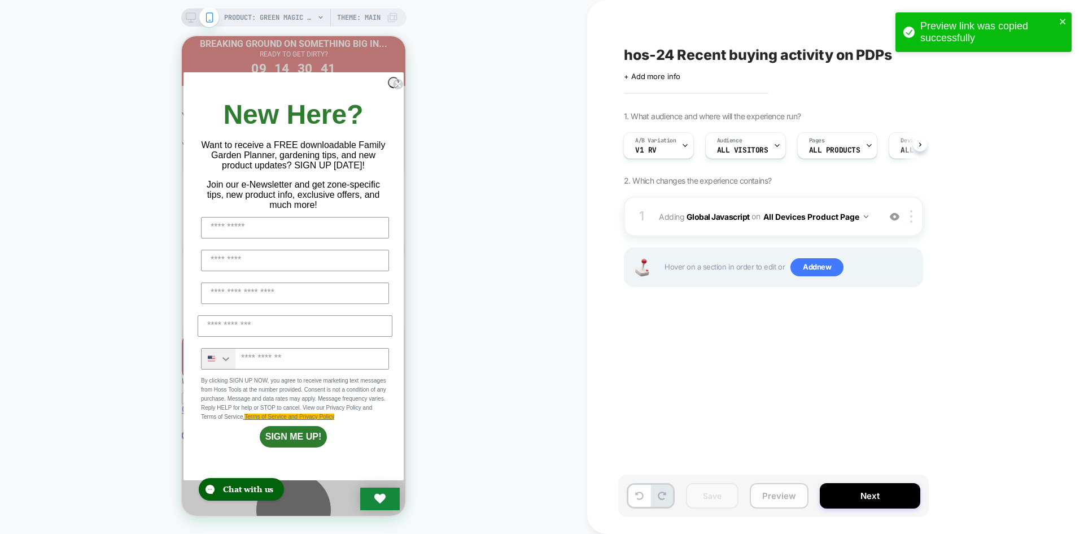
click at [795, 501] on button "Preview" at bounding box center [779, 495] width 59 height 25
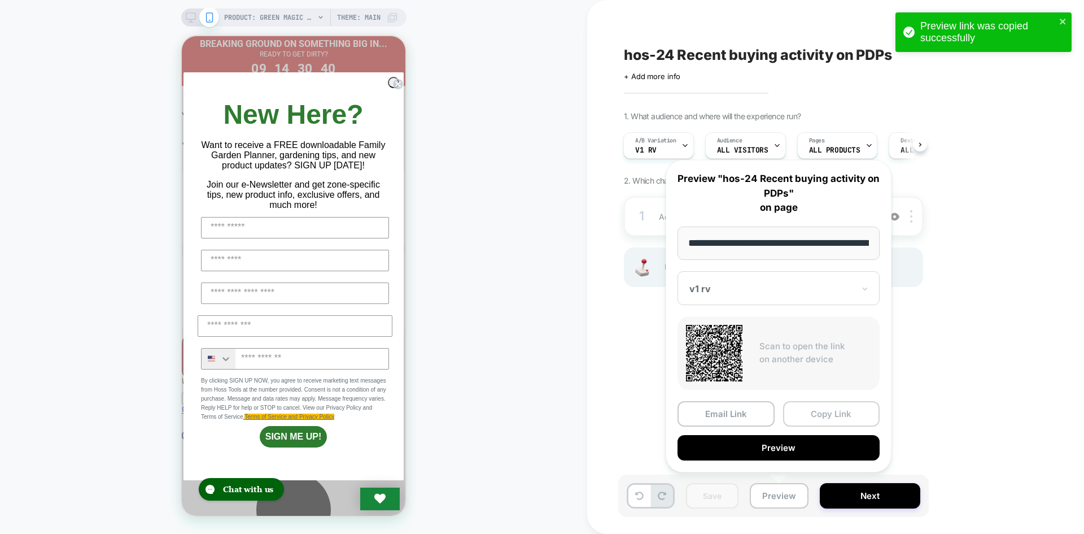
click at [816, 422] on button "Copy Link" at bounding box center [831, 413] width 97 height 25
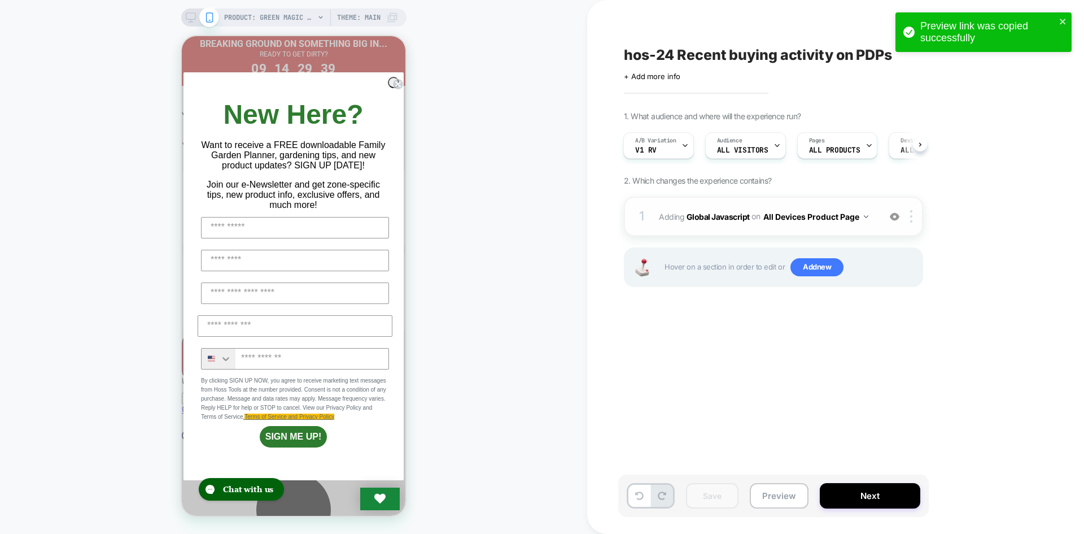
click at [699, 225] on div "1 Adding Global Javascript on All Devices Product Page Add Before Add After Tar…" at bounding box center [773, 216] width 299 height 40
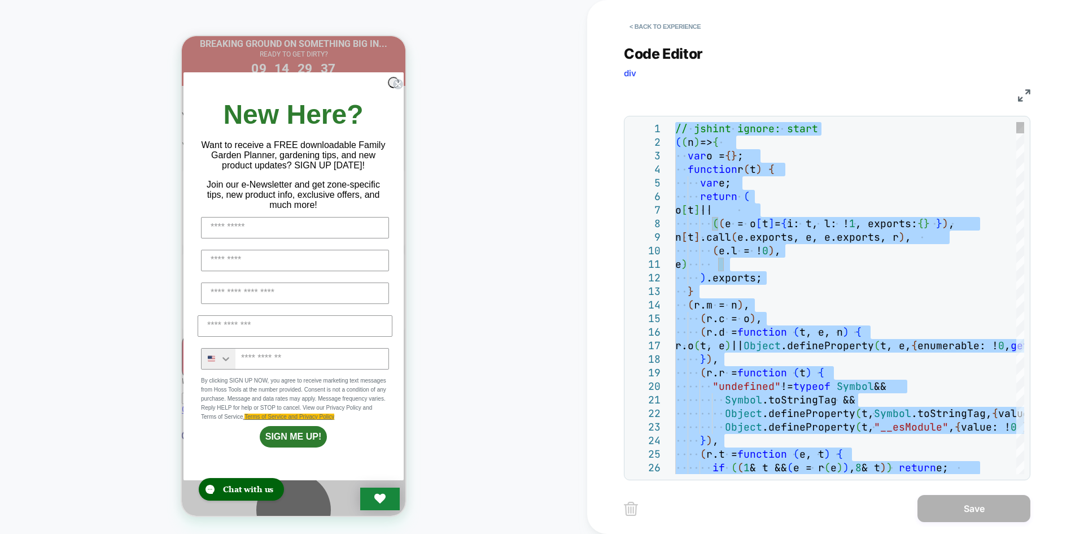
type textarea "**********"
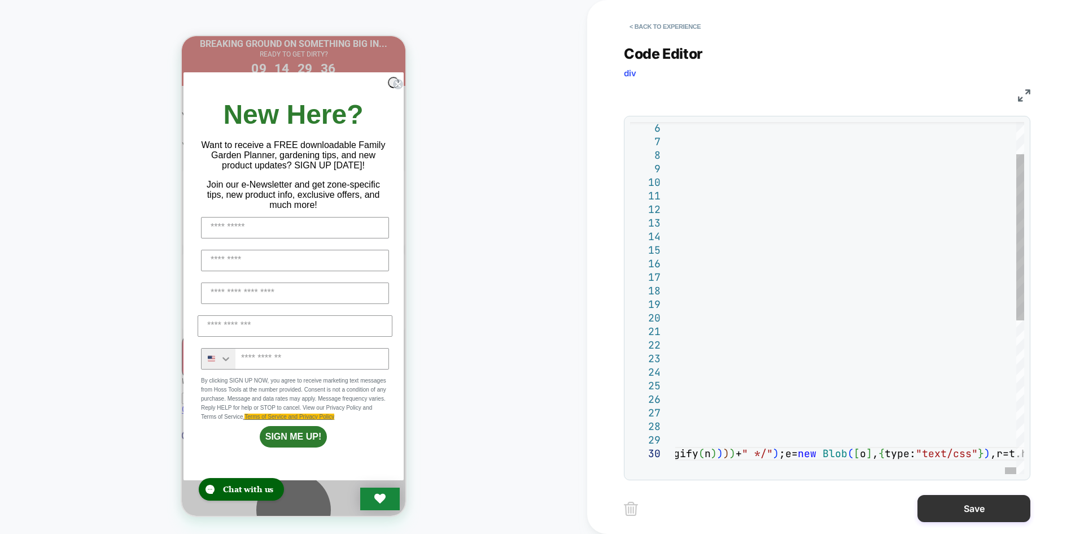
click at [989, 514] on button "Save" at bounding box center [973, 508] width 113 height 27
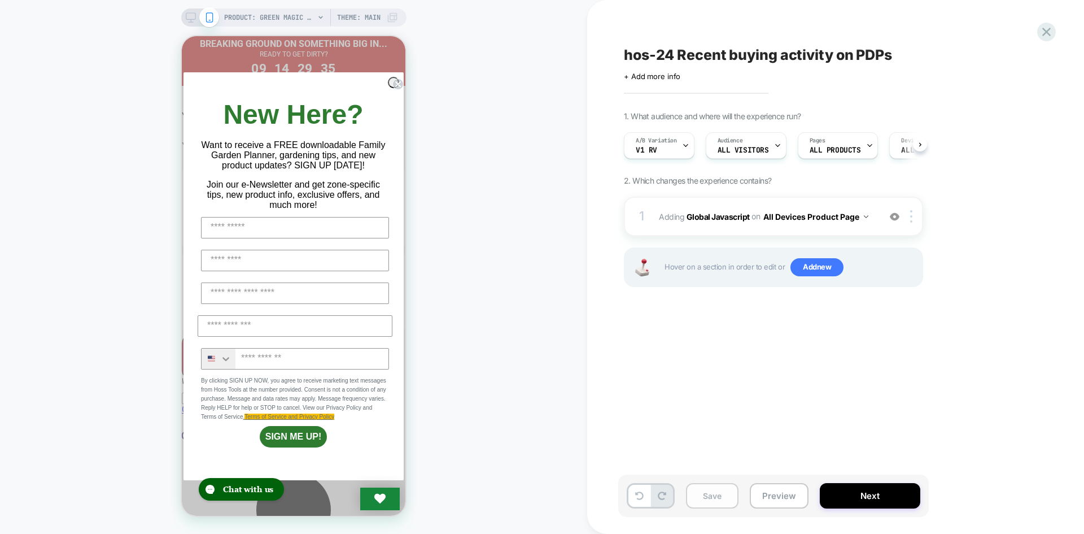
scroll to position [0, 1]
click at [698, 496] on button "Save" at bounding box center [712, 495] width 53 height 25
click at [783, 493] on button "Preview" at bounding box center [779, 495] width 59 height 25
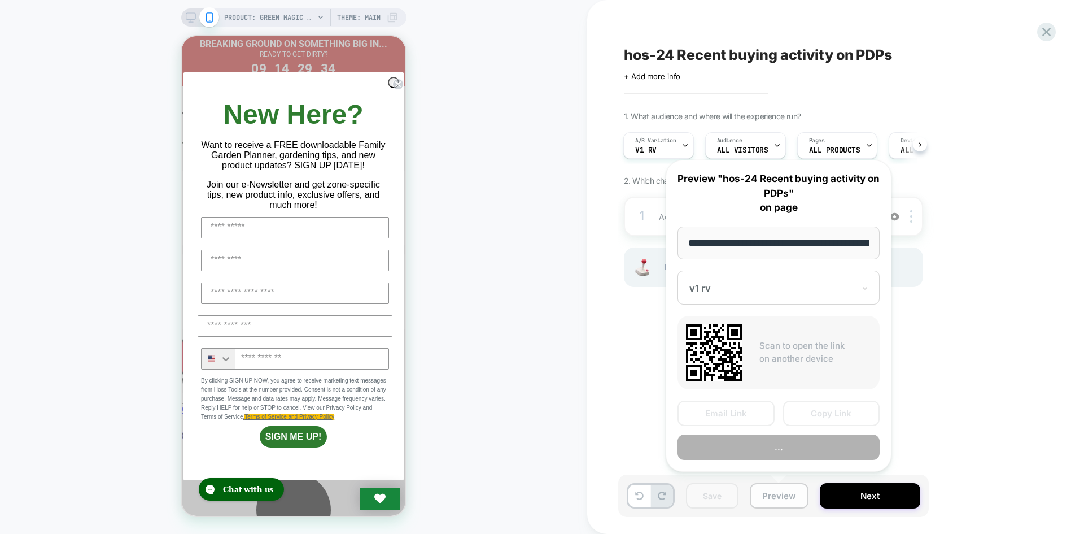
click at [782, 493] on button "Preview" at bounding box center [779, 495] width 59 height 25
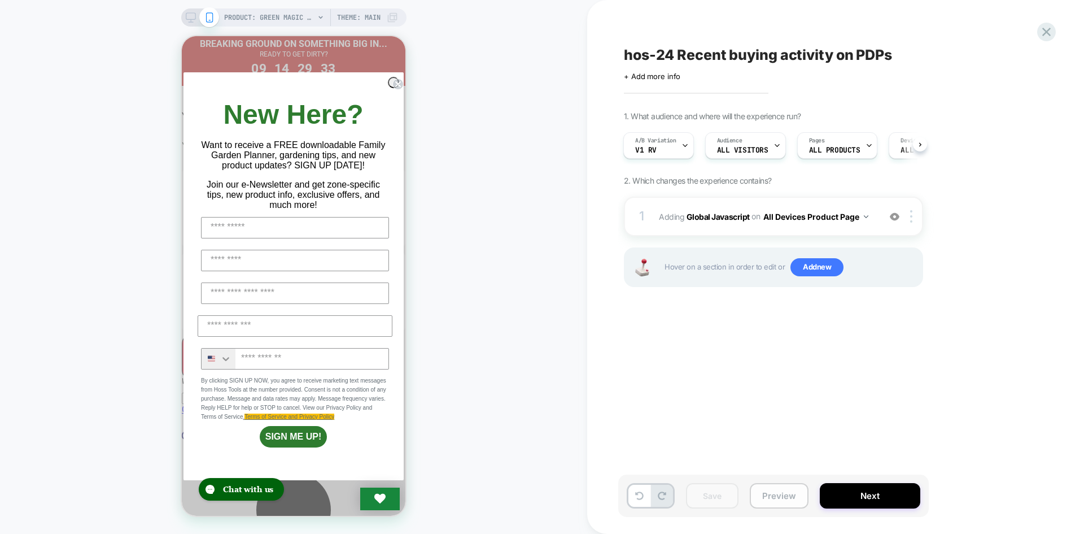
click at [761, 493] on button "Preview" at bounding box center [779, 495] width 59 height 25
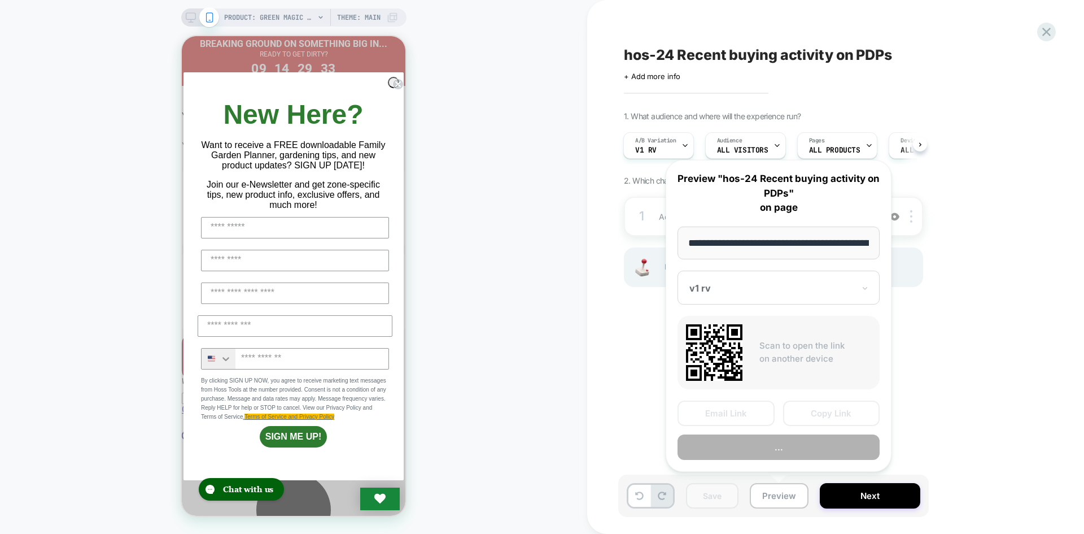
scroll to position [0, 149]
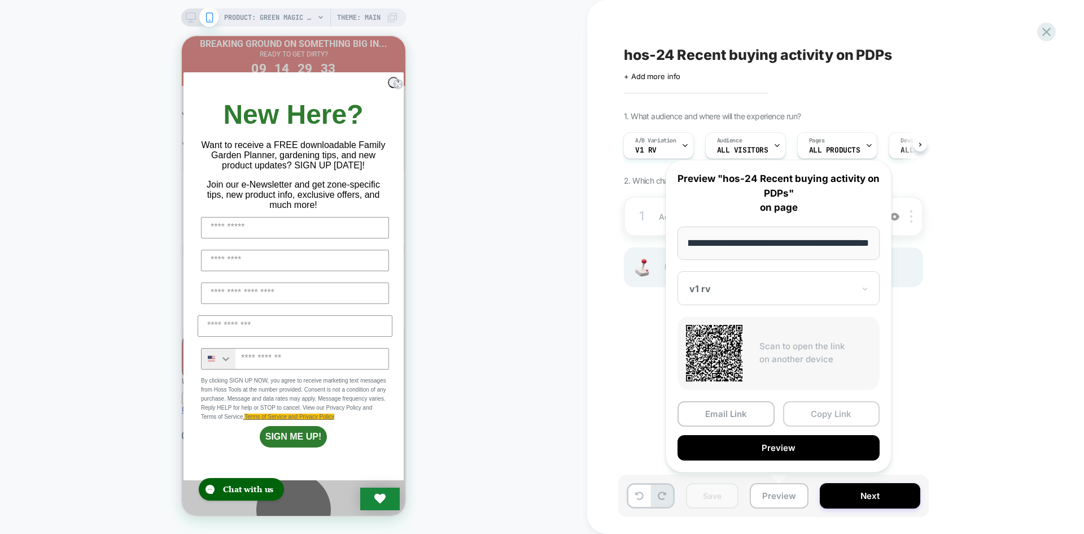
click at [830, 421] on button "Copy Link" at bounding box center [831, 413] width 97 height 25
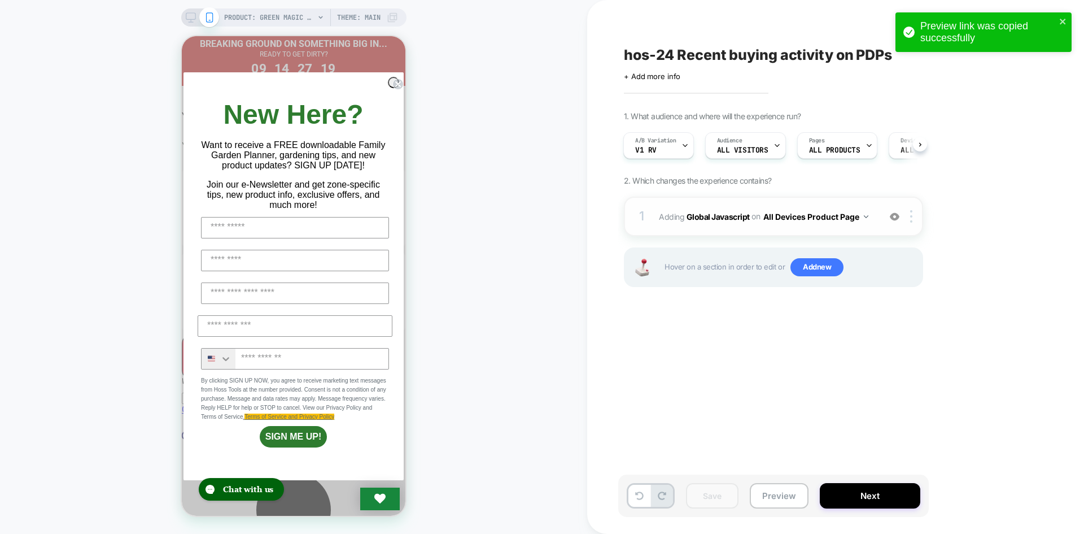
click at [725, 228] on div "1 Adding Global Javascript on All Devices Product Page Add Before Add After Tar…" at bounding box center [773, 216] width 299 height 40
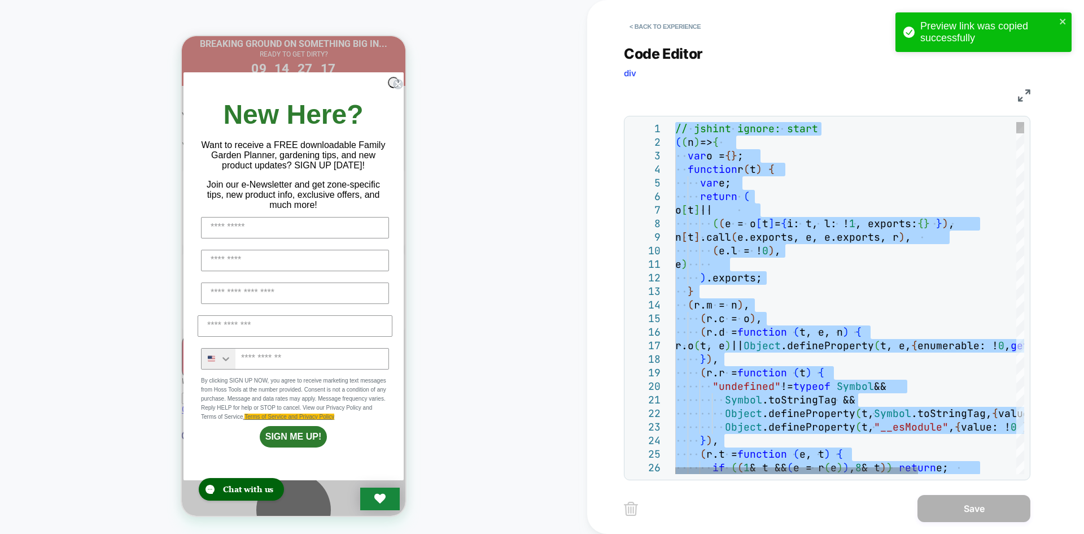
type textarea "**********"
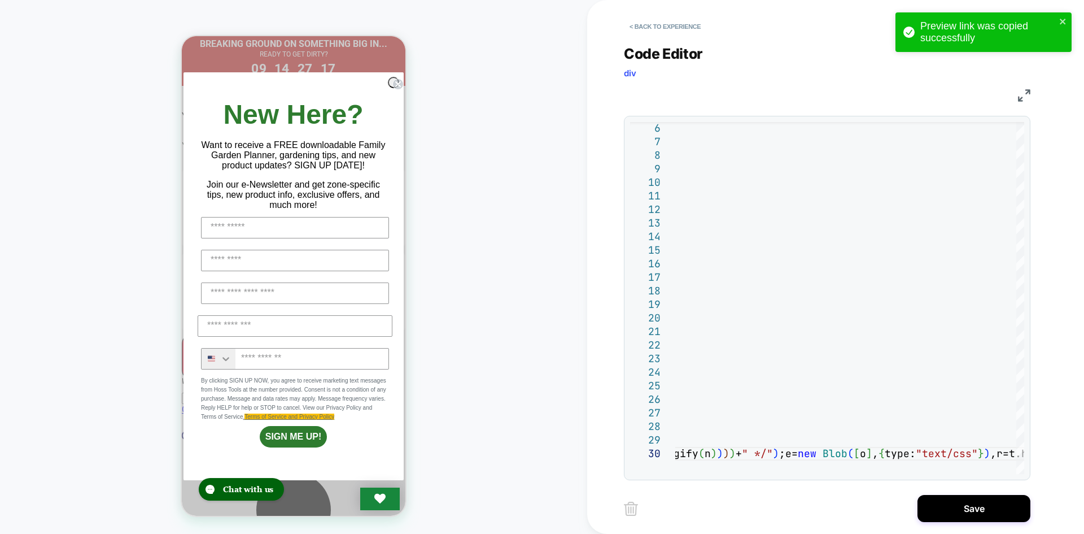
click at [939, 493] on div "< Back to experience Code Editor div JS 6 7 8 9 10 11 12 13 14 15 16 17 18 19 2…" at bounding box center [835, 267] width 423 height 534
click at [939, 500] on button "Save" at bounding box center [973, 508] width 113 height 27
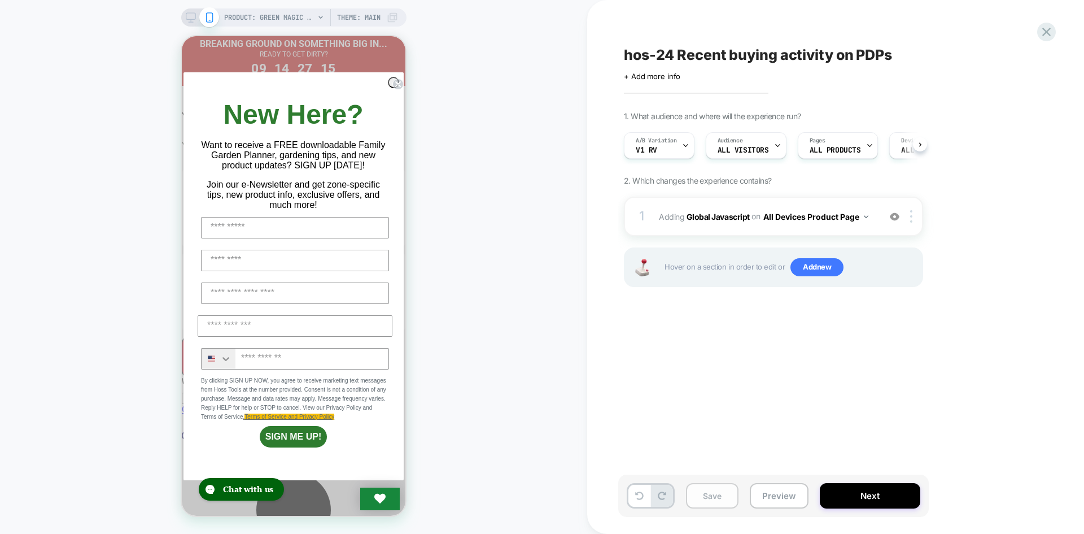
scroll to position [0, 1]
click at [715, 496] on button "Save" at bounding box center [712, 495] width 53 height 25
click at [750, 491] on button "Preview" at bounding box center [779, 495] width 59 height 25
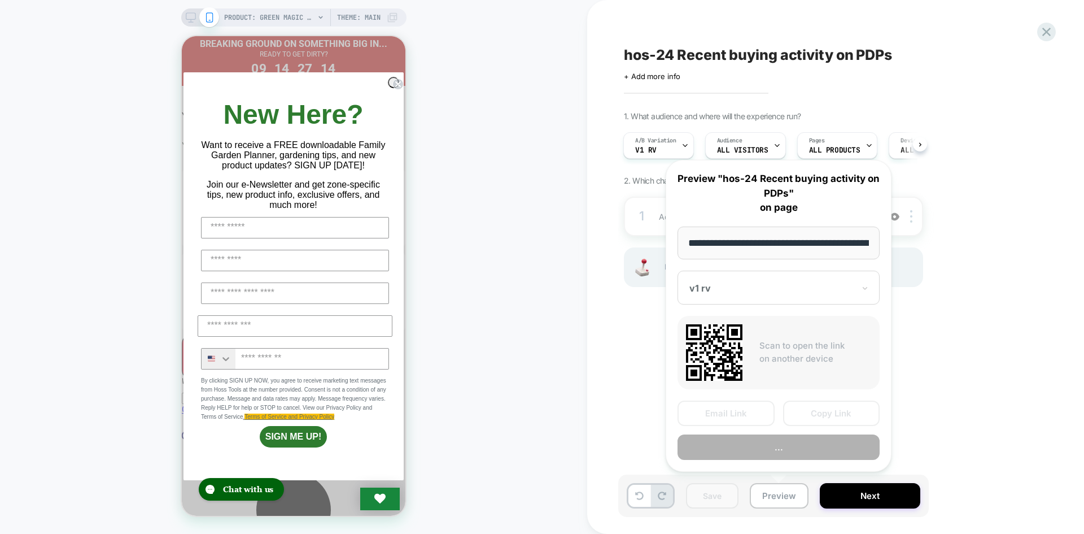
scroll to position [0, 149]
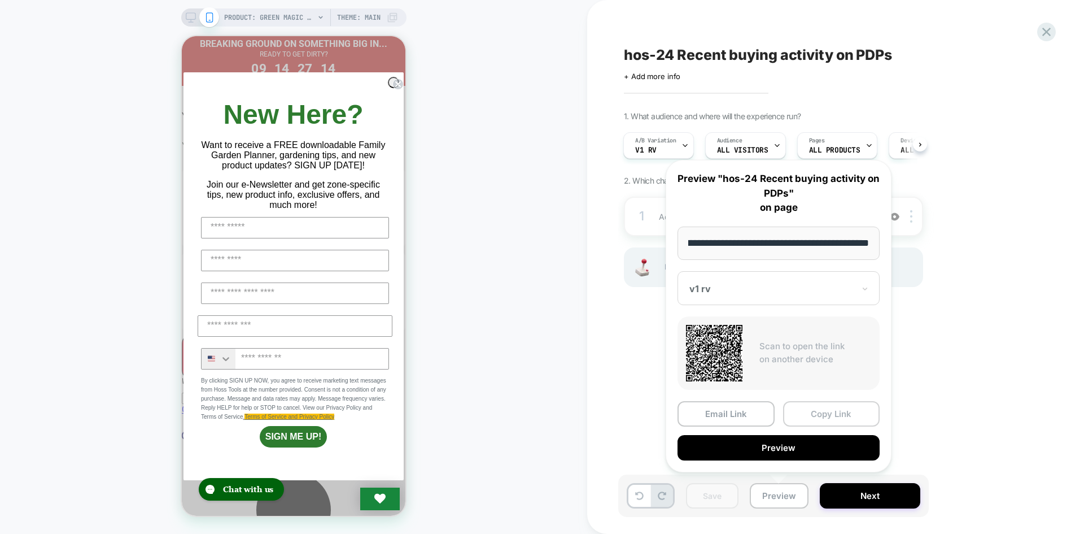
click at [836, 416] on button "Copy Link" at bounding box center [831, 413] width 97 height 25
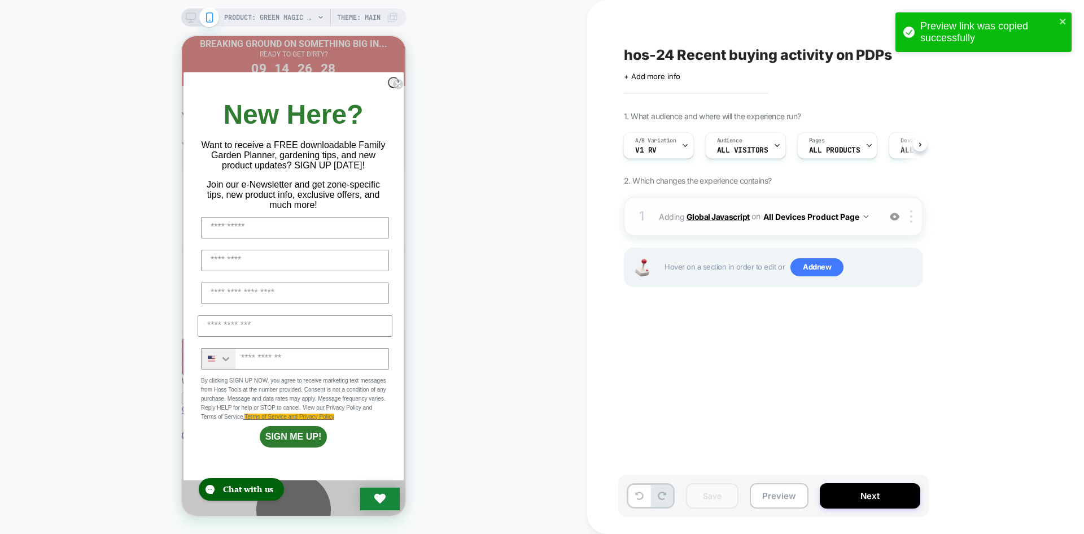
click at [710, 214] on b "Global Javascript" at bounding box center [717, 216] width 63 height 10
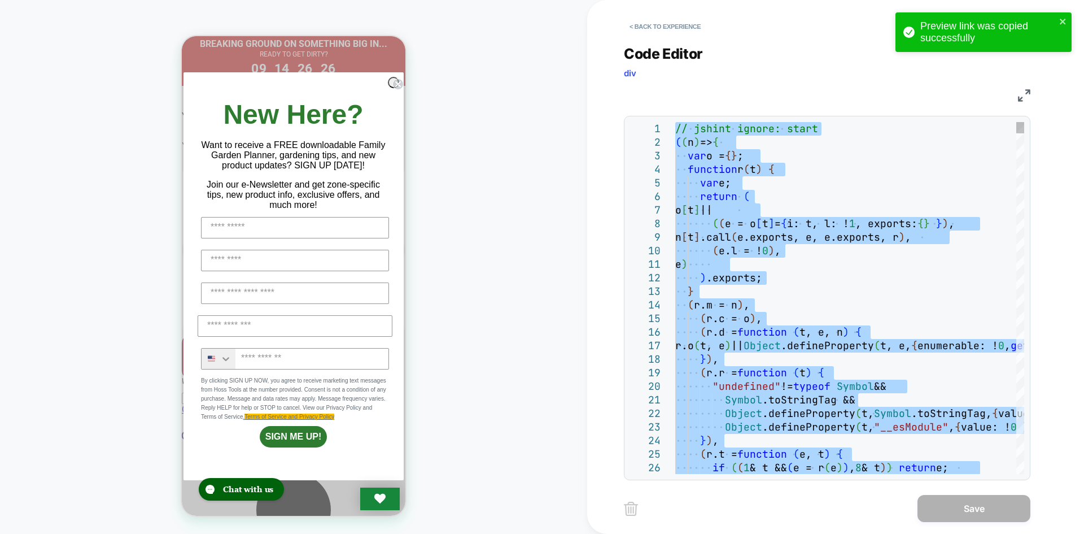
type textarea "**********"
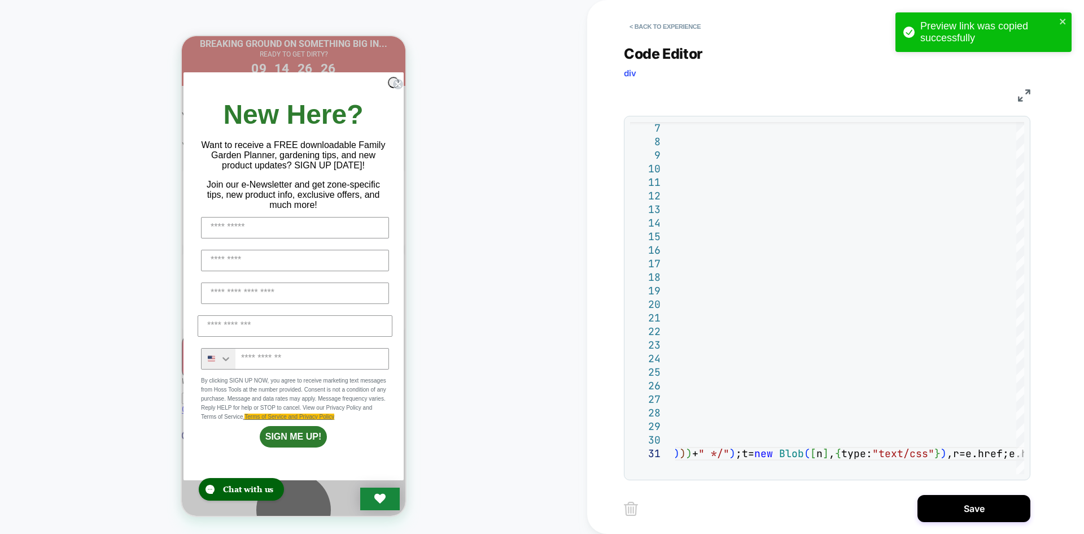
click at [965, 493] on div "< Back to experience Code Editor div JS 7 8 9 10 11 12 13 14 15 16 17 18 19 20 …" at bounding box center [835, 267] width 423 height 534
click at [965, 505] on button "Save" at bounding box center [973, 508] width 113 height 27
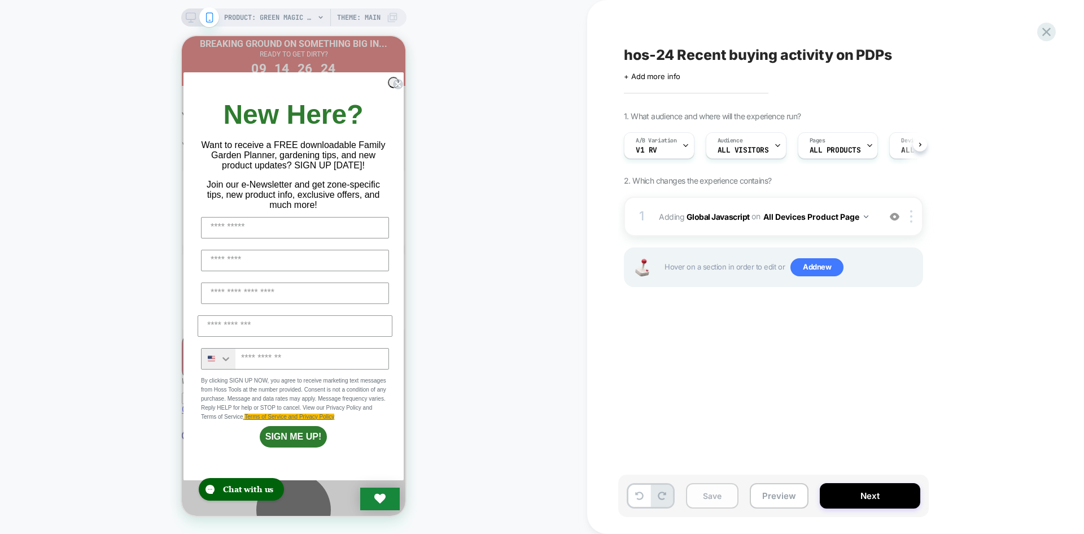
scroll to position [0, 1]
click at [701, 491] on button "Save" at bounding box center [712, 495] width 53 height 25
click at [754, 491] on button "Preview" at bounding box center [779, 495] width 59 height 25
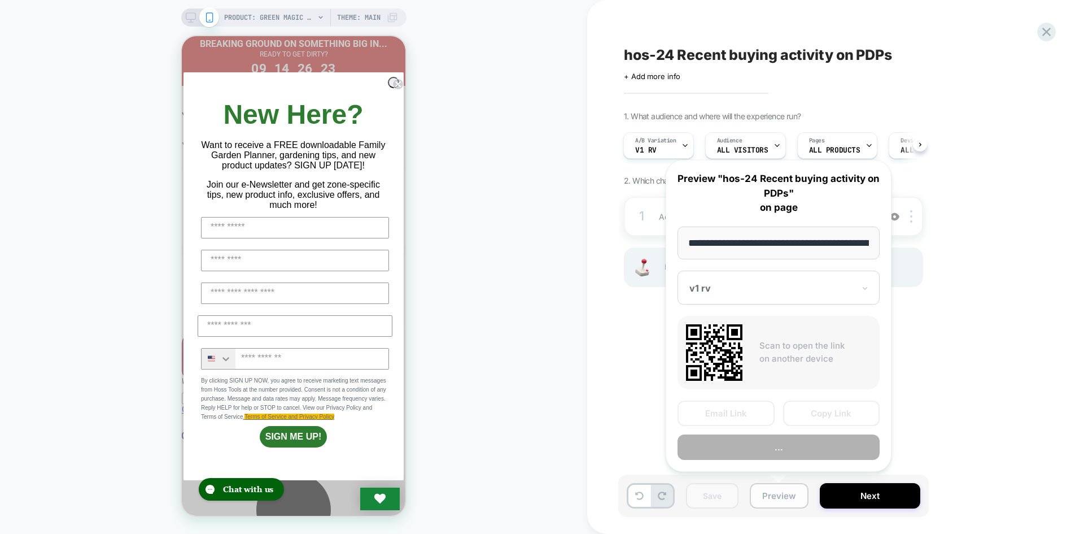
scroll to position [0, 149]
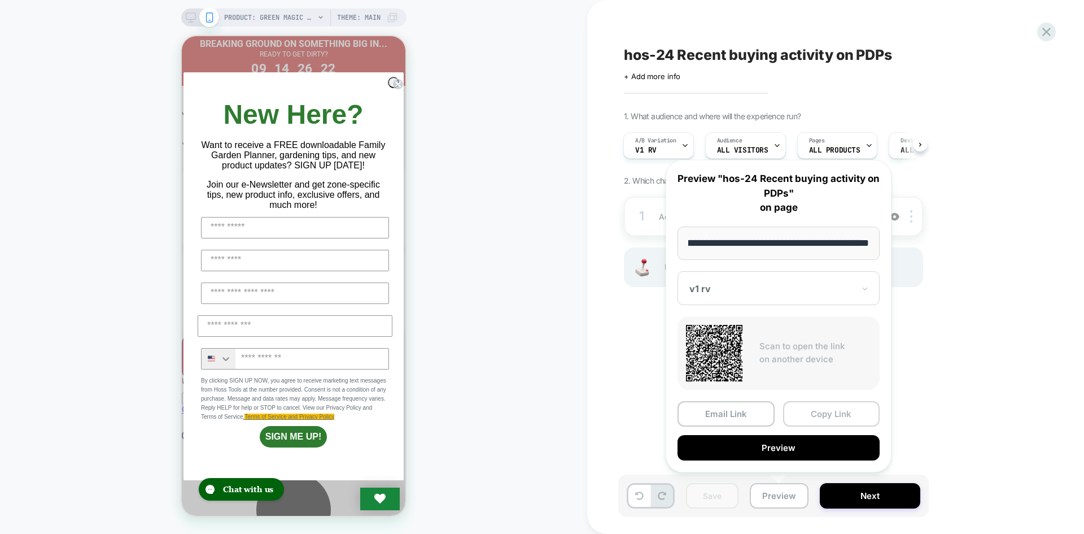
click at [863, 423] on button "Copy Link" at bounding box center [831, 413] width 97 height 25
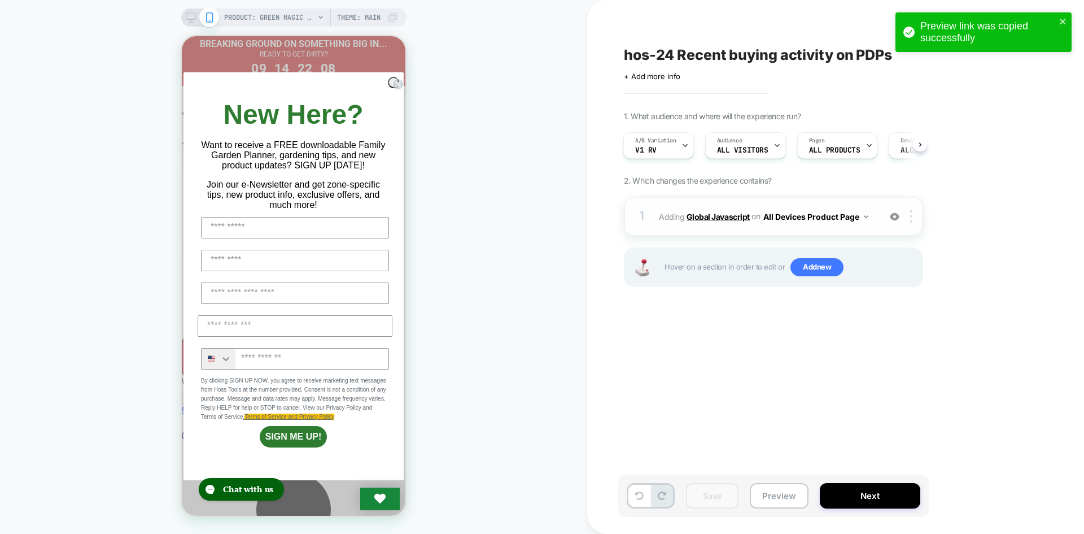
click at [710, 216] on b "Global Javascript" at bounding box center [717, 216] width 63 height 10
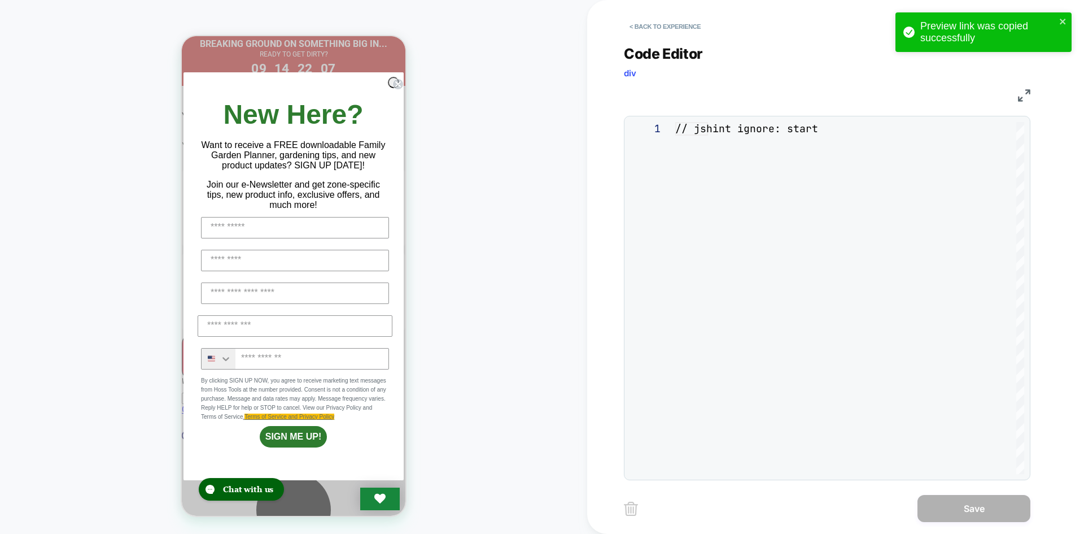
click at [721, 229] on div "**********" at bounding box center [827, 255] width 406 height 449
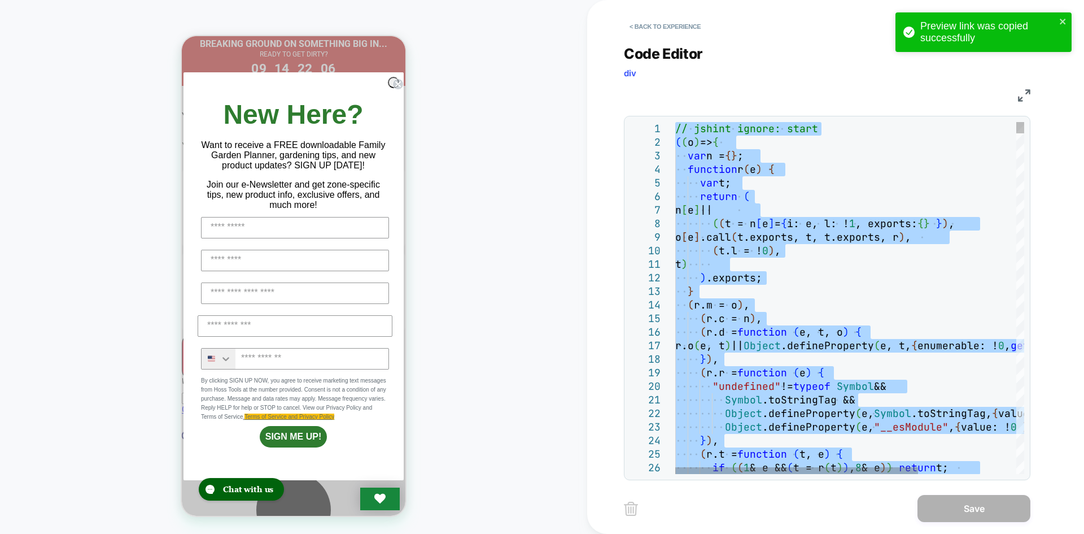
type textarea "**********"
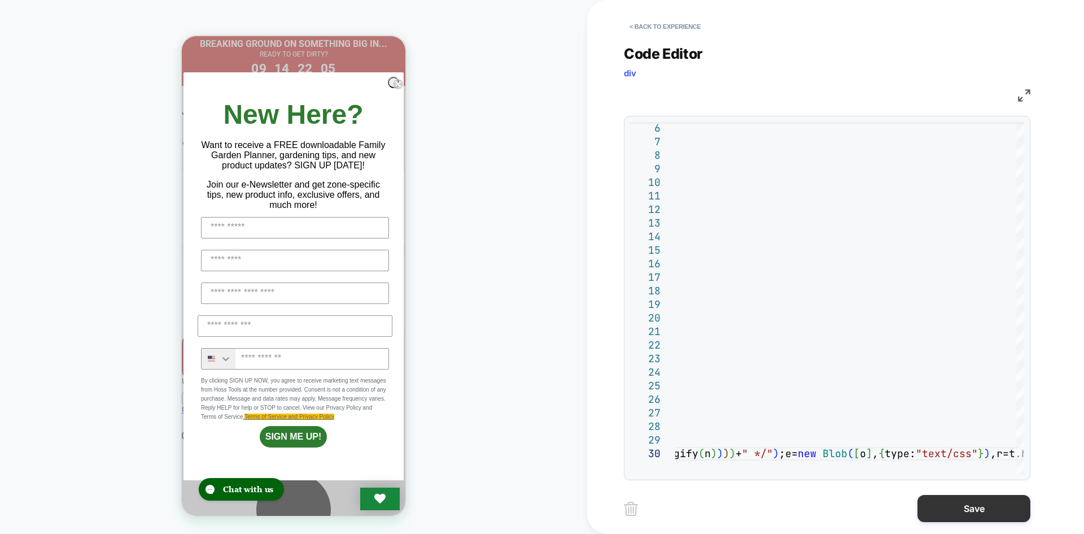
click at [948, 507] on button "Save" at bounding box center [973, 508] width 113 height 27
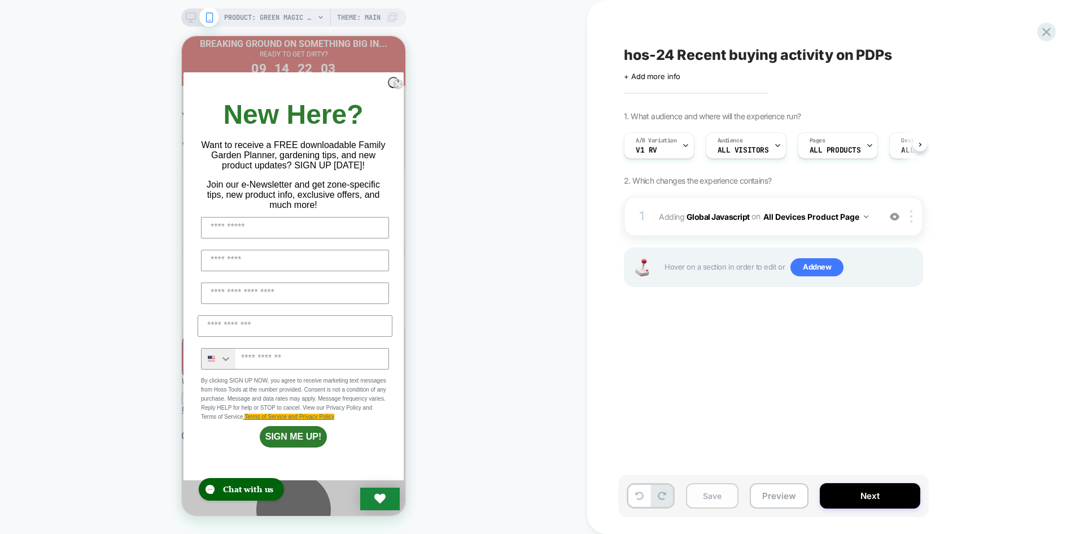
scroll to position [0, 1]
click at [730, 496] on button "Save" at bounding box center [712, 495] width 53 height 25
click at [771, 498] on button "Preview" at bounding box center [779, 495] width 59 height 25
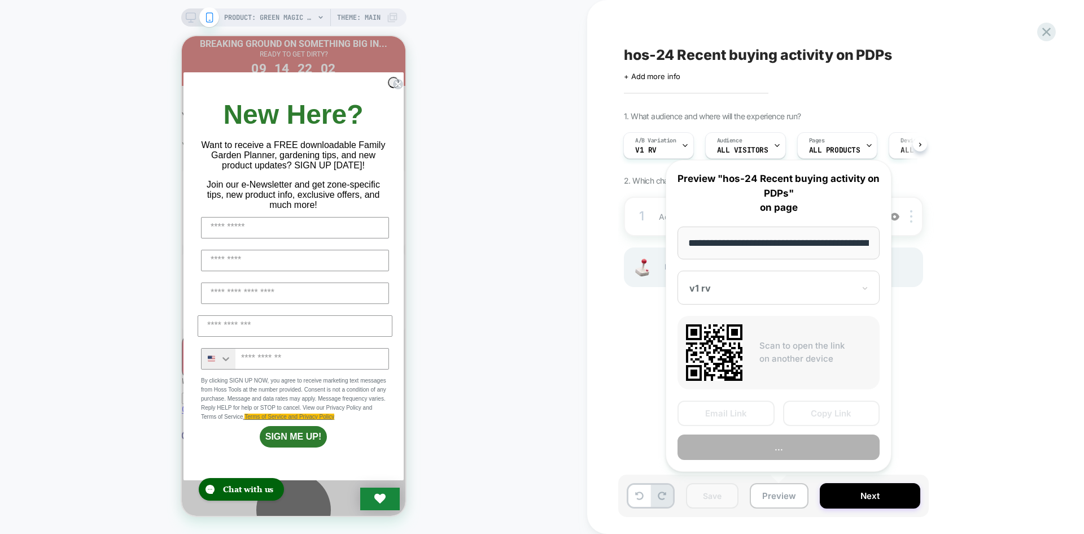
scroll to position [0, 149]
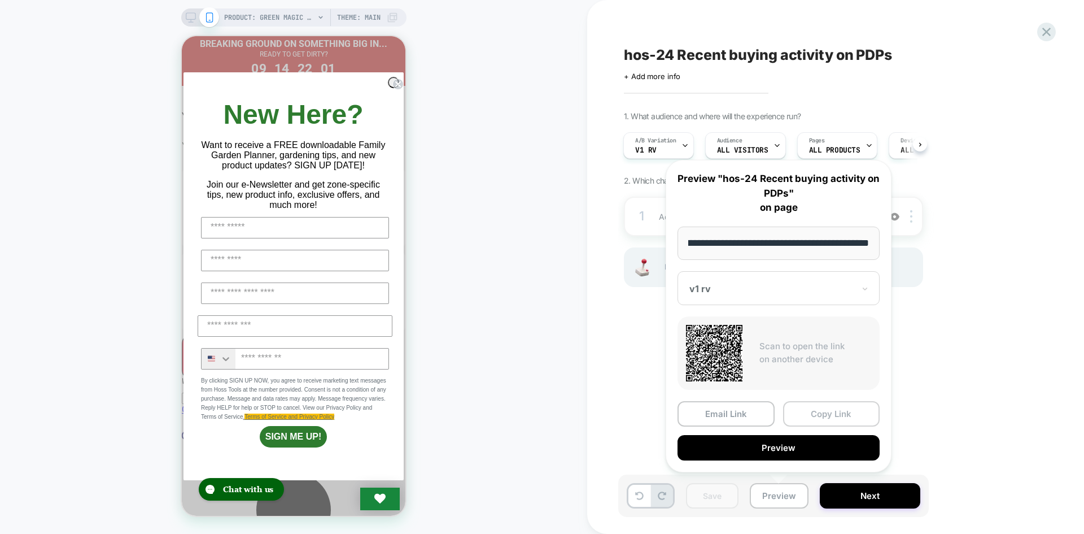
click at [826, 410] on button "Copy Link" at bounding box center [831, 413] width 97 height 25
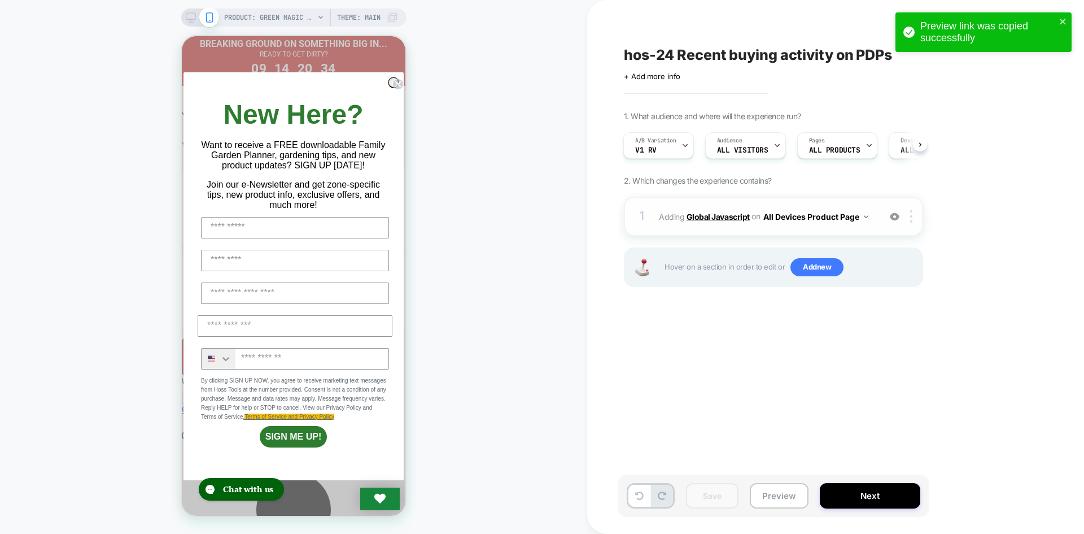
click at [696, 215] on b "Global Javascript" at bounding box center [717, 216] width 63 height 10
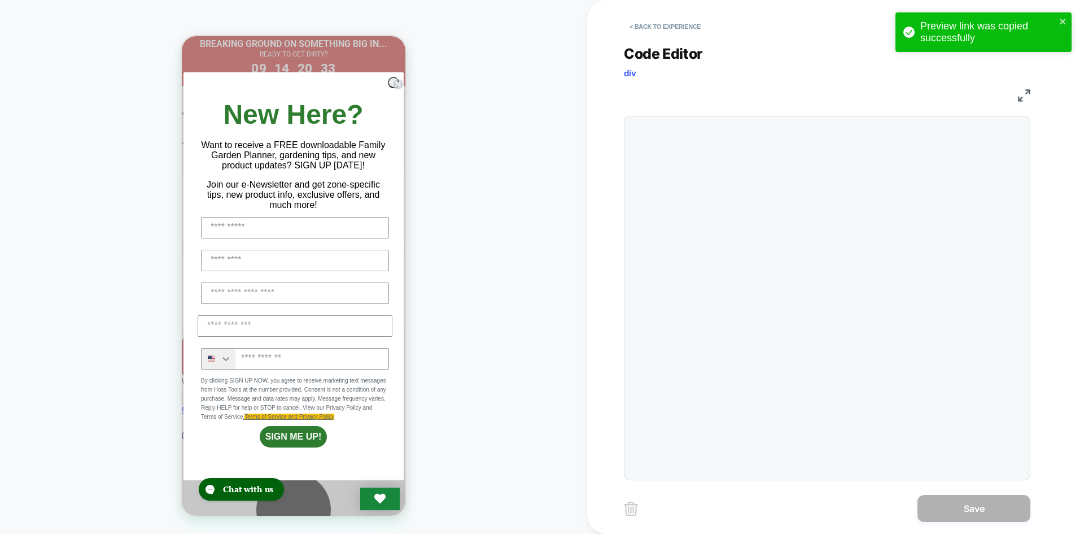
click at [744, 267] on div "**********" at bounding box center [827, 255] width 406 height 449
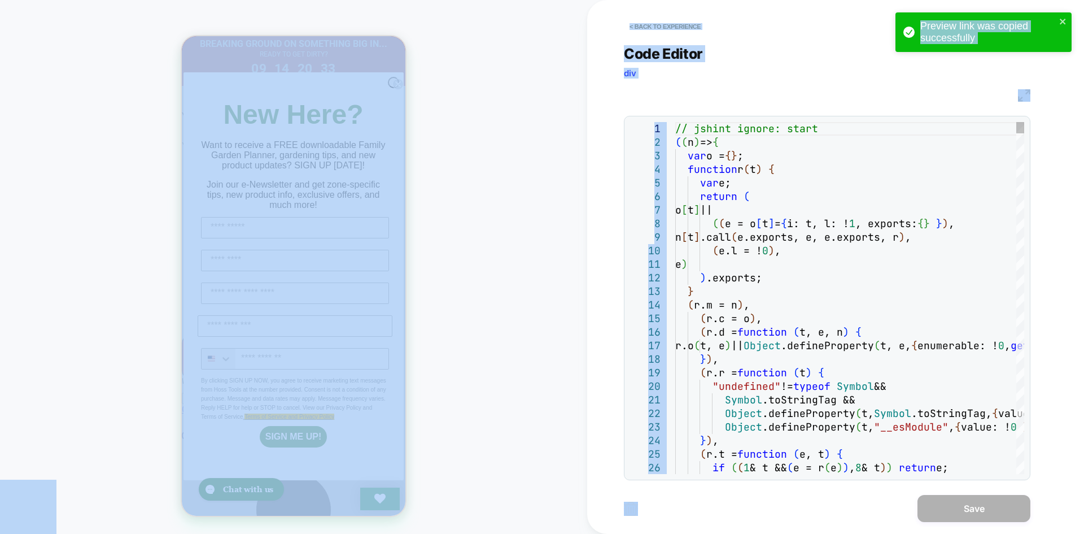
scroll to position [0, 0]
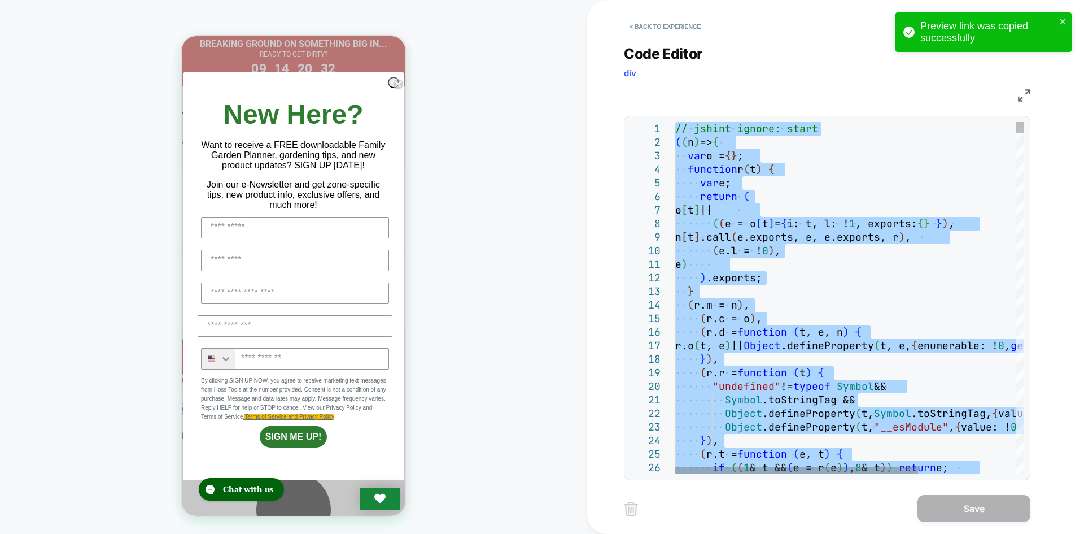
type textarea "**********"
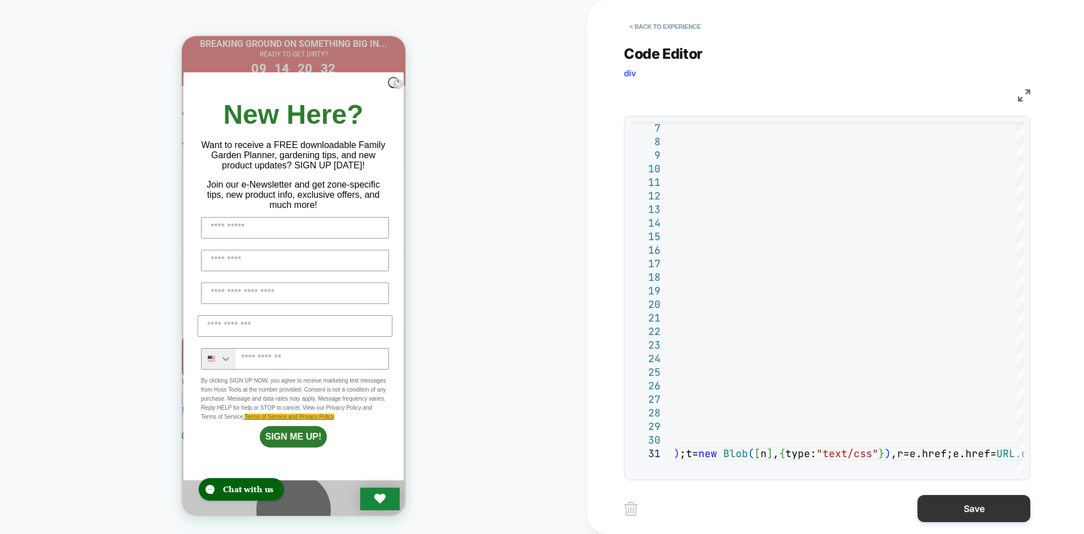
click at [974, 515] on button "Save" at bounding box center [973, 508] width 113 height 27
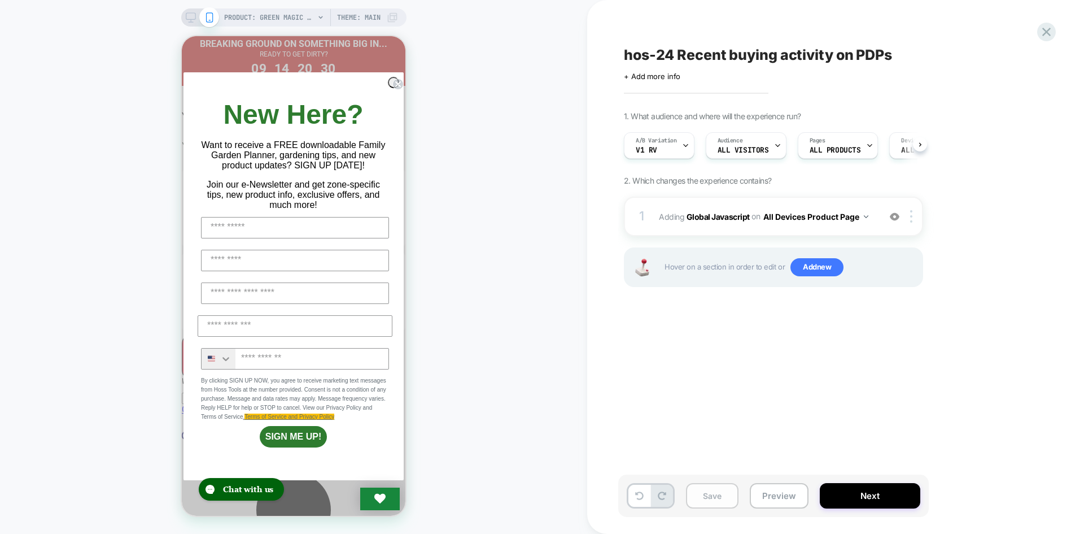
scroll to position [0, 1]
click at [734, 498] on button "Save" at bounding box center [712, 495] width 53 height 25
click at [780, 495] on button "Preview" at bounding box center [779, 495] width 59 height 25
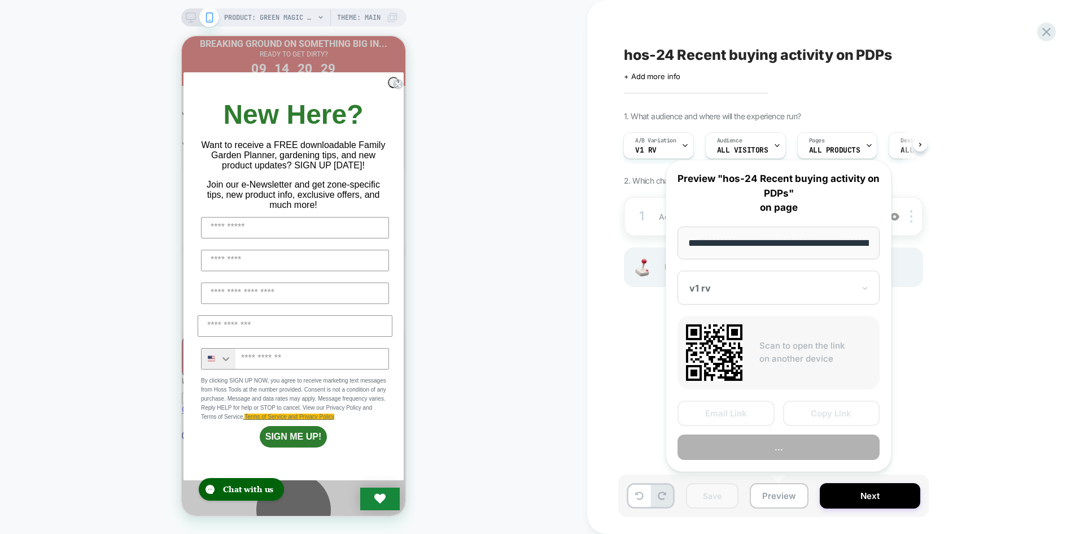
scroll to position [0, 149]
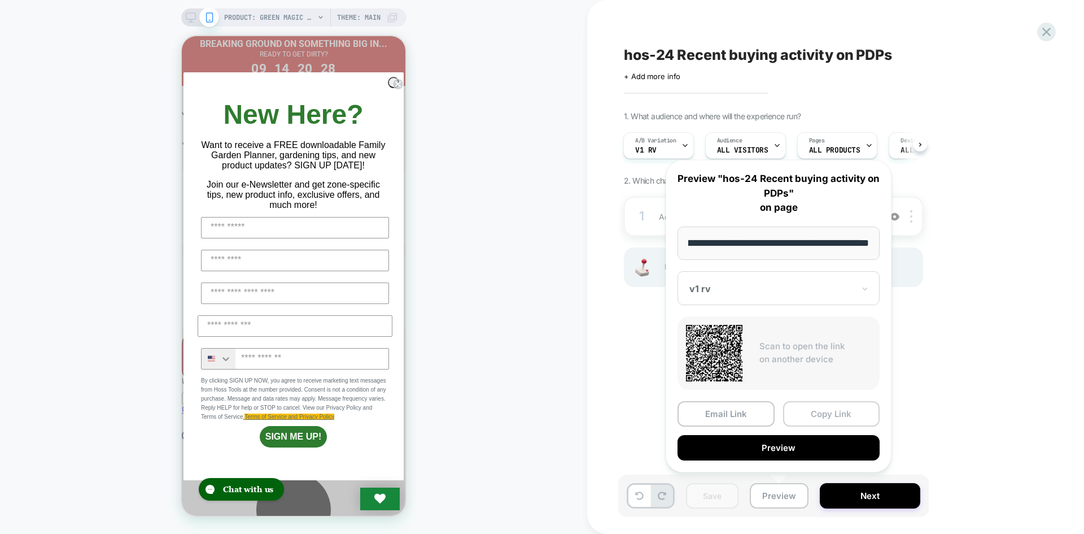
click at [828, 407] on button "Copy Link" at bounding box center [831, 413] width 97 height 25
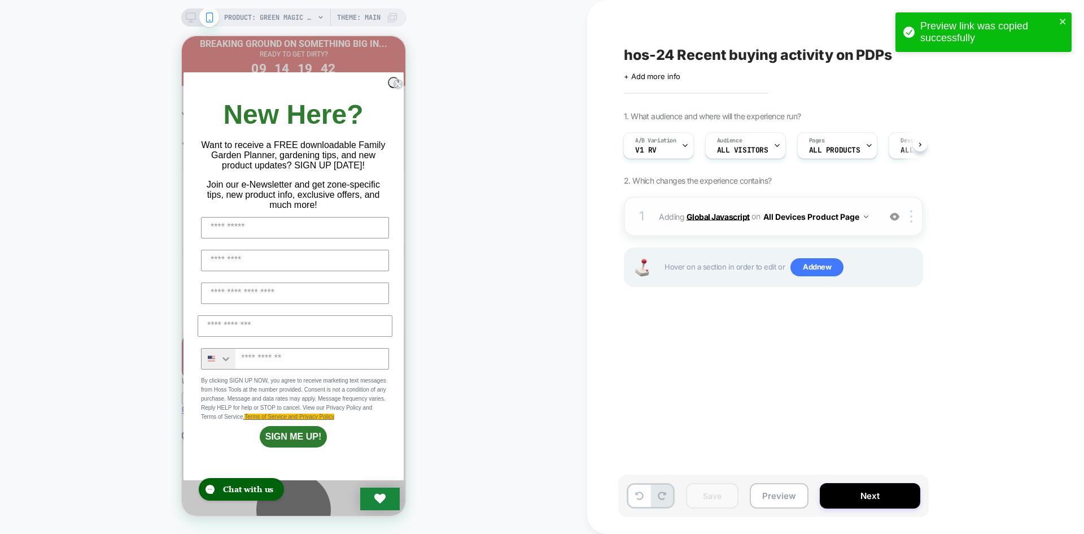
click at [711, 217] on b "Global Javascript" at bounding box center [717, 216] width 63 height 10
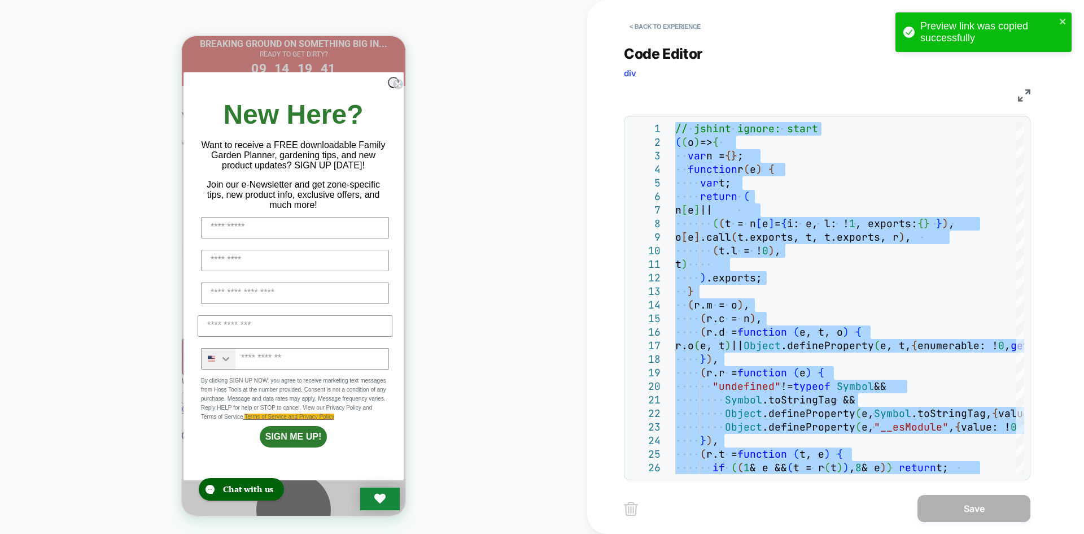
type textarea "**********"
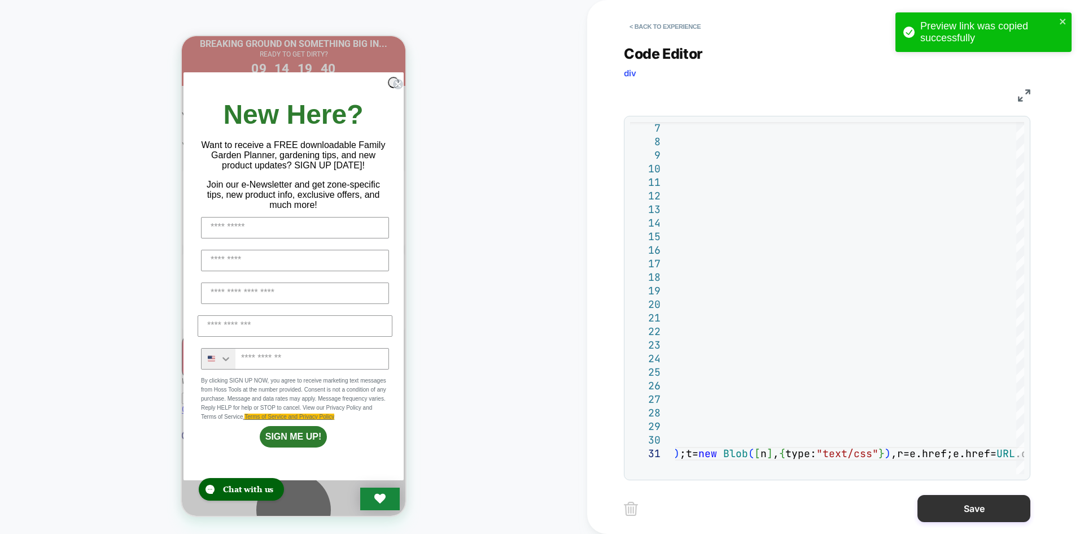
click at [968, 515] on button "Save" at bounding box center [973, 508] width 113 height 27
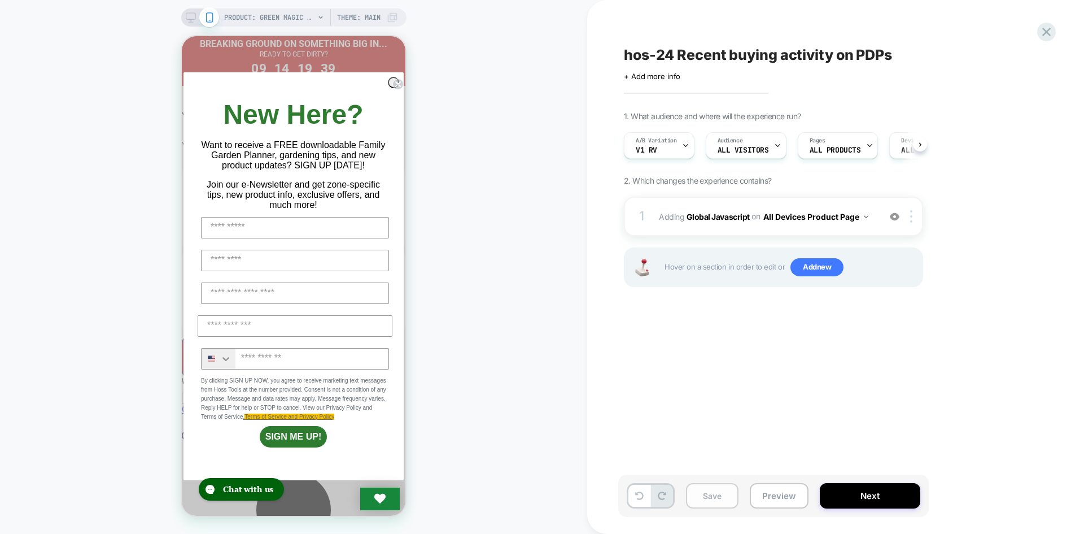
scroll to position [0, 1]
click at [711, 500] on button "Save" at bounding box center [712, 495] width 53 height 25
click at [796, 494] on button "Preview" at bounding box center [779, 495] width 59 height 25
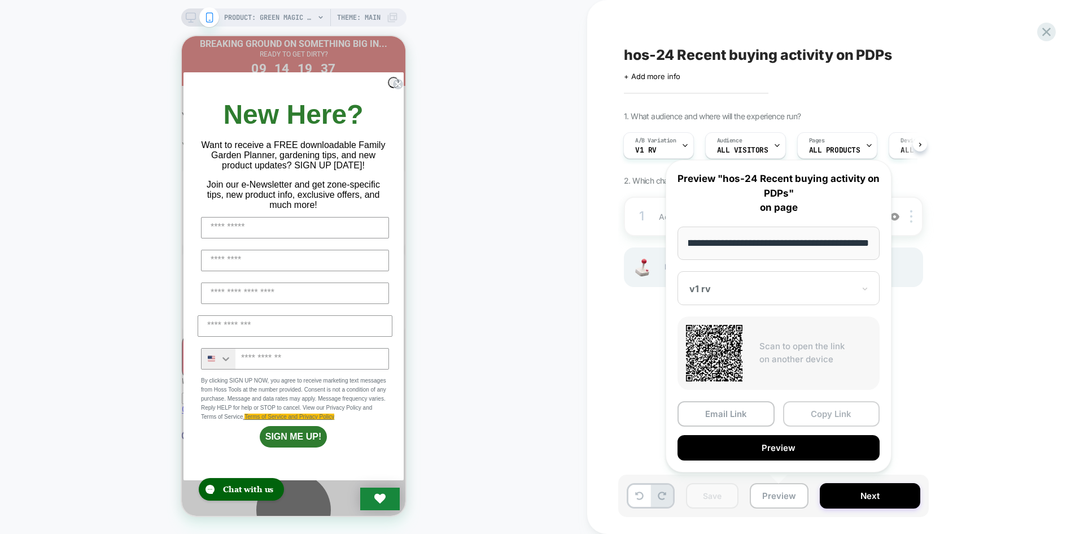
scroll to position [0, 0]
click at [810, 415] on button "Copy Link" at bounding box center [831, 413] width 97 height 25
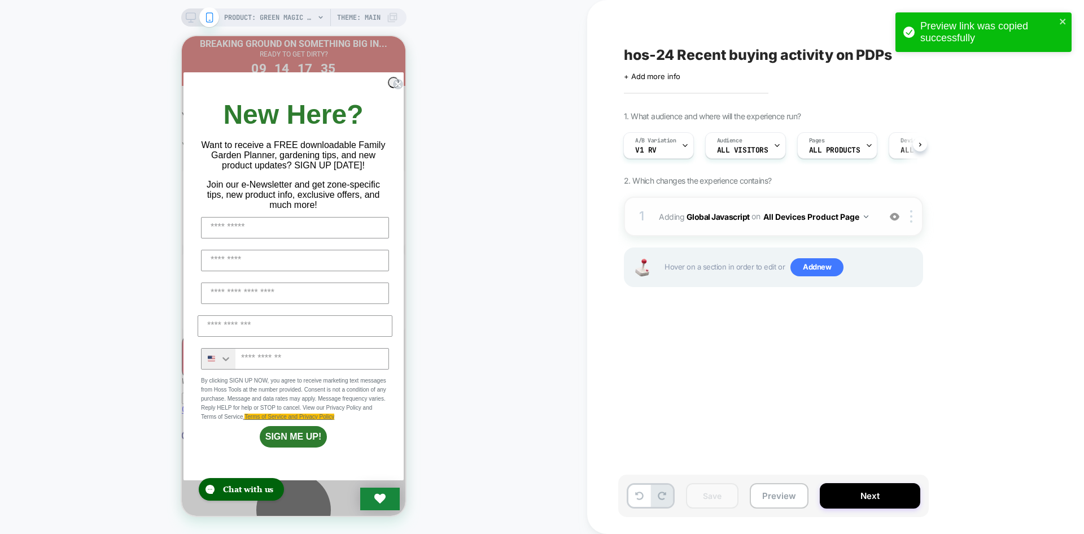
click at [728, 221] on span "Adding Global Javascript on All Devices Product Page" at bounding box center [766, 216] width 215 height 16
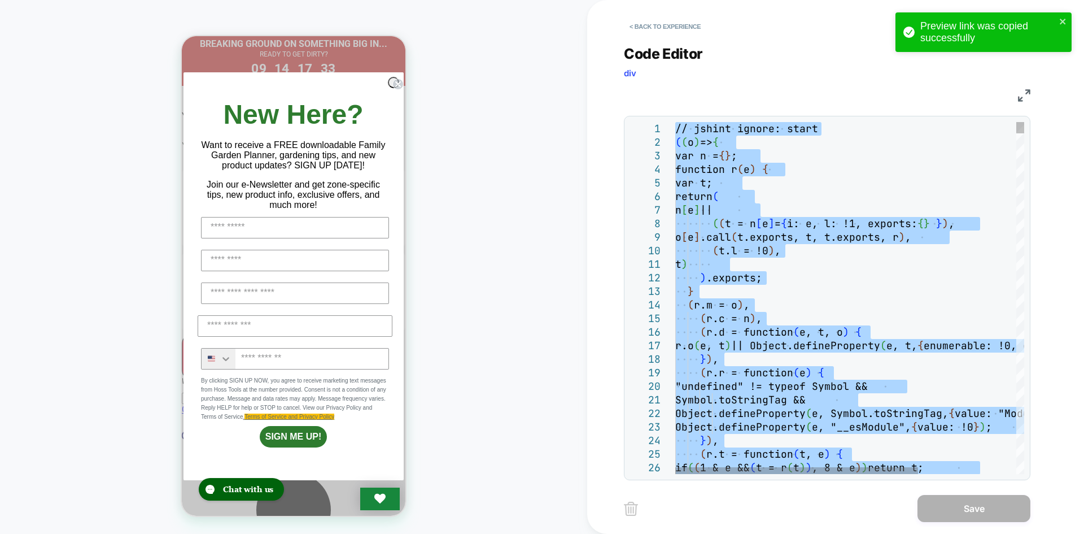
type textarea "**********"
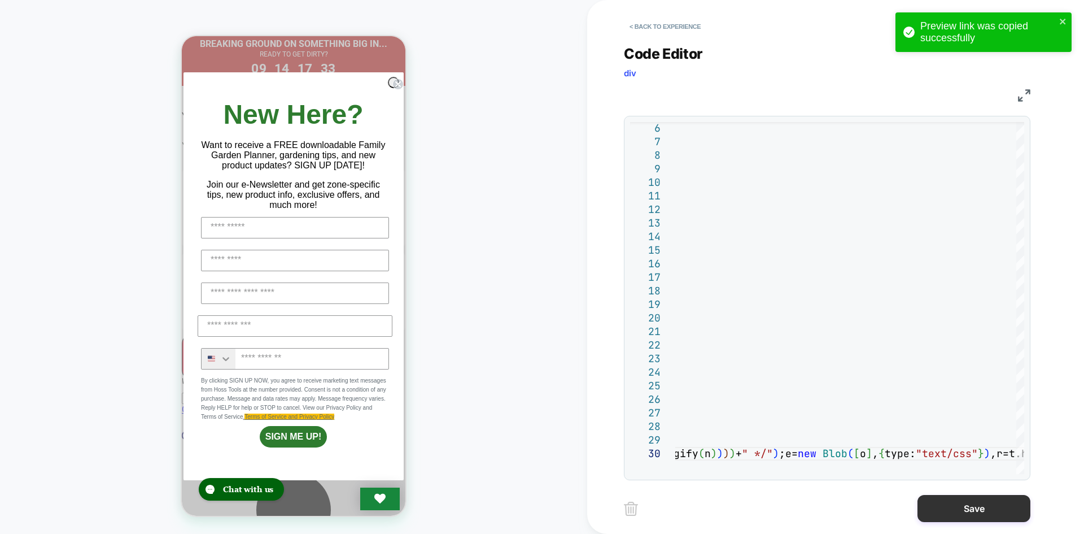
click at [954, 508] on button "Save" at bounding box center [973, 508] width 113 height 27
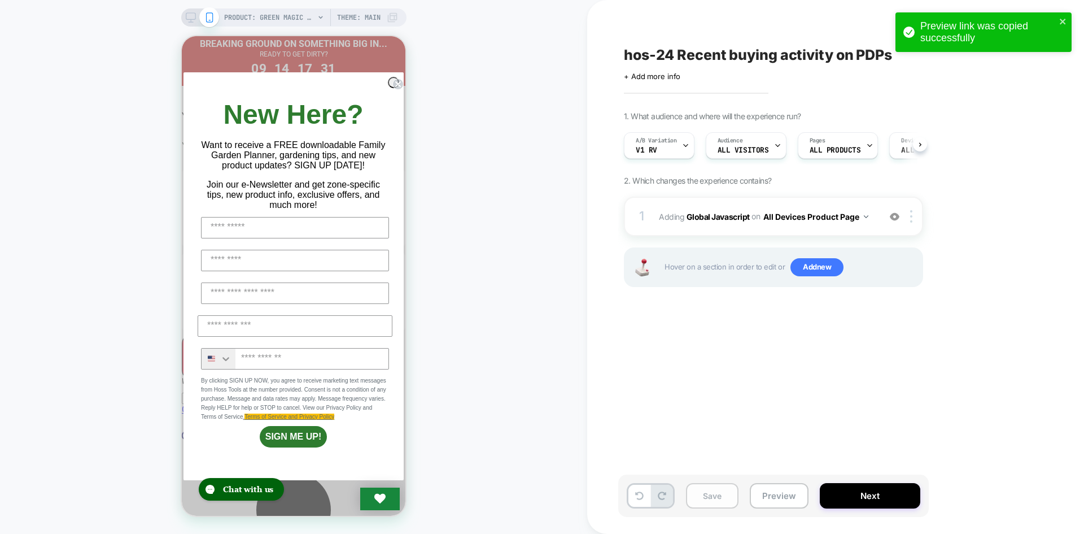
scroll to position [0, 1]
click at [721, 499] on button "Save" at bounding box center [712, 495] width 53 height 25
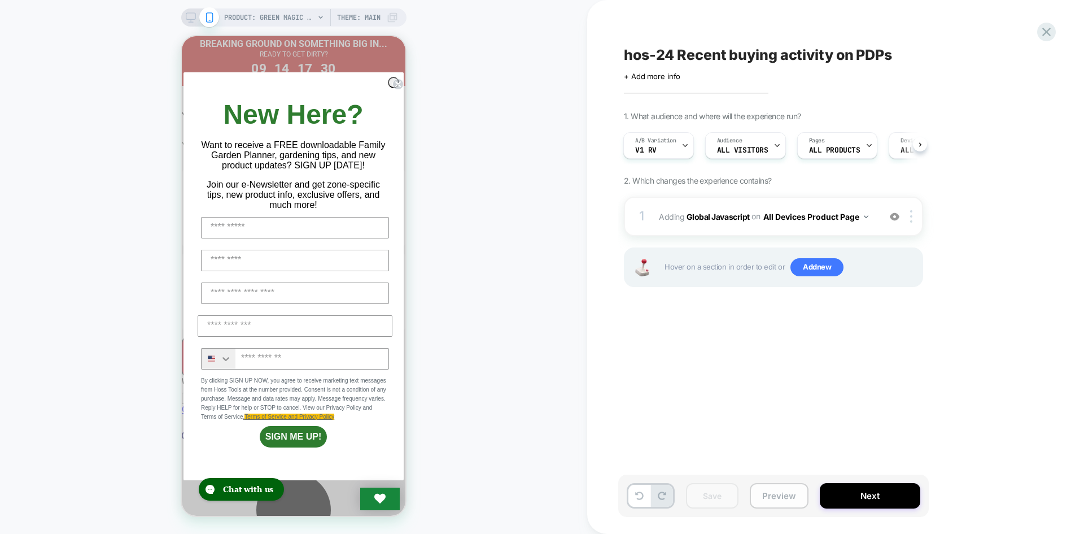
click at [795, 493] on button "Preview" at bounding box center [779, 495] width 59 height 25
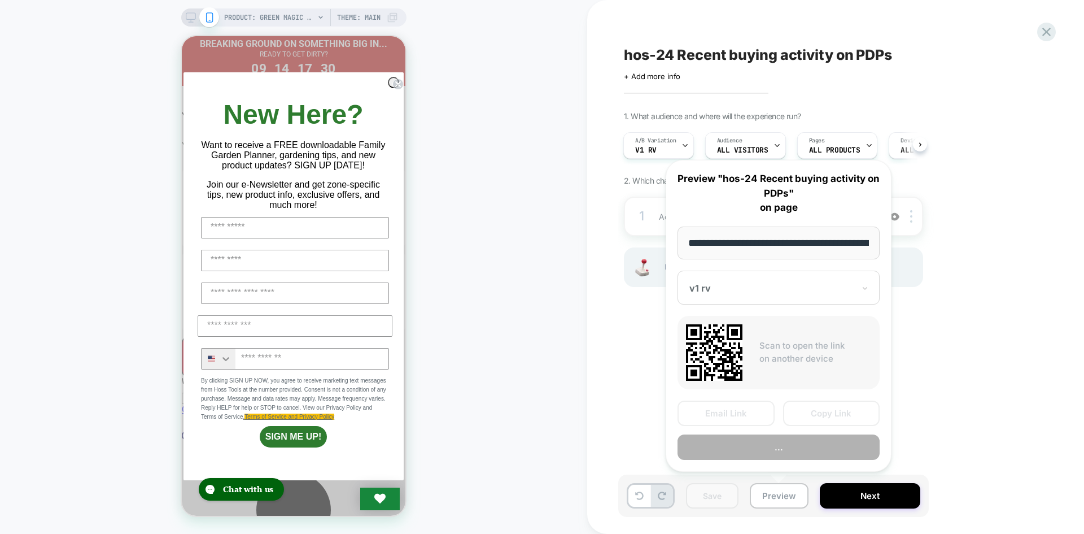
scroll to position [0, 149]
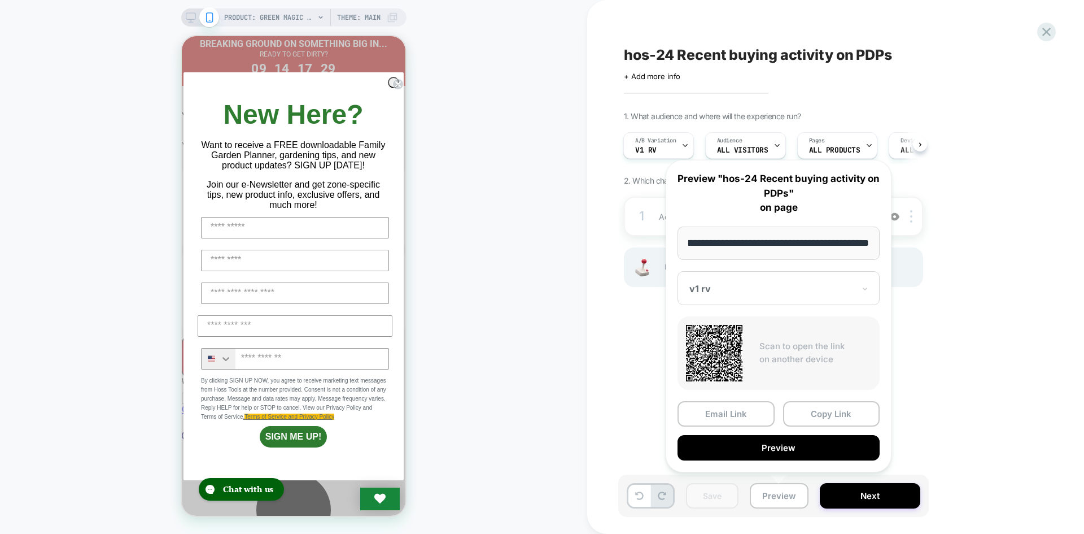
click at [833, 429] on div "Email Link Copy Link Preview" at bounding box center [778, 430] width 202 height 59
click at [835, 412] on button "Copy Link" at bounding box center [831, 413] width 97 height 25
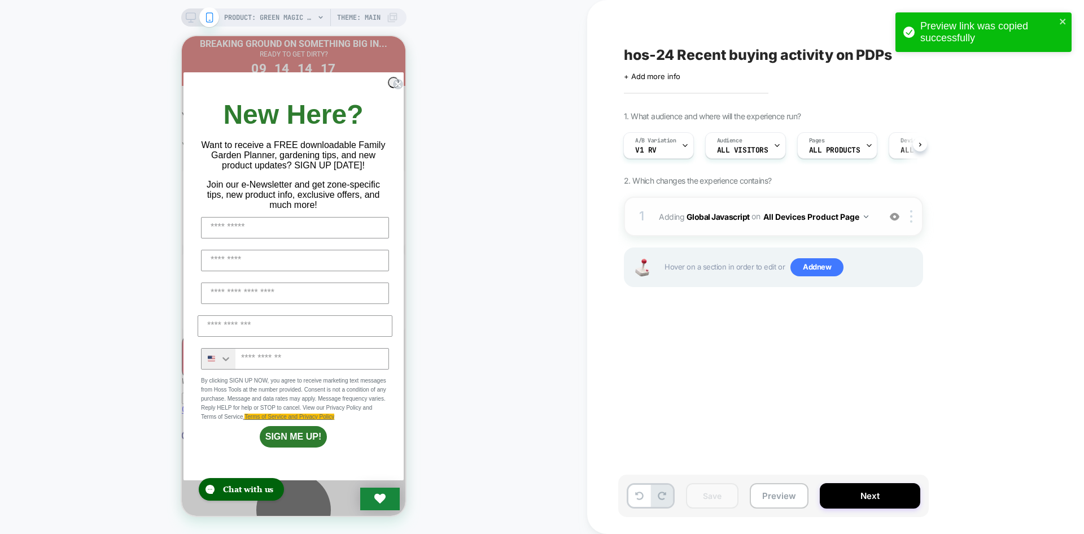
click at [737, 225] on div "1 Adding Global Javascript on All Devices Product Page Add Before Add After Tar…" at bounding box center [773, 216] width 299 height 40
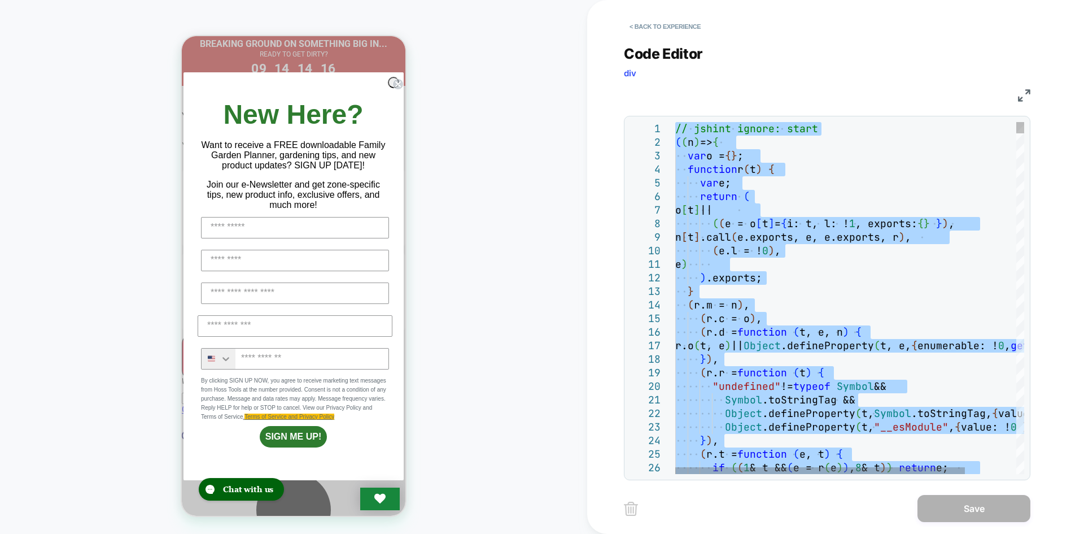
type textarea "**********"
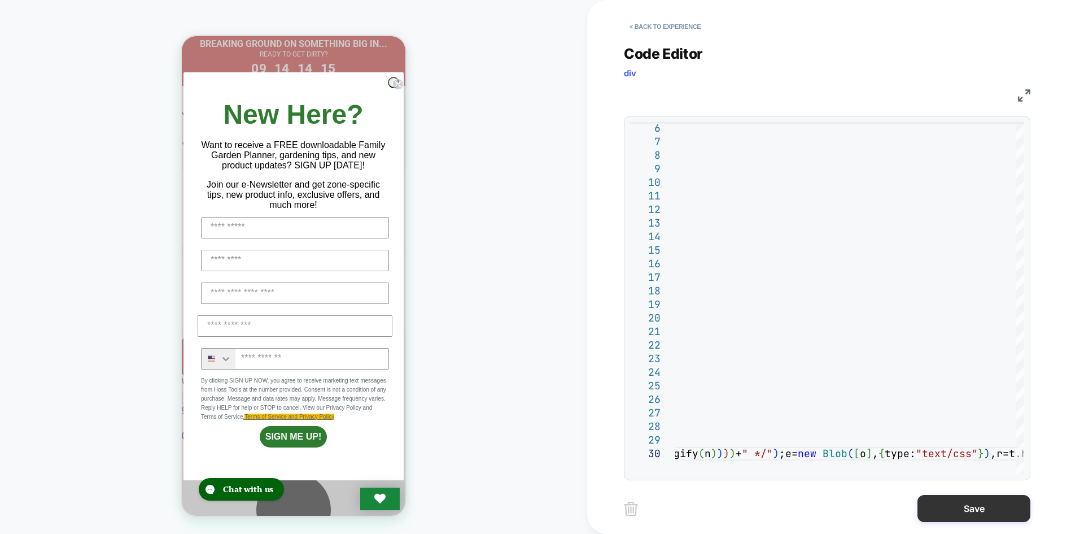
click at [955, 520] on button "Save" at bounding box center [973, 508] width 113 height 27
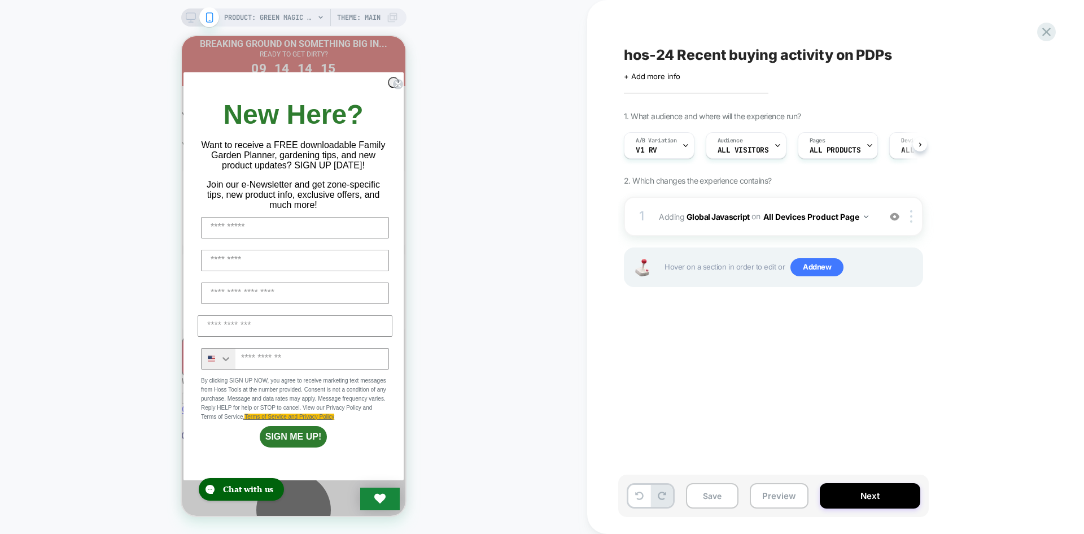
scroll to position [0, 1]
click at [710, 505] on button "Save" at bounding box center [712, 495] width 53 height 25
click at [759, 495] on button "Preview" at bounding box center [779, 495] width 59 height 25
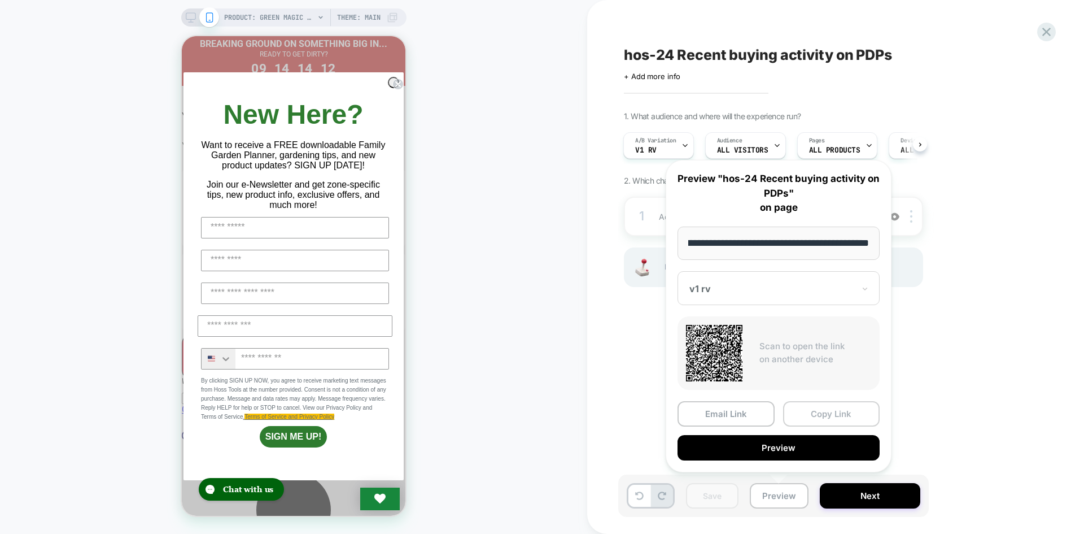
scroll to position [0, 0]
click at [808, 419] on button "Copy Link" at bounding box center [831, 413] width 97 height 25
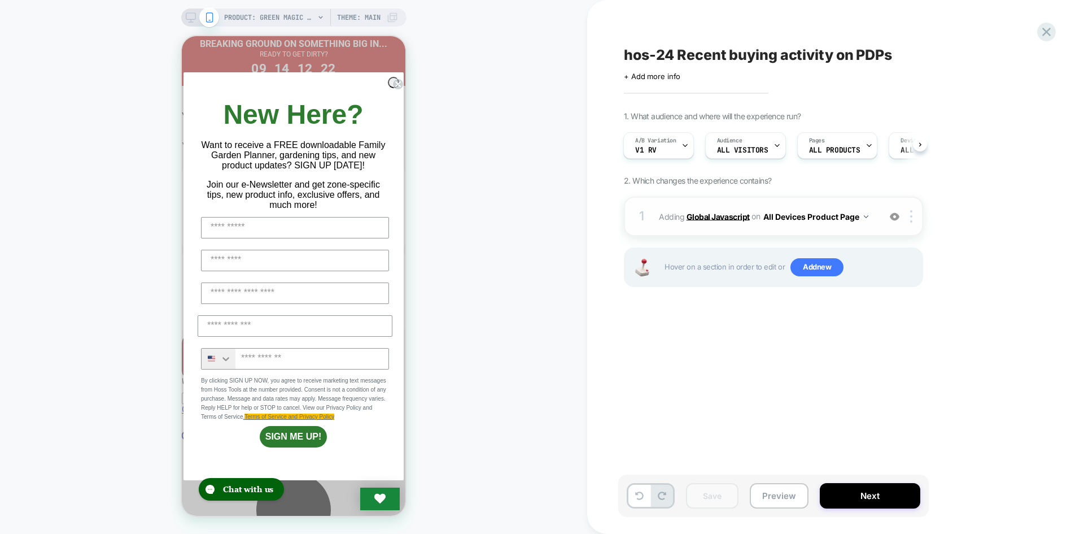
click at [710, 215] on b "Global Javascript" at bounding box center [717, 216] width 63 height 10
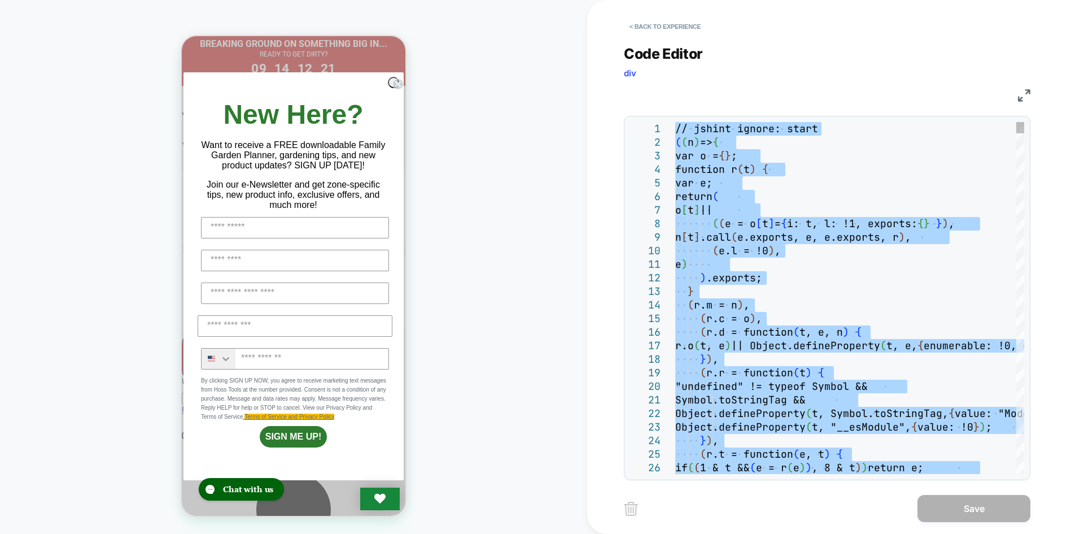
type textarea "**********"
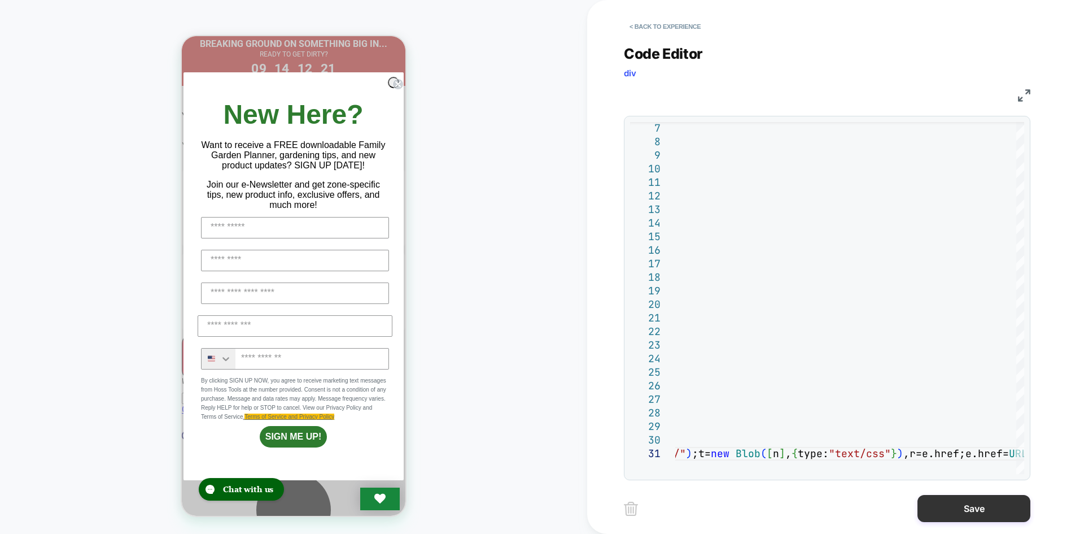
drag, startPoint x: 941, startPoint y: 498, endPoint x: 821, endPoint y: 507, distance: 120.5
click at [942, 498] on button "Save" at bounding box center [973, 508] width 113 height 27
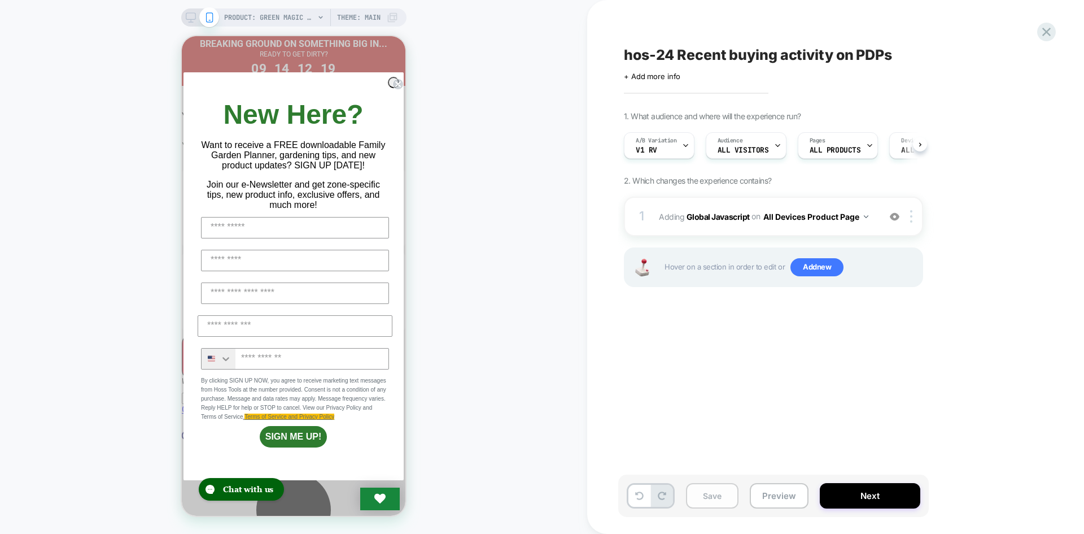
scroll to position [0, 1]
click at [726, 499] on button "Save" at bounding box center [712, 495] width 53 height 25
click at [772, 499] on button "Preview" at bounding box center [779, 495] width 59 height 25
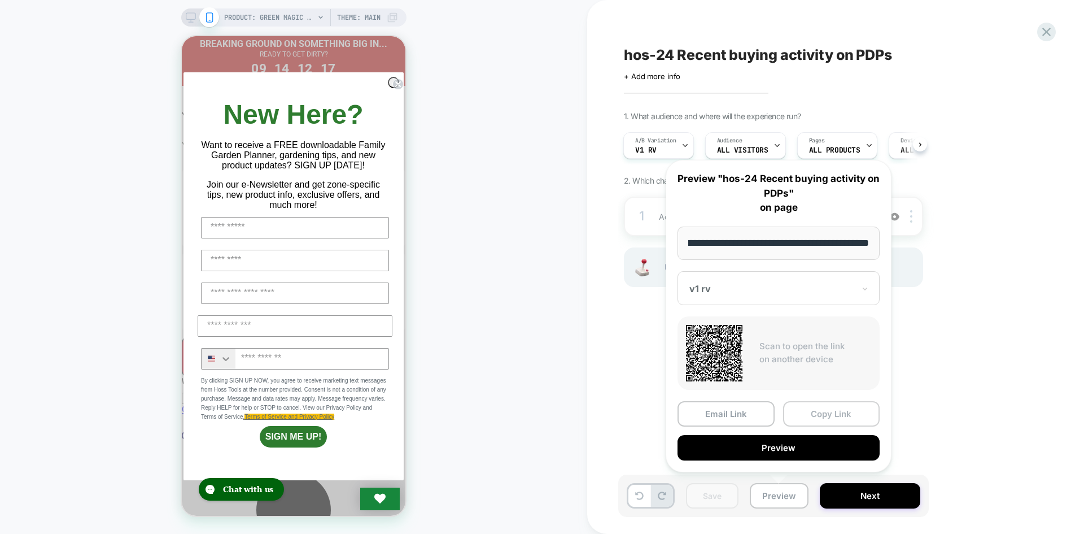
scroll to position [0, 0]
click at [826, 411] on button "Copy Link" at bounding box center [831, 413] width 97 height 25
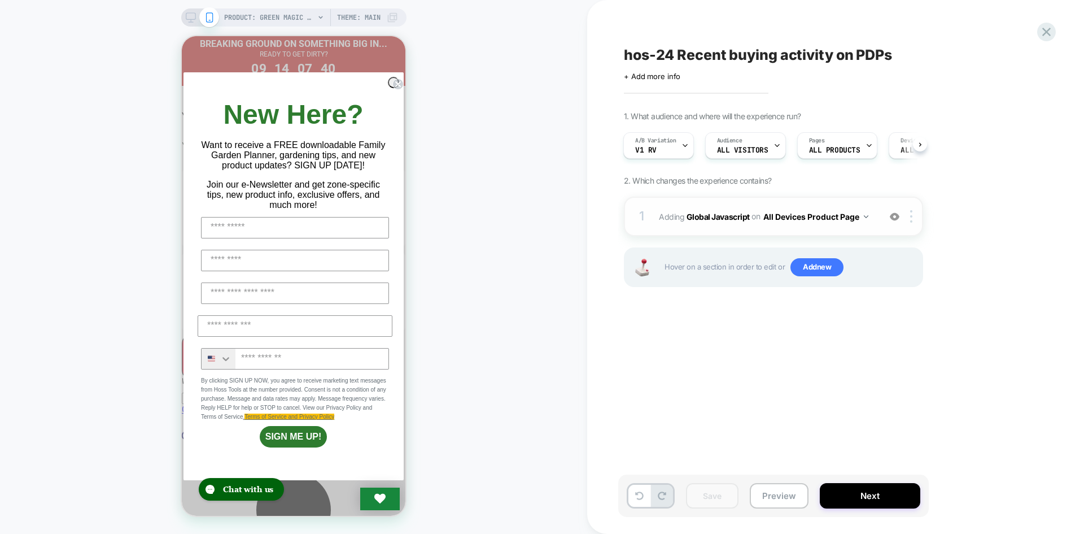
click at [716, 222] on span "Adding Global Javascript on All Devices Product Page" at bounding box center [766, 216] width 215 height 16
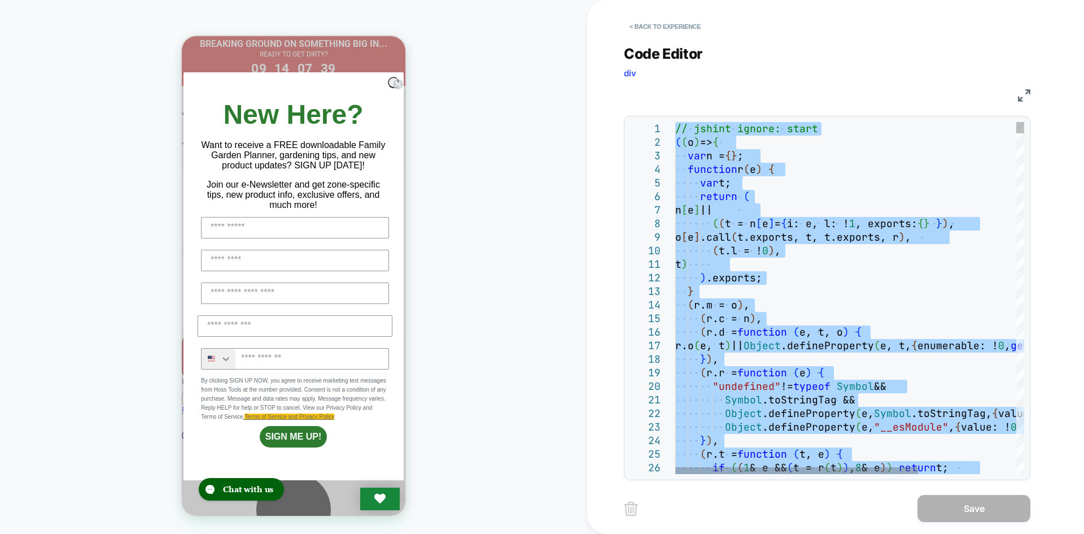
type textarea "**********"
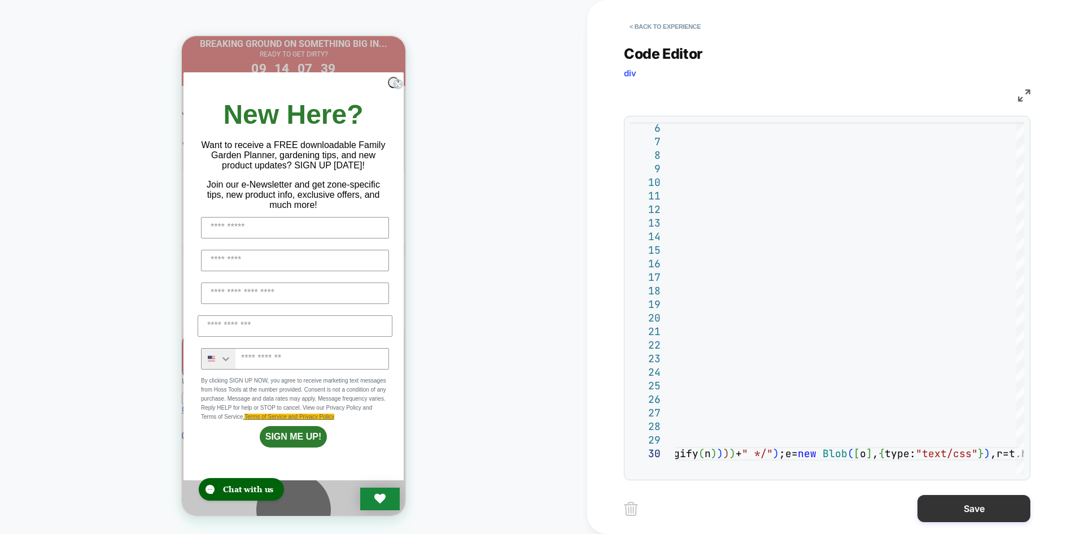
click at [939, 501] on button "Save" at bounding box center [973, 508] width 113 height 27
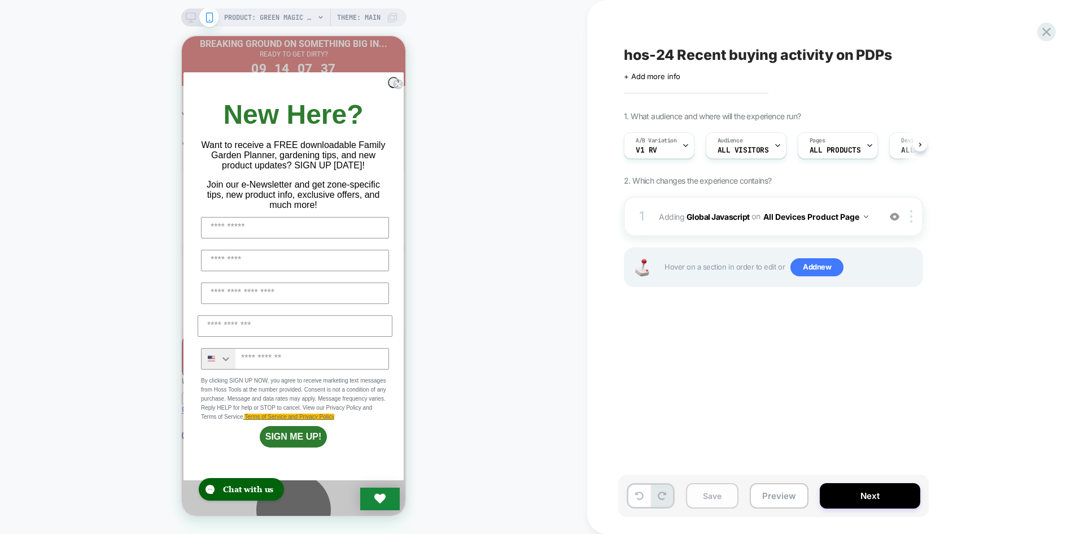
scroll to position [0, 1]
click at [707, 497] on button "Save" at bounding box center [712, 495] width 53 height 25
click at [768, 497] on button "Preview" at bounding box center [779, 495] width 59 height 25
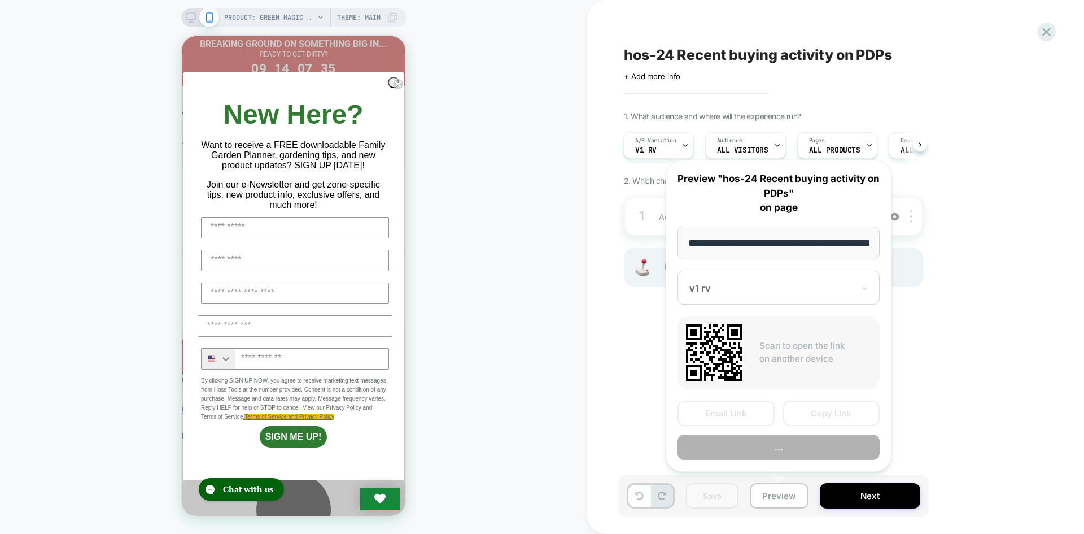
scroll to position [0, 149]
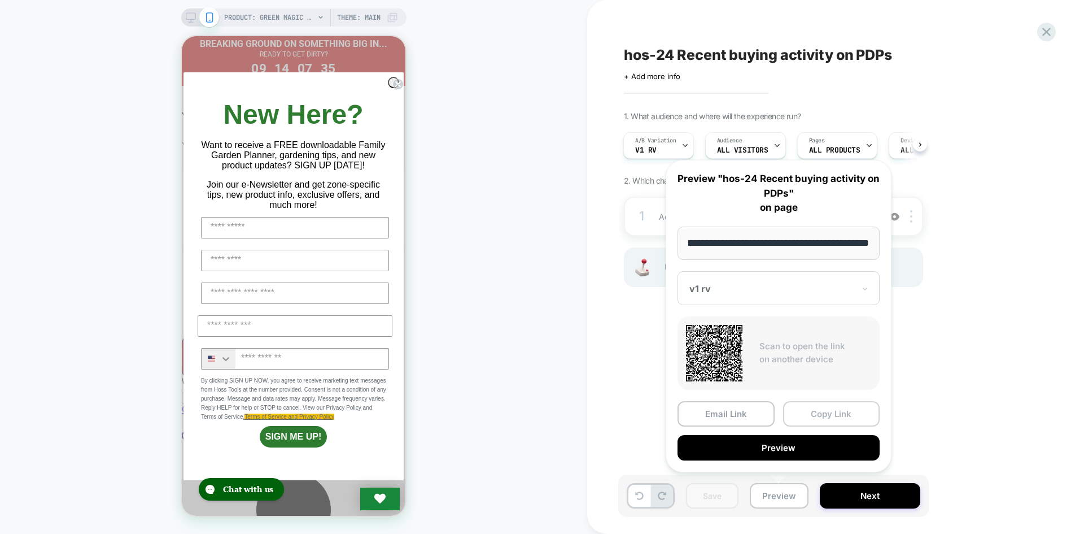
click at [845, 414] on button "Copy Link" at bounding box center [831, 413] width 97 height 25
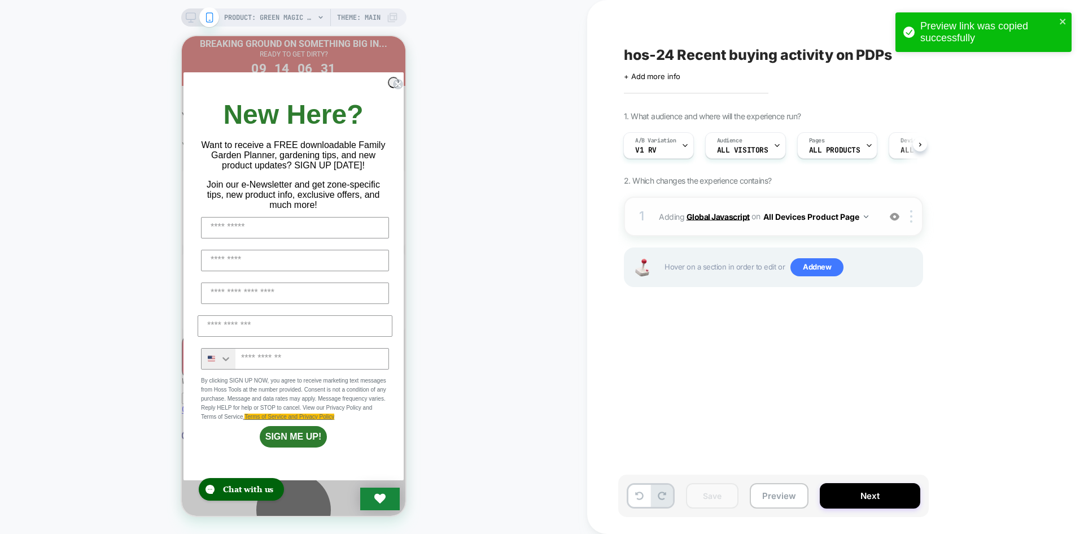
click at [702, 213] on b "Global Javascript" at bounding box center [717, 216] width 63 height 10
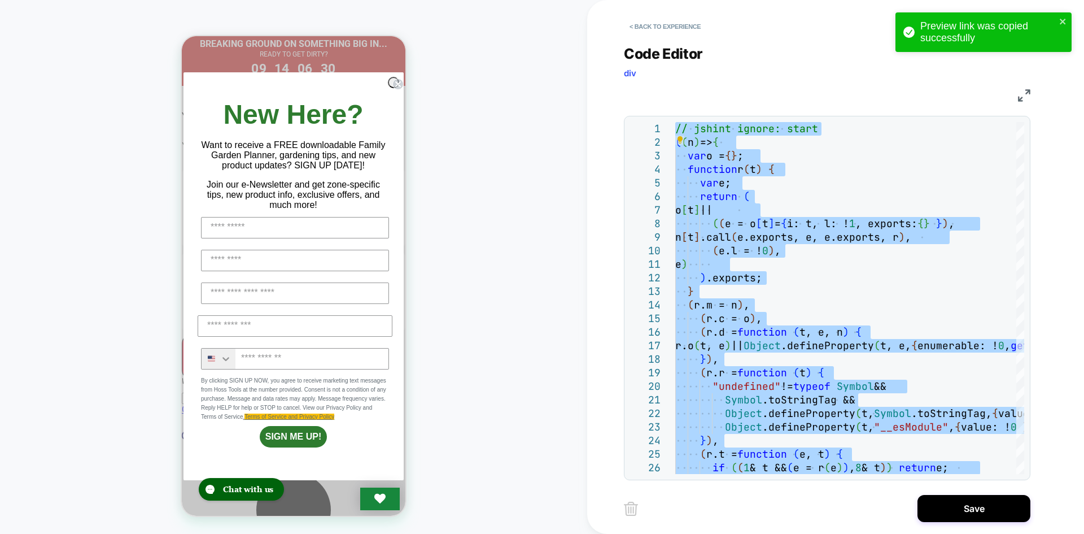
type textarea "**********"
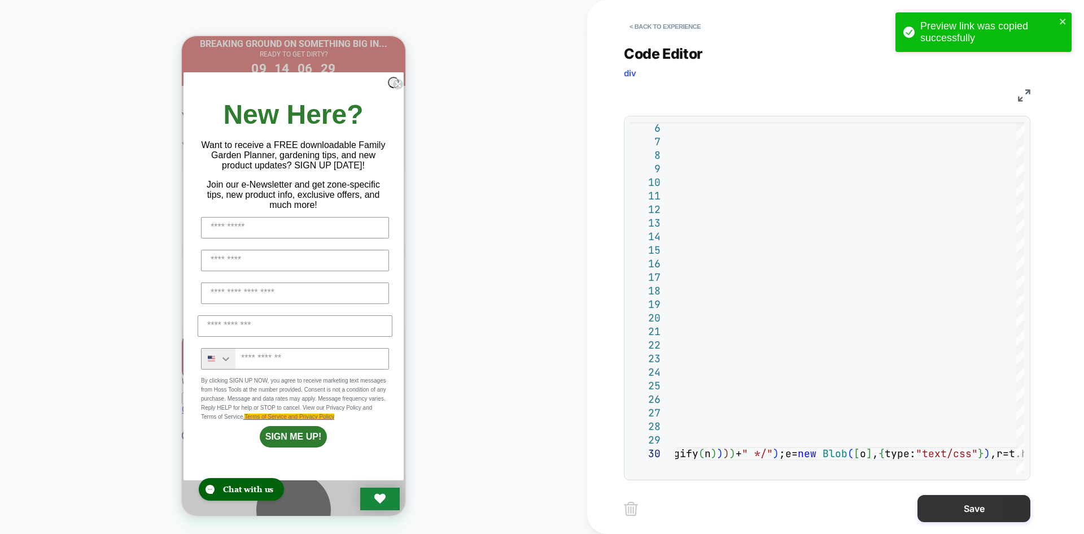
click at [970, 505] on button "Save" at bounding box center [973, 508] width 113 height 27
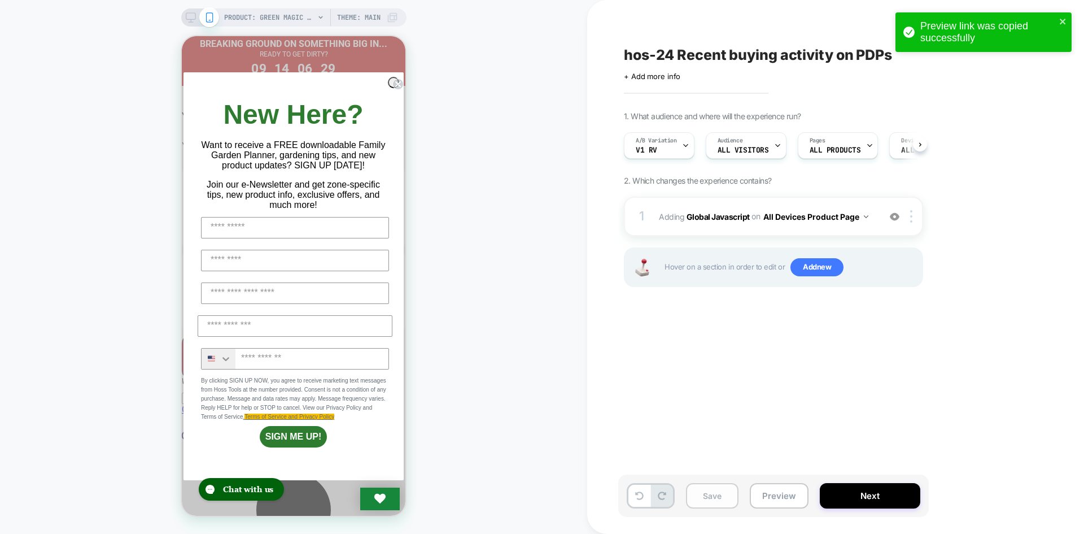
scroll to position [0, 1]
click at [723, 498] on button "Save" at bounding box center [712, 495] width 53 height 25
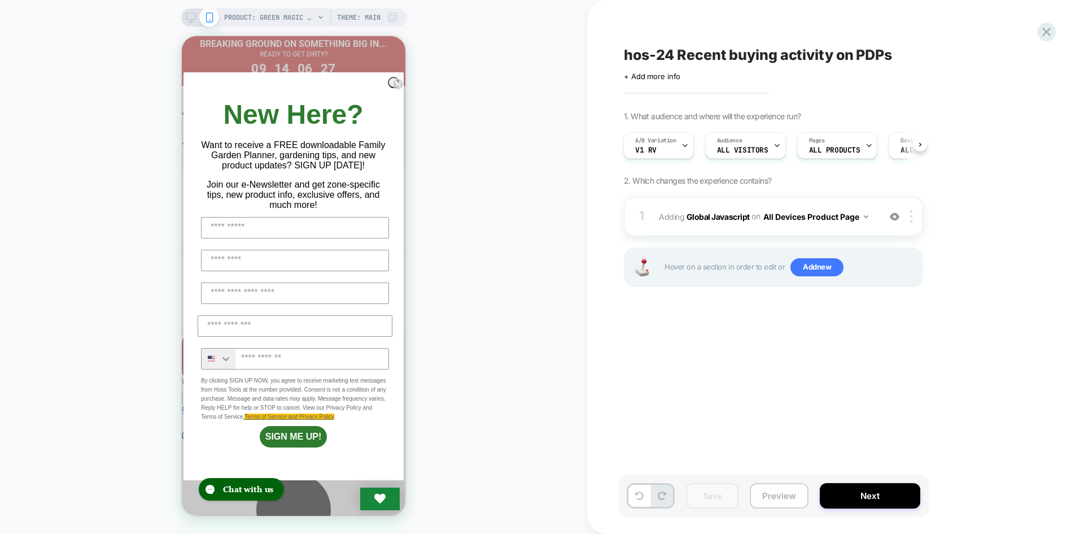
click at [788, 496] on button "Preview" at bounding box center [779, 495] width 59 height 25
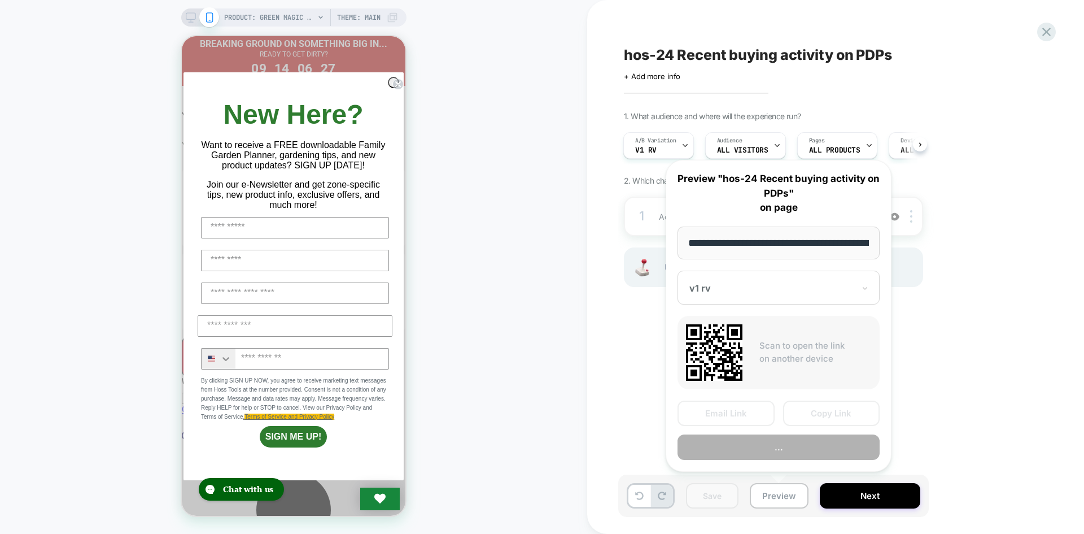
scroll to position [0, 149]
click at [851, 418] on button "Copy Link" at bounding box center [831, 413] width 97 height 25
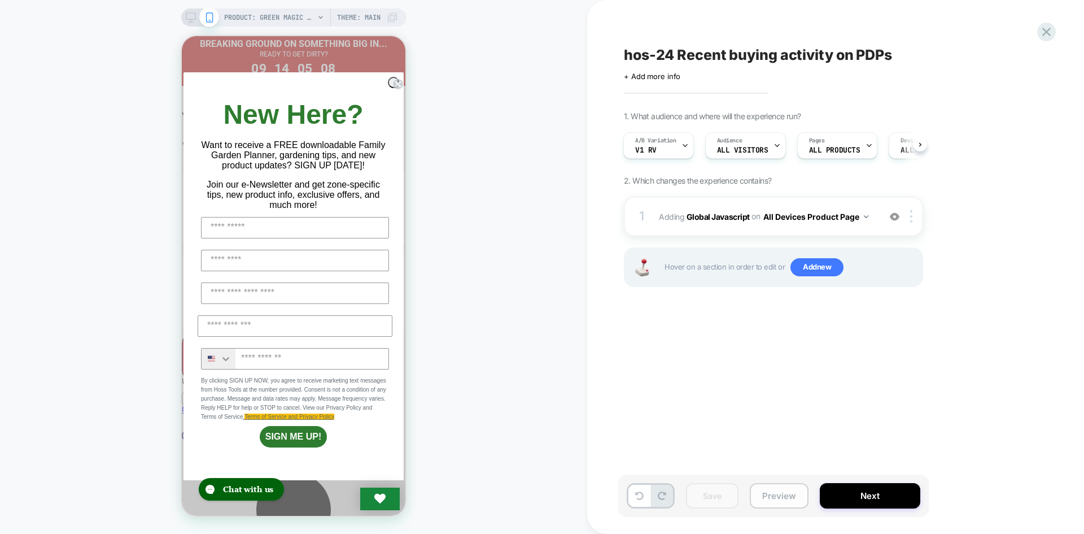
click at [764, 493] on button "Preview" at bounding box center [779, 495] width 59 height 25
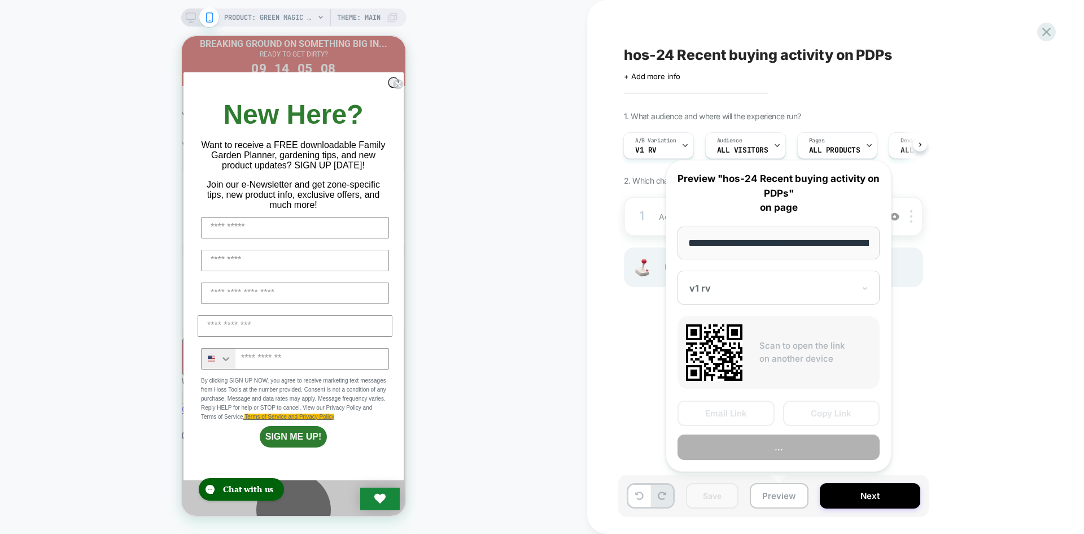
scroll to position [0, 149]
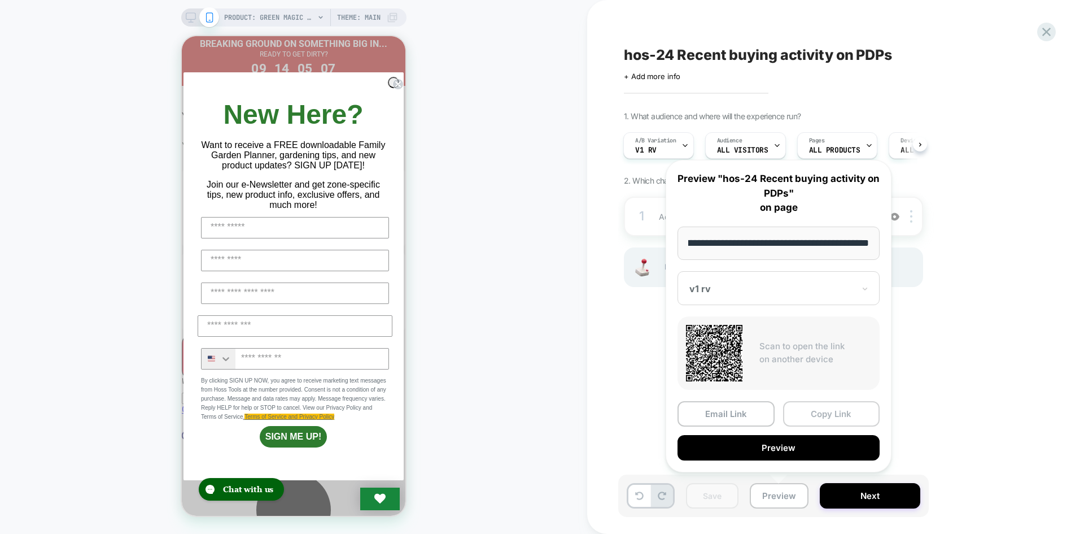
click at [824, 406] on button "Copy Link" at bounding box center [831, 413] width 97 height 25
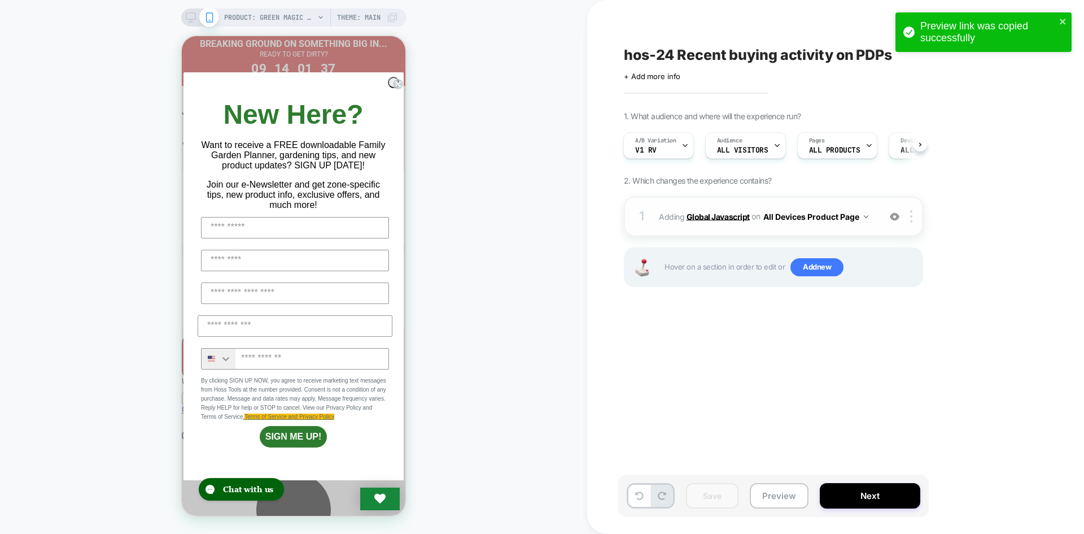
click at [716, 217] on b "Global Javascript" at bounding box center [717, 216] width 63 height 10
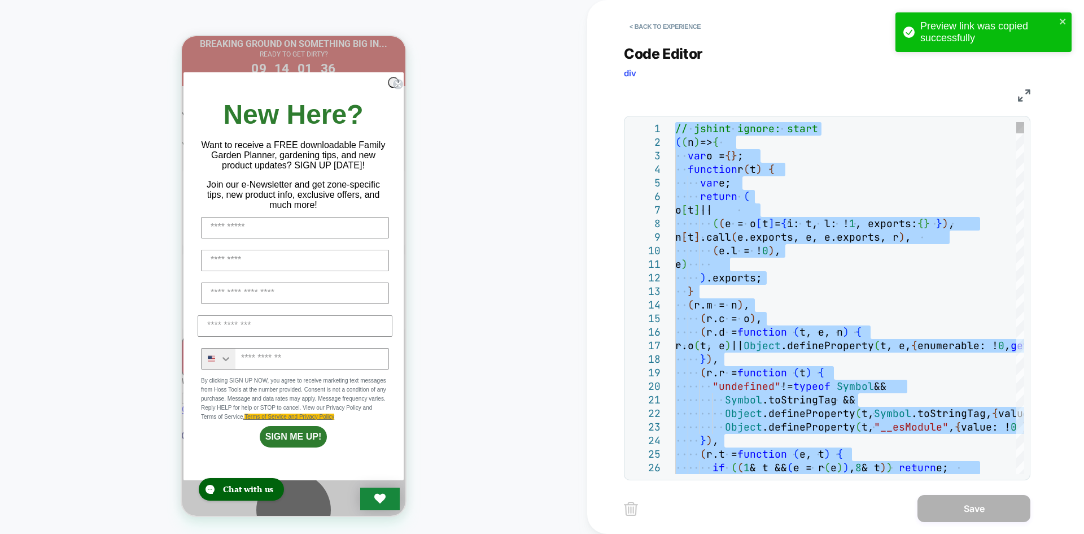
type textarea "**********"
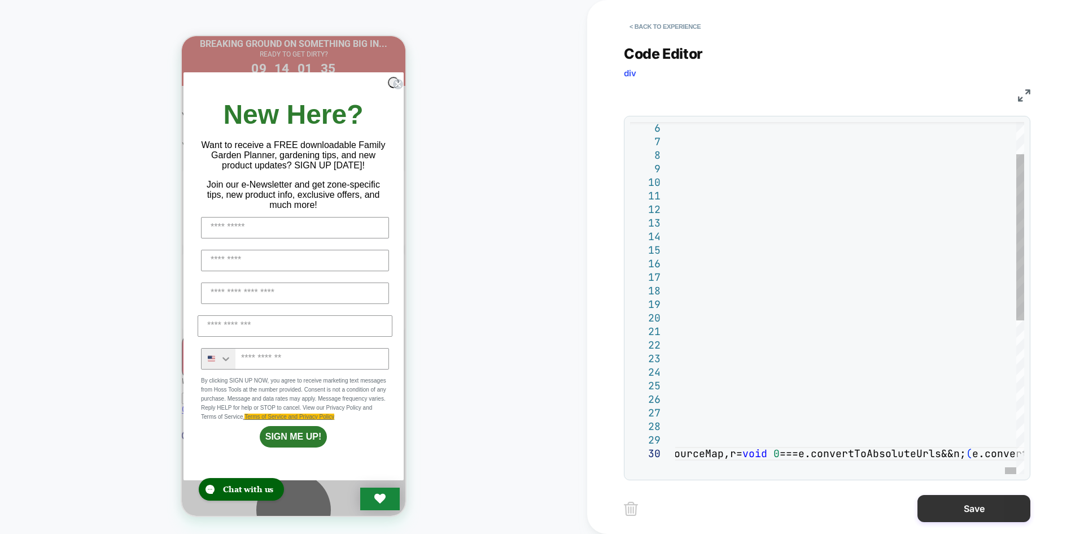
click at [938, 511] on button "Save" at bounding box center [973, 508] width 113 height 27
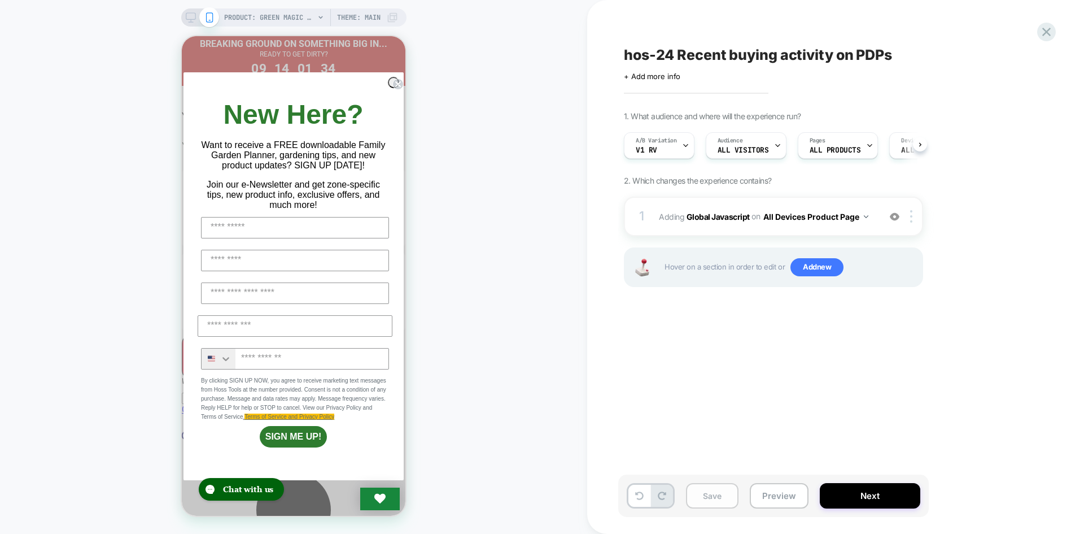
scroll to position [0, 1]
click at [731, 493] on button "Save" at bounding box center [712, 495] width 53 height 25
click at [781, 494] on button "Preview" at bounding box center [779, 495] width 59 height 25
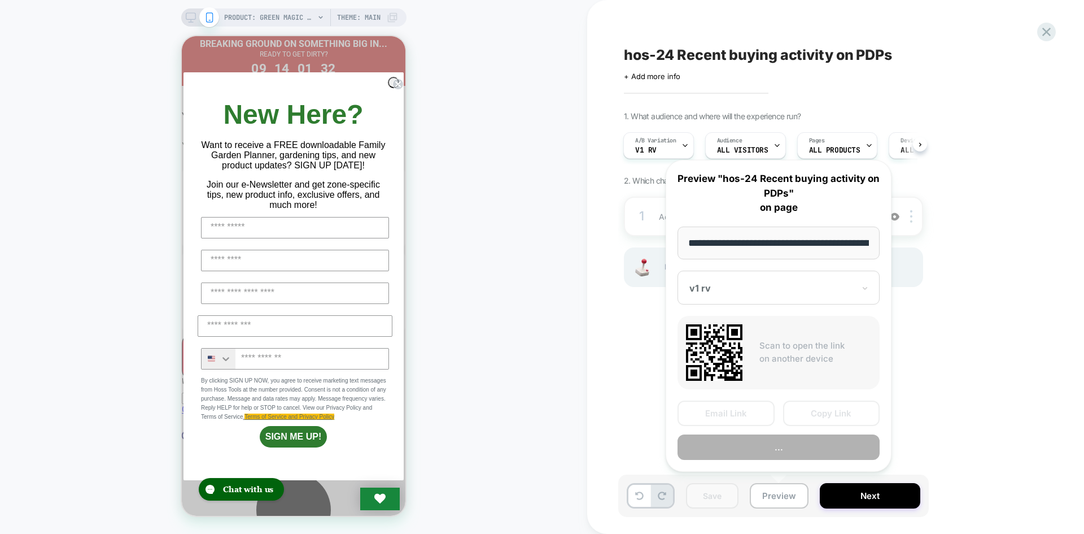
scroll to position [0, 149]
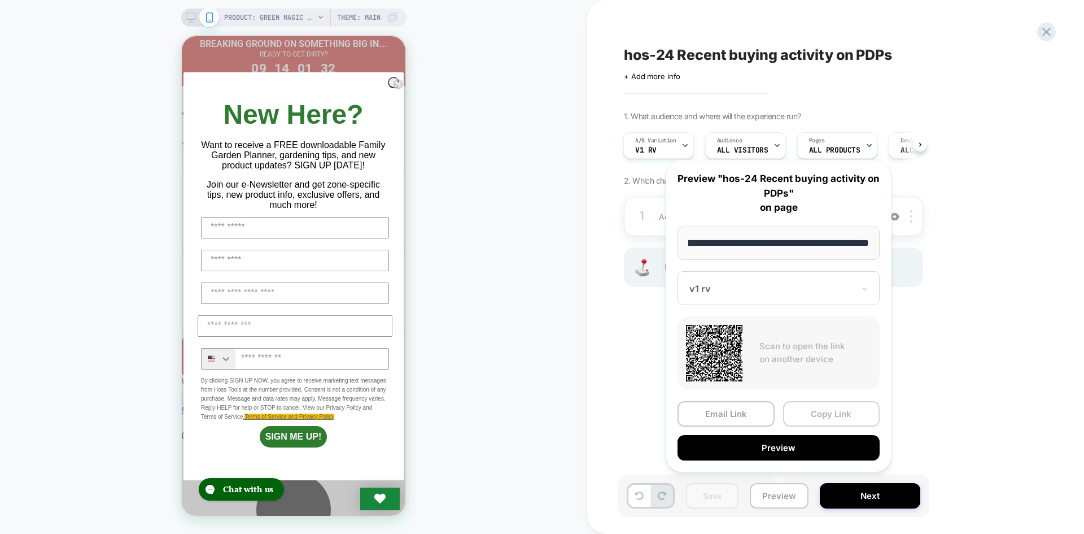
click at [832, 410] on button "Copy Link" at bounding box center [831, 413] width 97 height 25
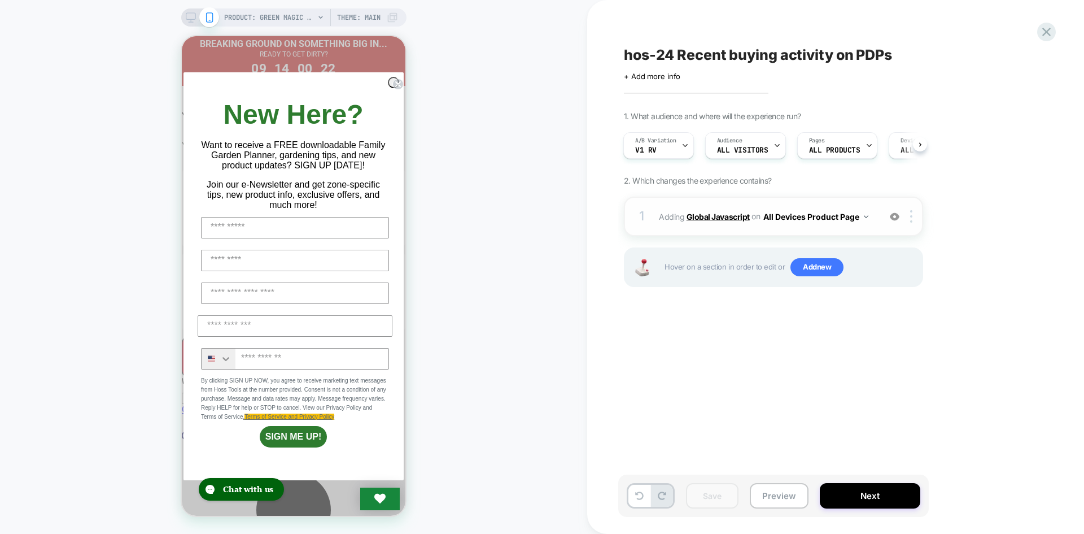
click at [717, 216] on b "Global Javascript" at bounding box center [717, 216] width 63 height 10
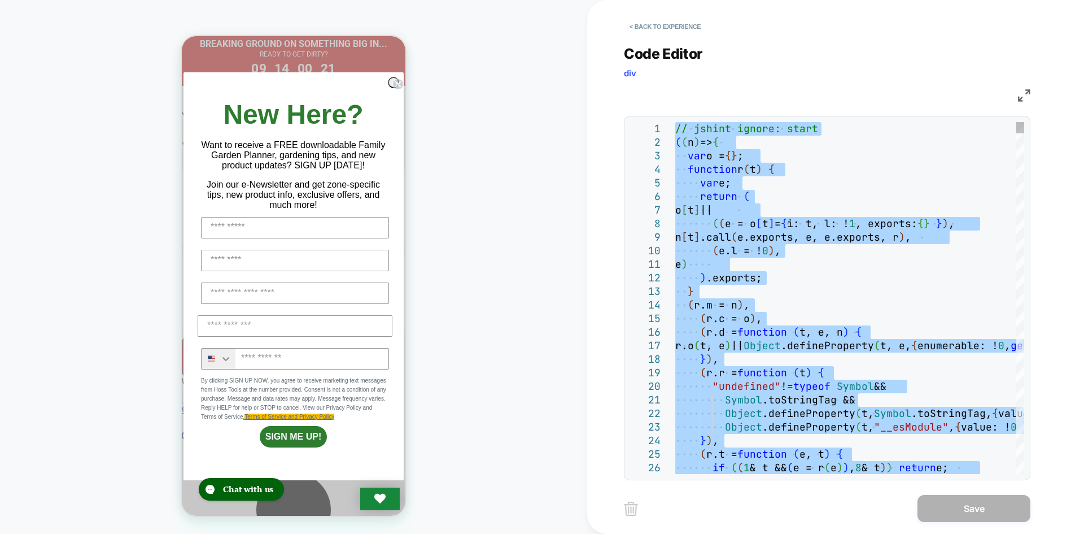
type textarea "**********"
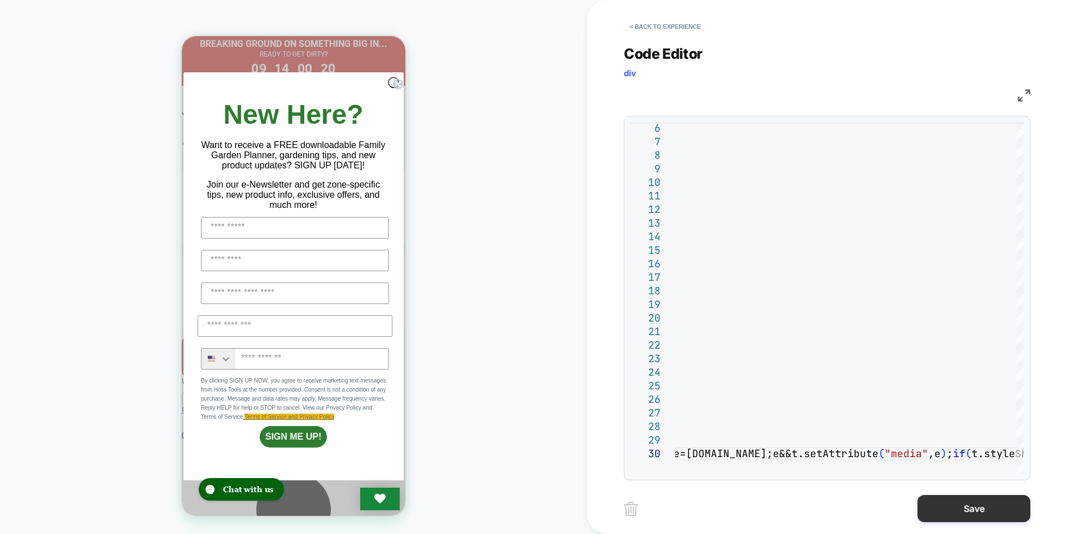
click at [948, 508] on button "Save" at bounding box center [973, 508] width 113 height 27
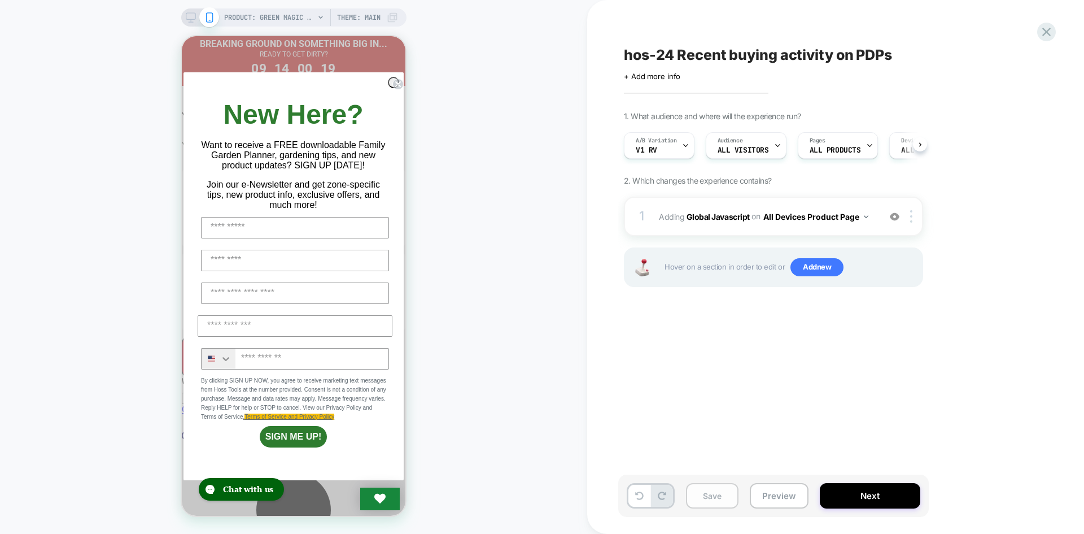
click at [713, 503] on button "Save" at bounding box center [712, 495] width 53 height 25
click at [771, 498] on button "Preview" at bounding box center [779, 495] width 59 height 25
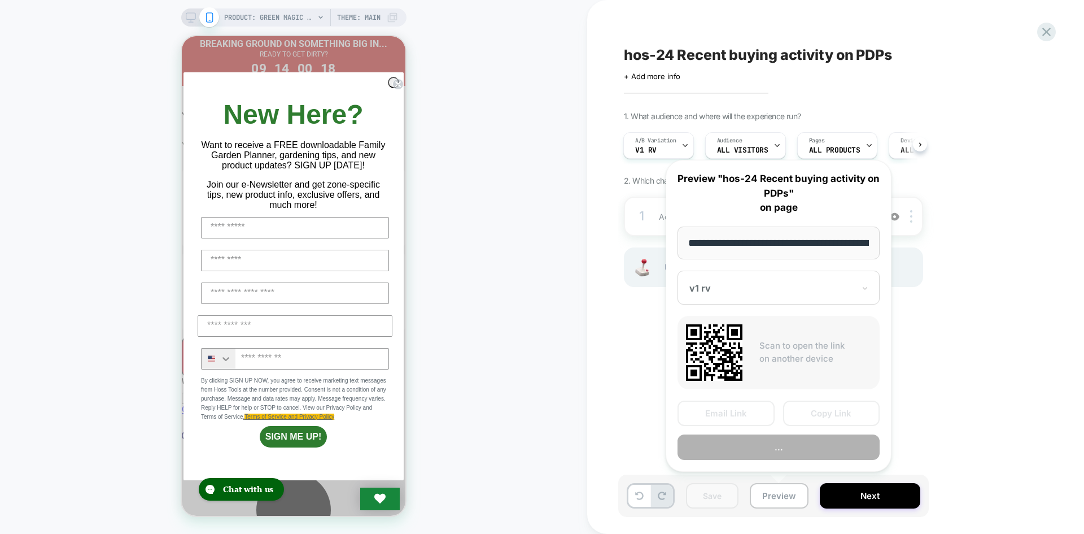
scroll to position [0, 149]
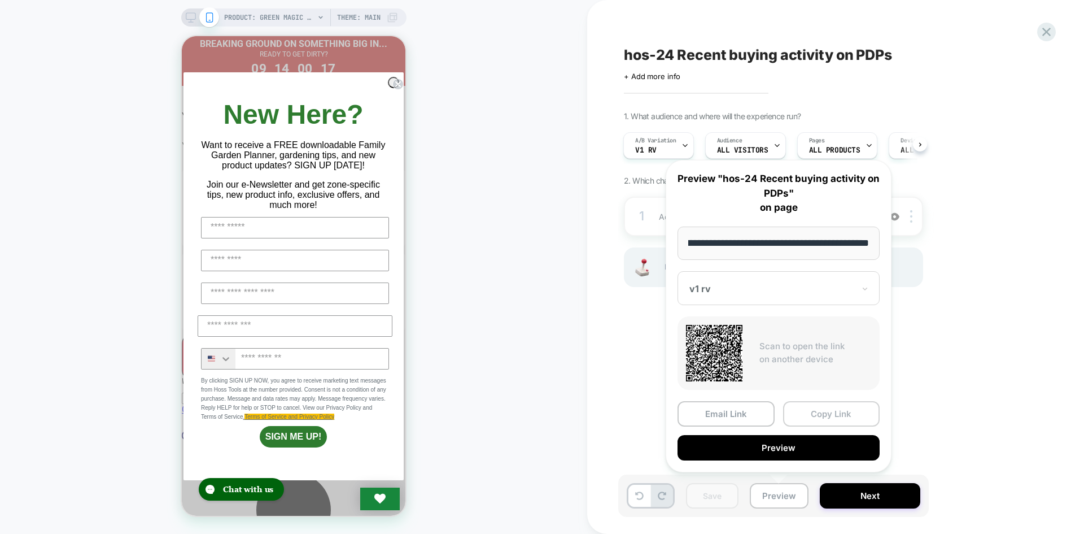
click at [821, 423] on button "Copy Link" at bounding box center [831, 413] width 97 height 25
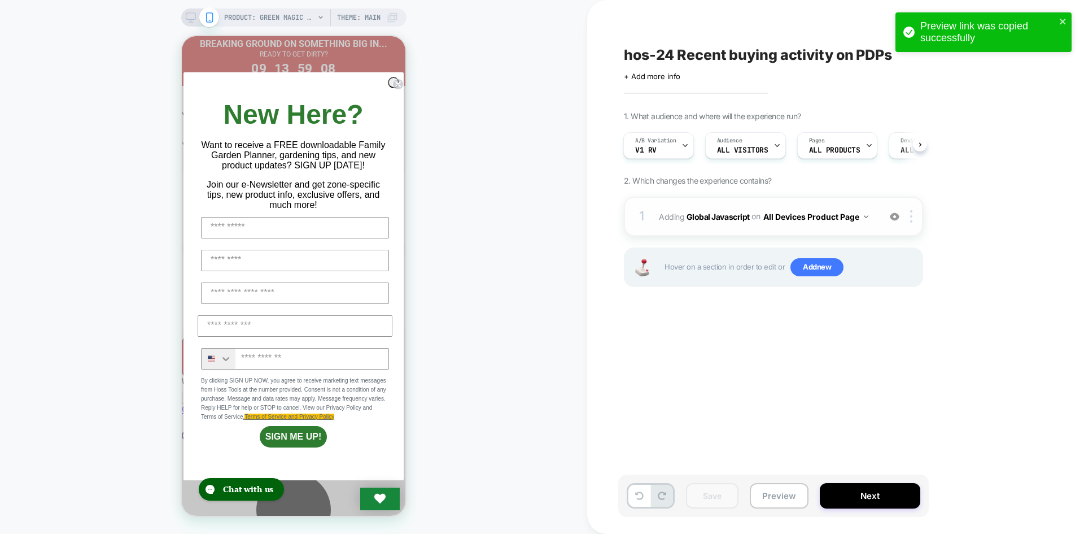
click at [728, 221] on span "Adding Global Javascript on All Devices Product Page" at bounding box center [766, 216] width 215 height 16
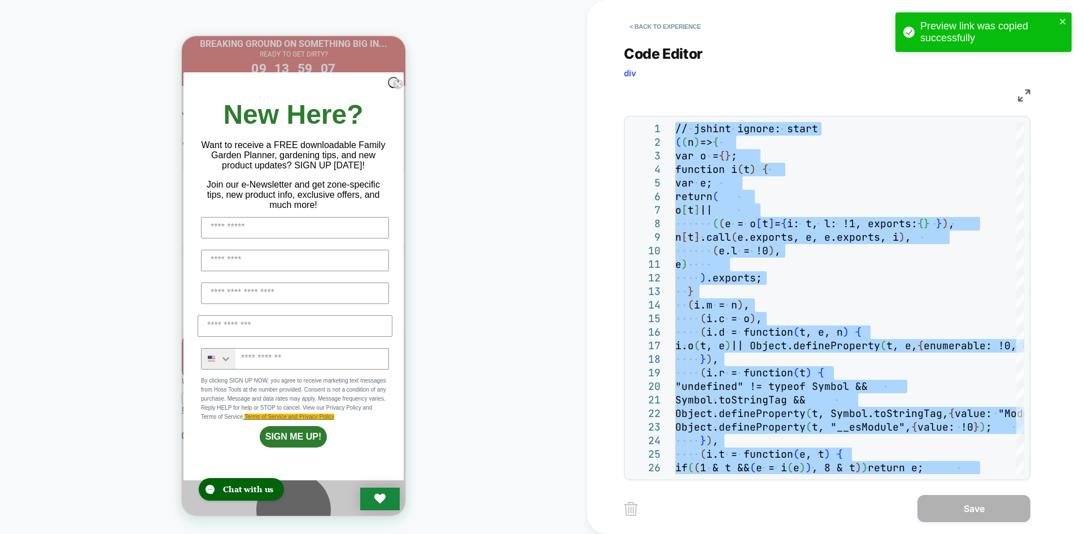
type textarea "**********"
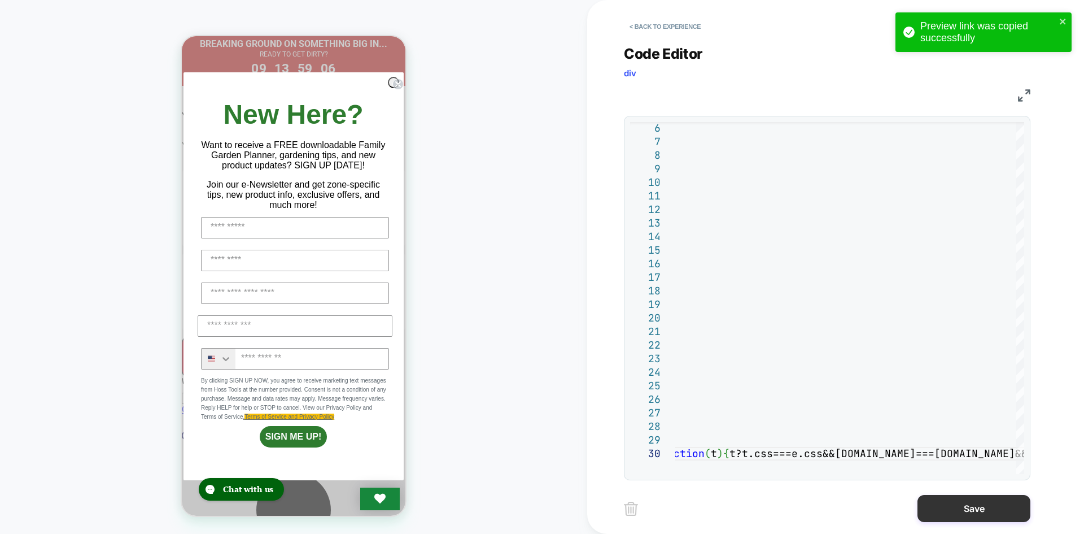
click at [948, 518] on button "Save" at bounding box center [973, 508] width 113 height 27
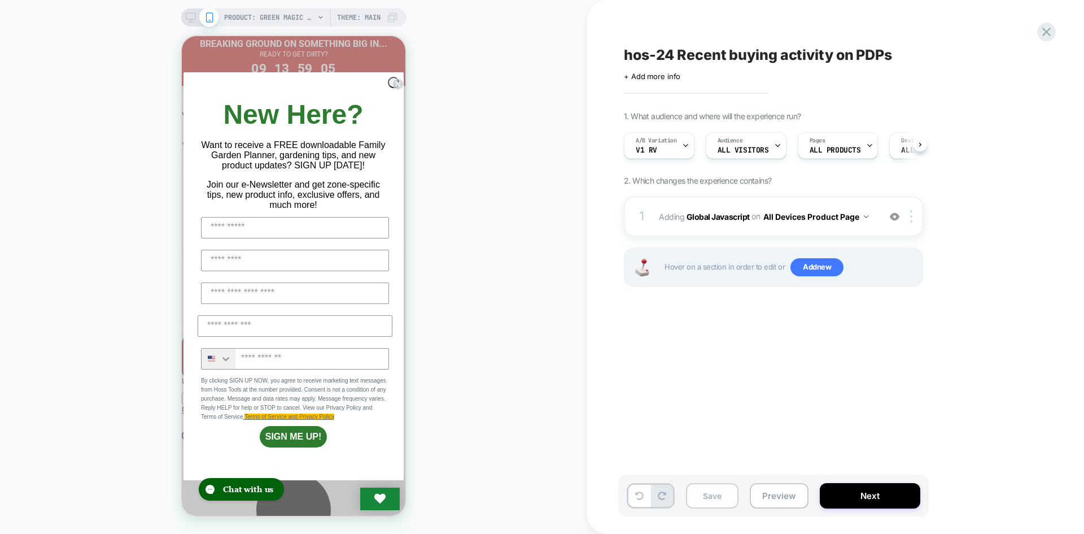
scroll to position [0, 1]
click at [709, 495] on button "Save" at bounding box center [712, 495] width 53 height 25
click at [772, 501] on button "Preview" at bounding box center [779, 495] width 59 height 25
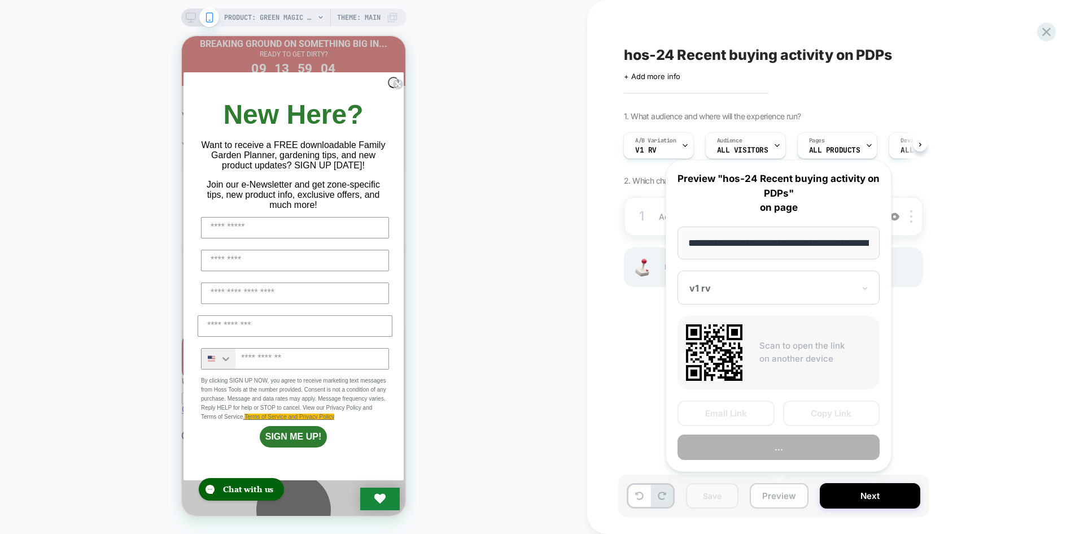
scroll to position [0, 149]
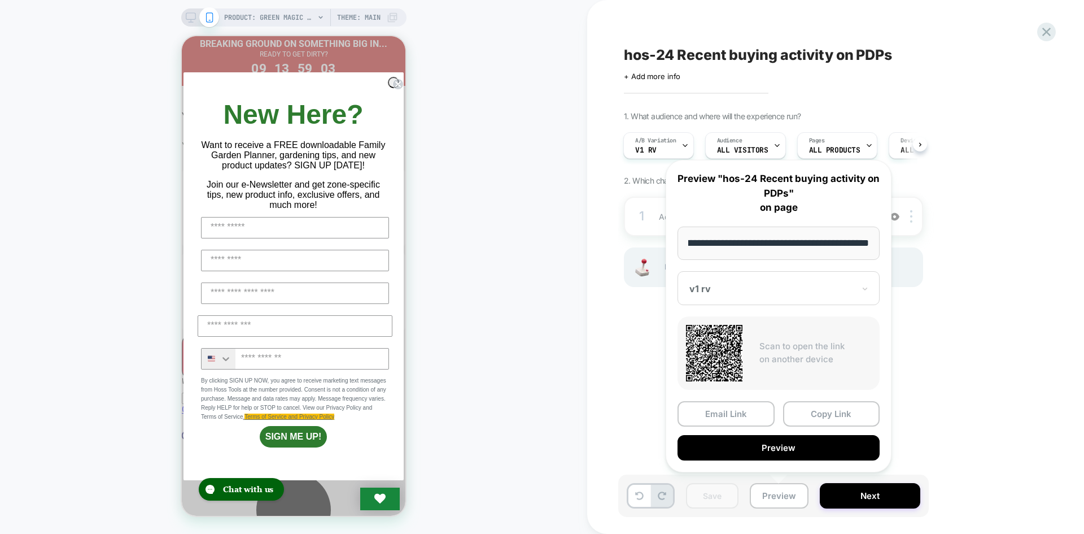
drag, startPoint x: 828, startPoint y: 412, endPoint x: 823, endPoint y: 417, distance: 7.2
click at [828, 412] on button "Copy Link" at bounding box center [831, 413] width 97 height 25
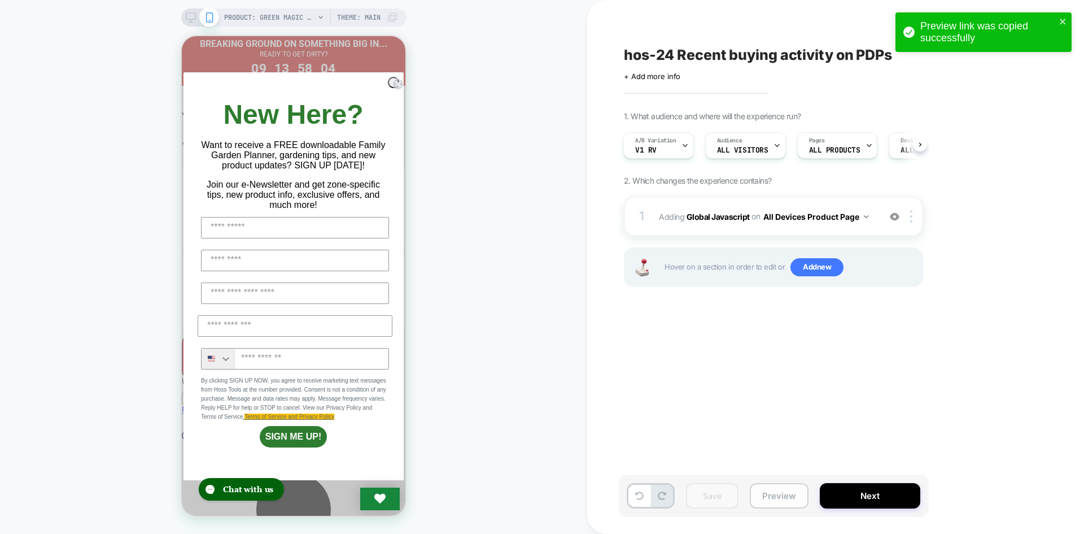
click at [787, 495] on button "Preview" at bounding box center [779, 495] width 59 height 25
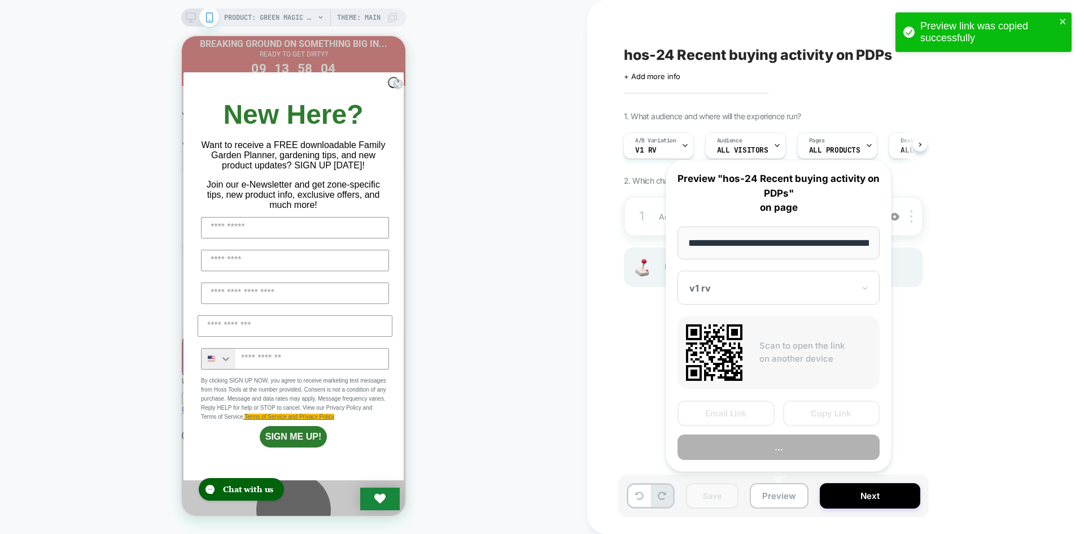
scroll to position [0, 149]
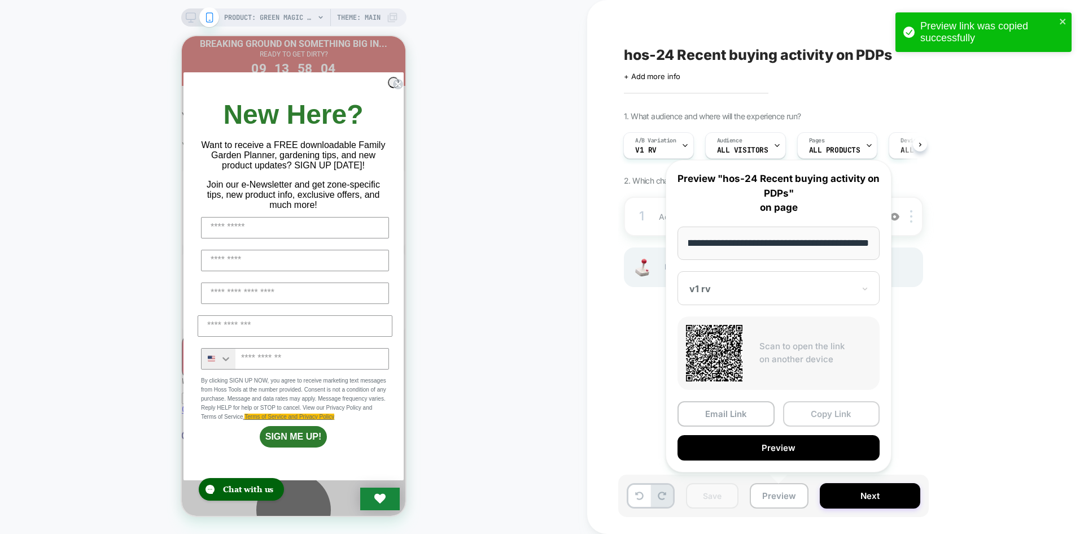
click at [824, 411] on button "Copy Link" at bounding box center [831, 413] width 97 height 25
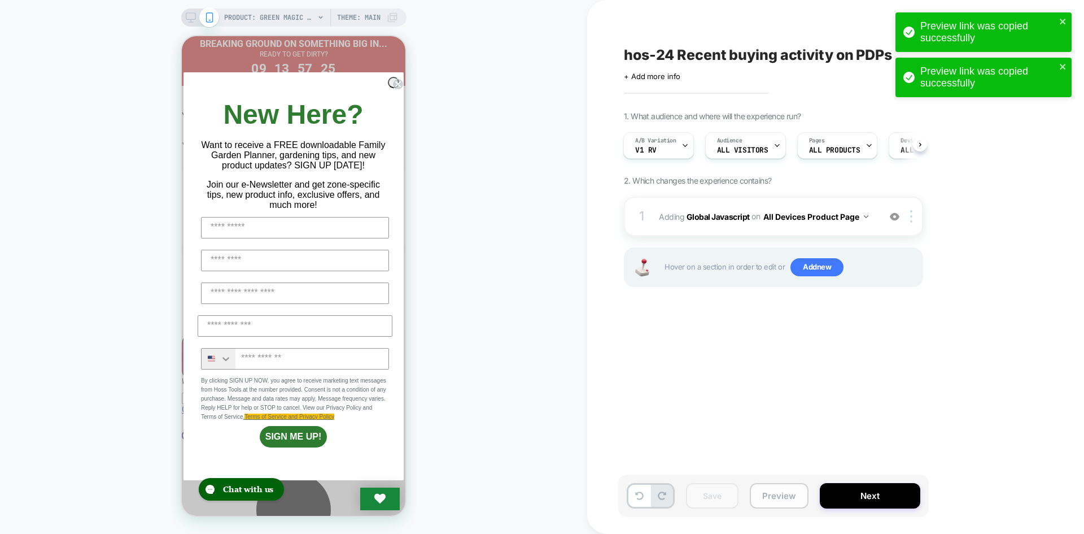
drag, startPoint x: 798, startPoint y: 501, endPoint x: 806, endPoint y: 486, distance: 17.2
click at [798, 501] on button "Preview" at bounding box center [779, 495] width 59 height 25
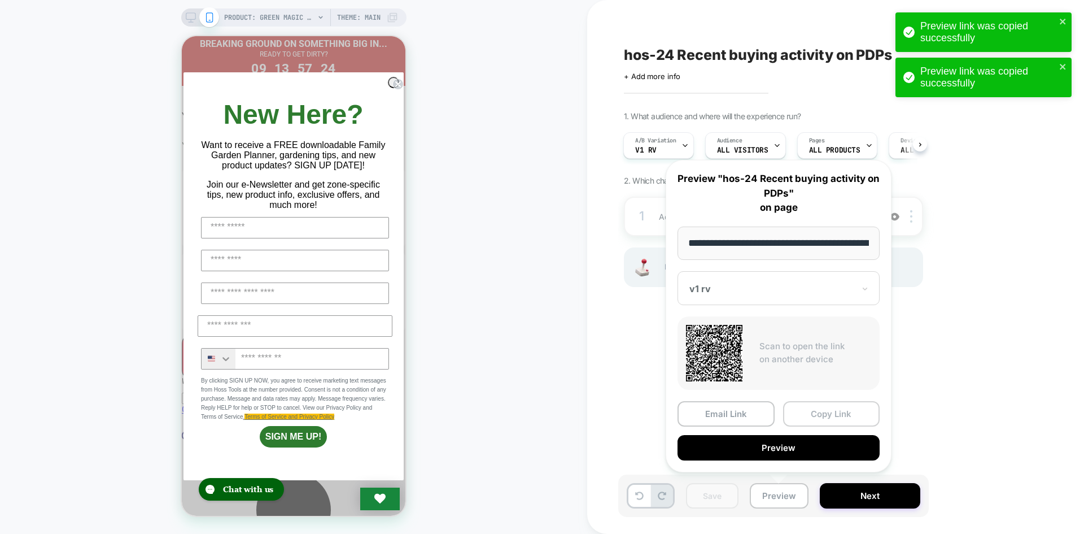
click at [848, 417] on button "Copy Link" at bounding box center [831, 413] width 97 height 25
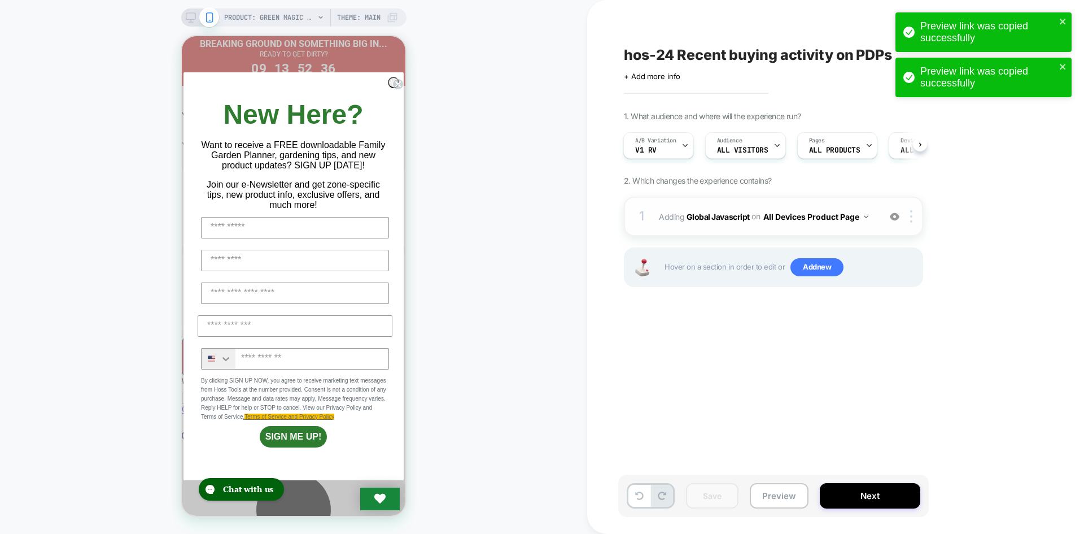
click at [731, 207] on div "1 Adding Global Javascript on All Devices Product Page Add Before Add After Tar…" at bounding box center [773, 216] width 299 height 40
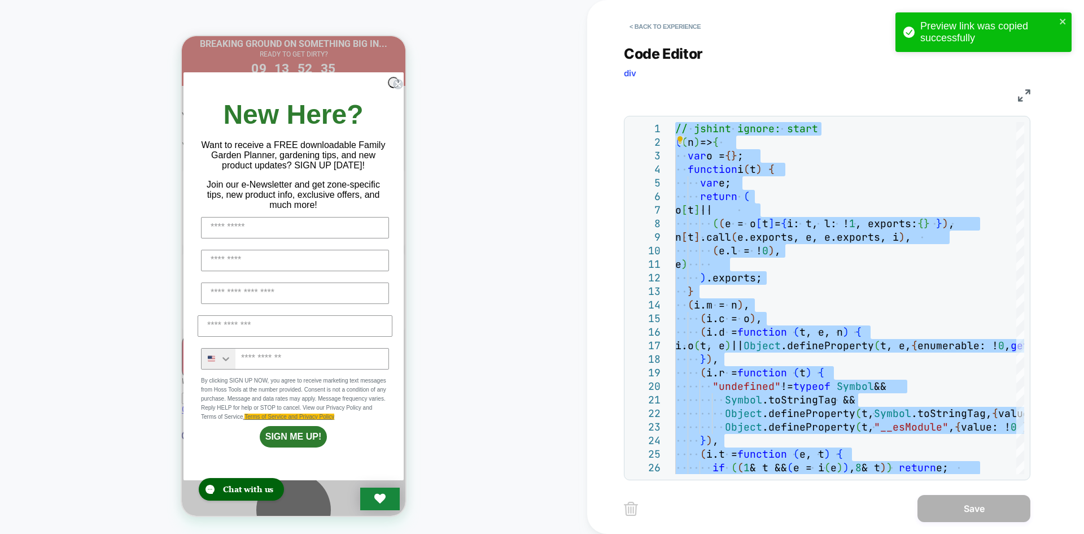
type textarea "**********"
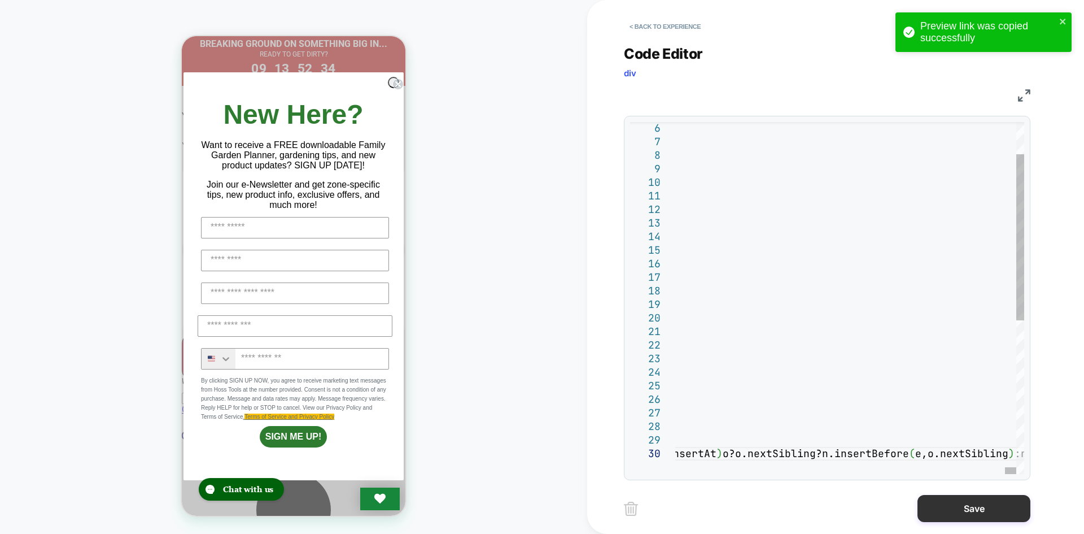
click at [982, 514] on button "Save" at bounding box center [973, 508] width 113 height 27
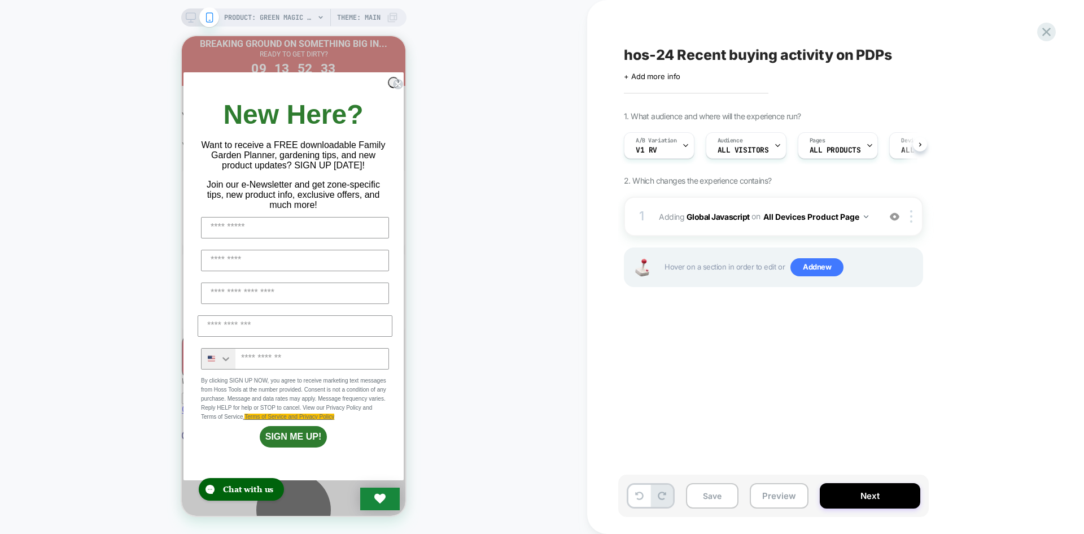
scroll to position [0, 1]
click at [694, 497] on button "Save" at bounding box center [712, 495] width 53 height 25
click at [753, 490] on button "Preview" at bounding box center [779, 495] width 59 height 25
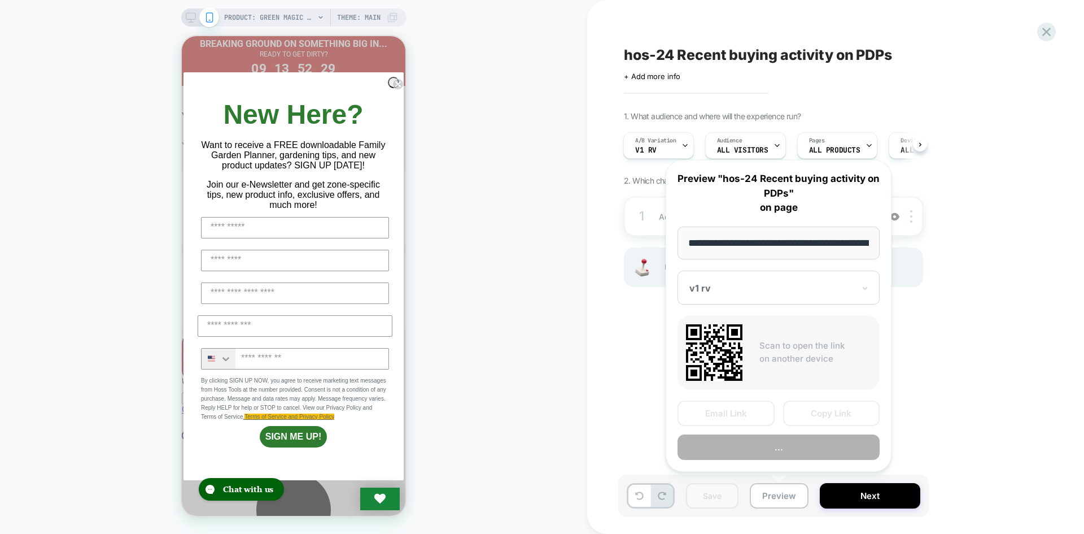
scroll to position [0, 149]
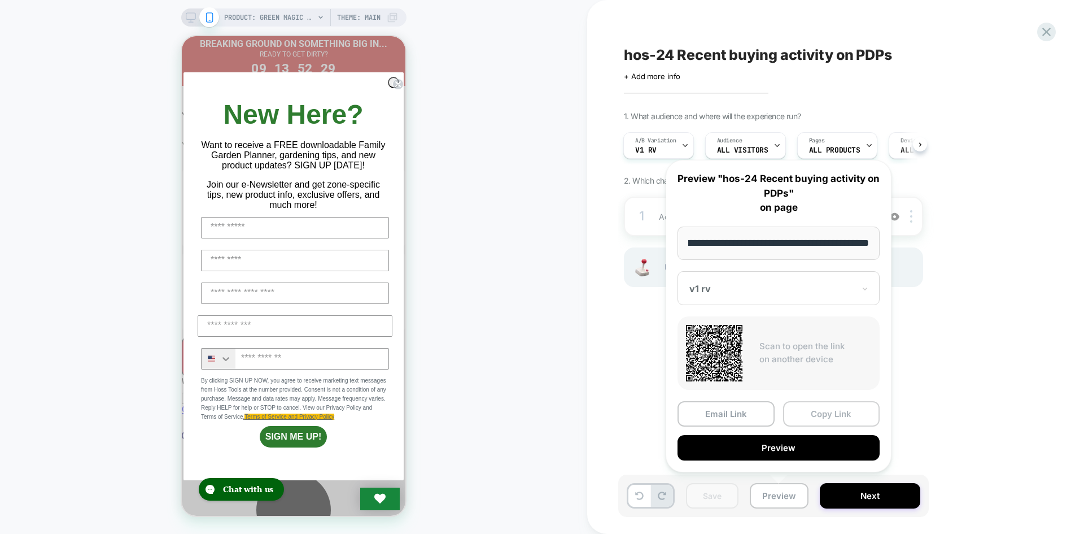
click at [833, 419] on button "Copy Link" at bounding box center [831, 413] width 97 height 25
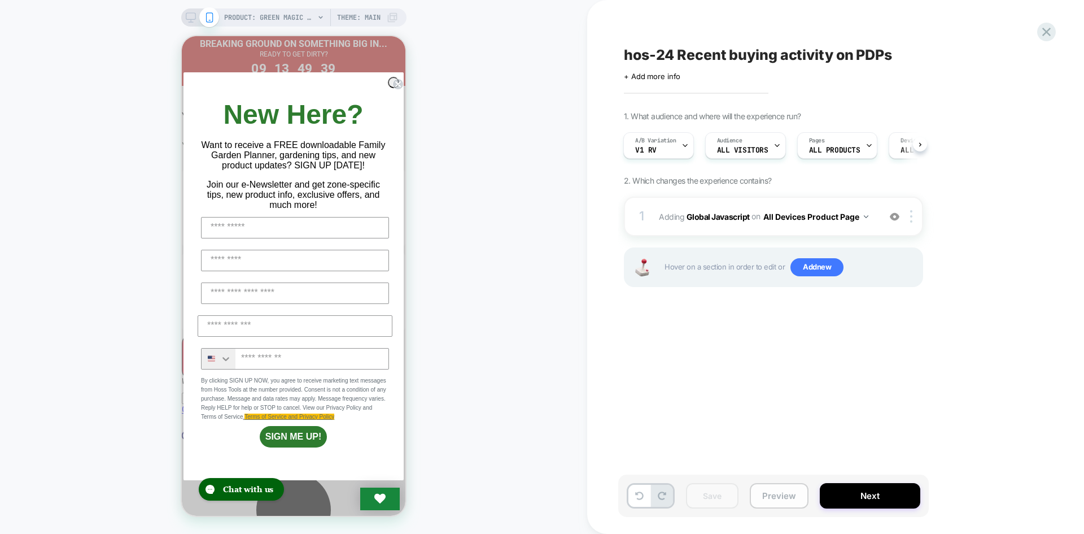
click at [782, 492] on button "Preview" at bounding box center [779, 495] width 59 height 25
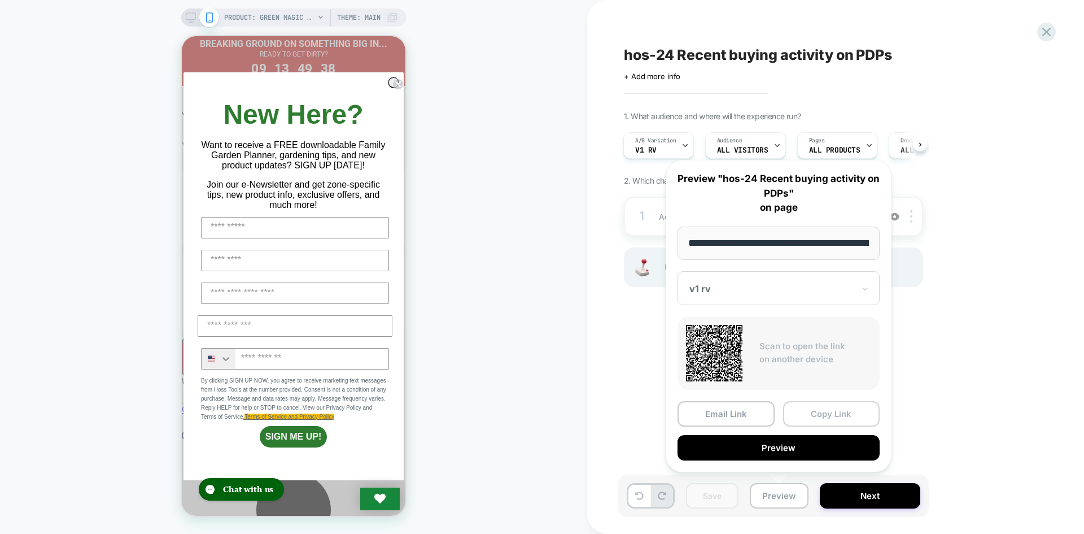
click at [824, 415] on button "Copy Link" at bounding box center [831, 413] width 97 height 25
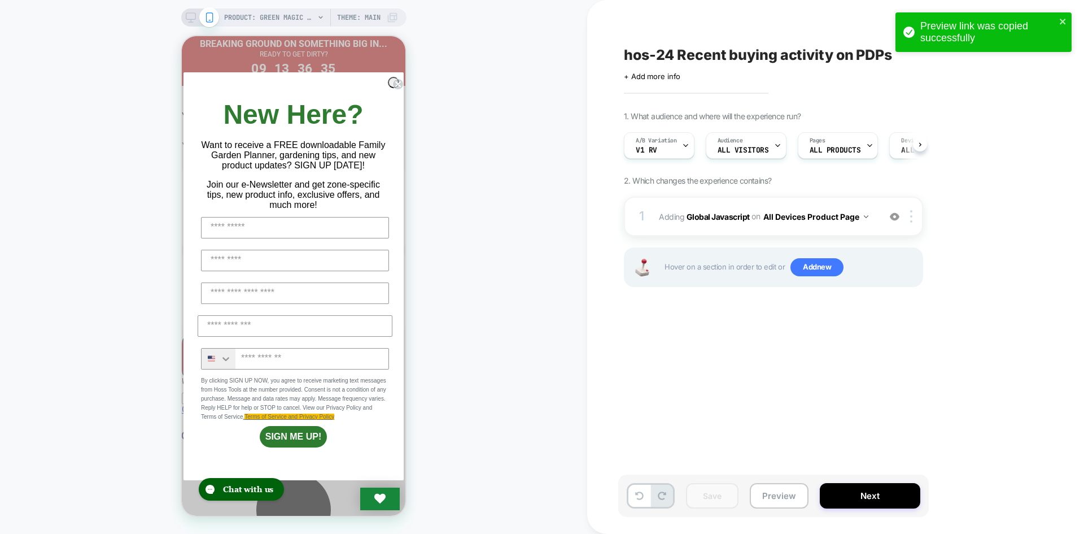
scroll to position [0, 1]
click at [764, 496] on button "Preview" at bounding box center [779, 495] width 59 height 25
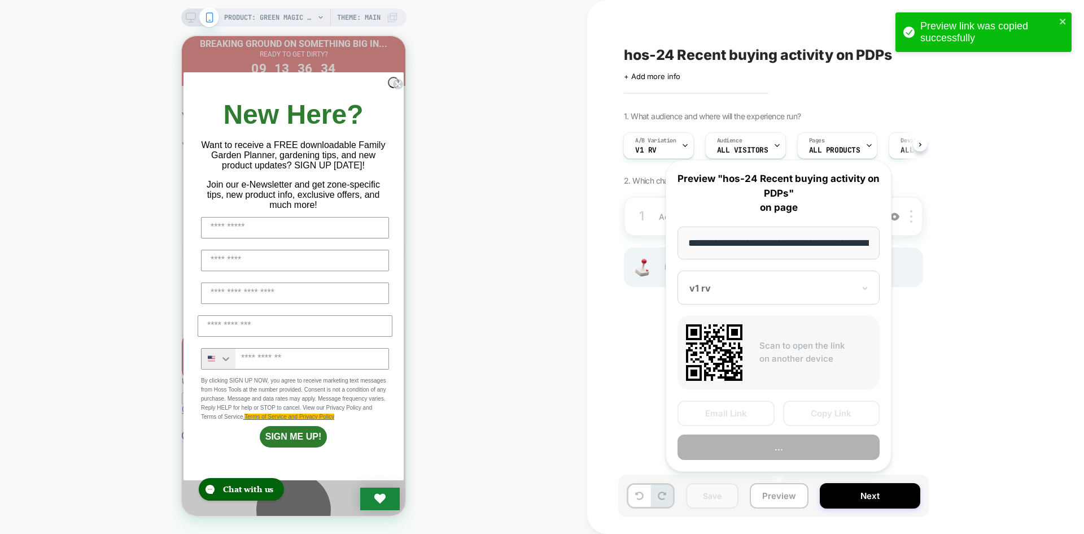
scroll to position [0, 149]
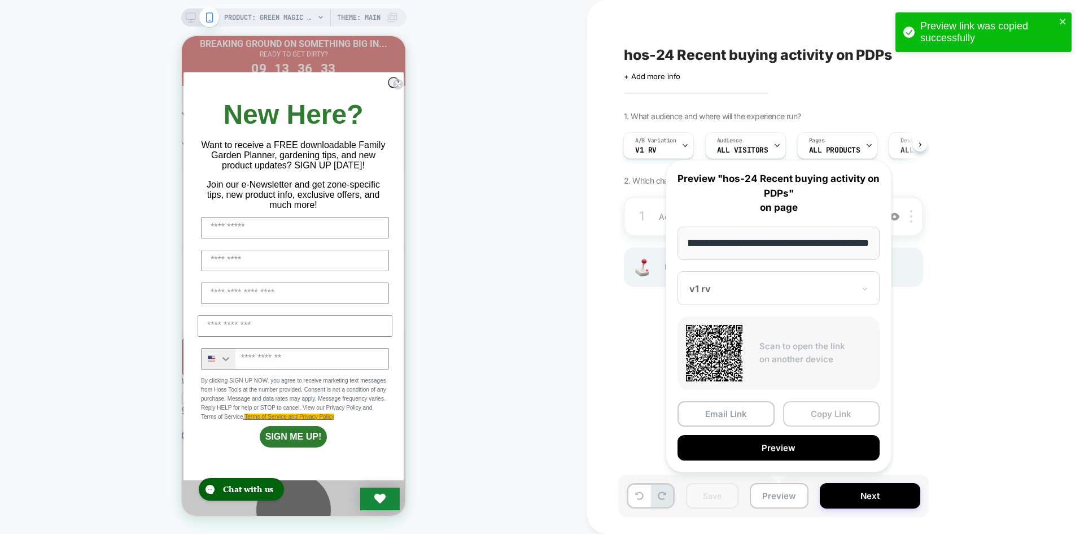
click at [809, 413] on button "Copy Link" at bounding box center [831, 413] width 97 height 25
